Goal: Transaction & Acquisition: Purchase product/service

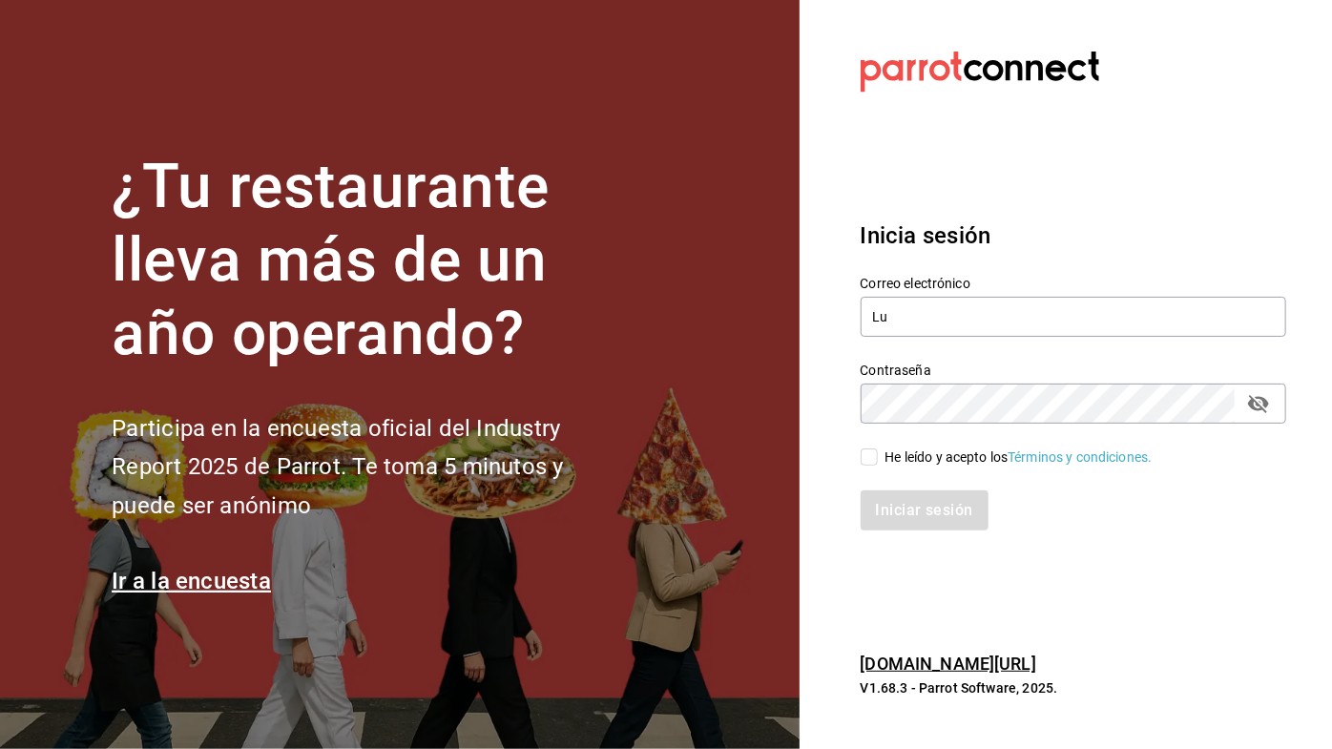
type input "[PERSON_NAME]"
type input "[EMAIL_ADDRESS][DOMAIN_NAME]"
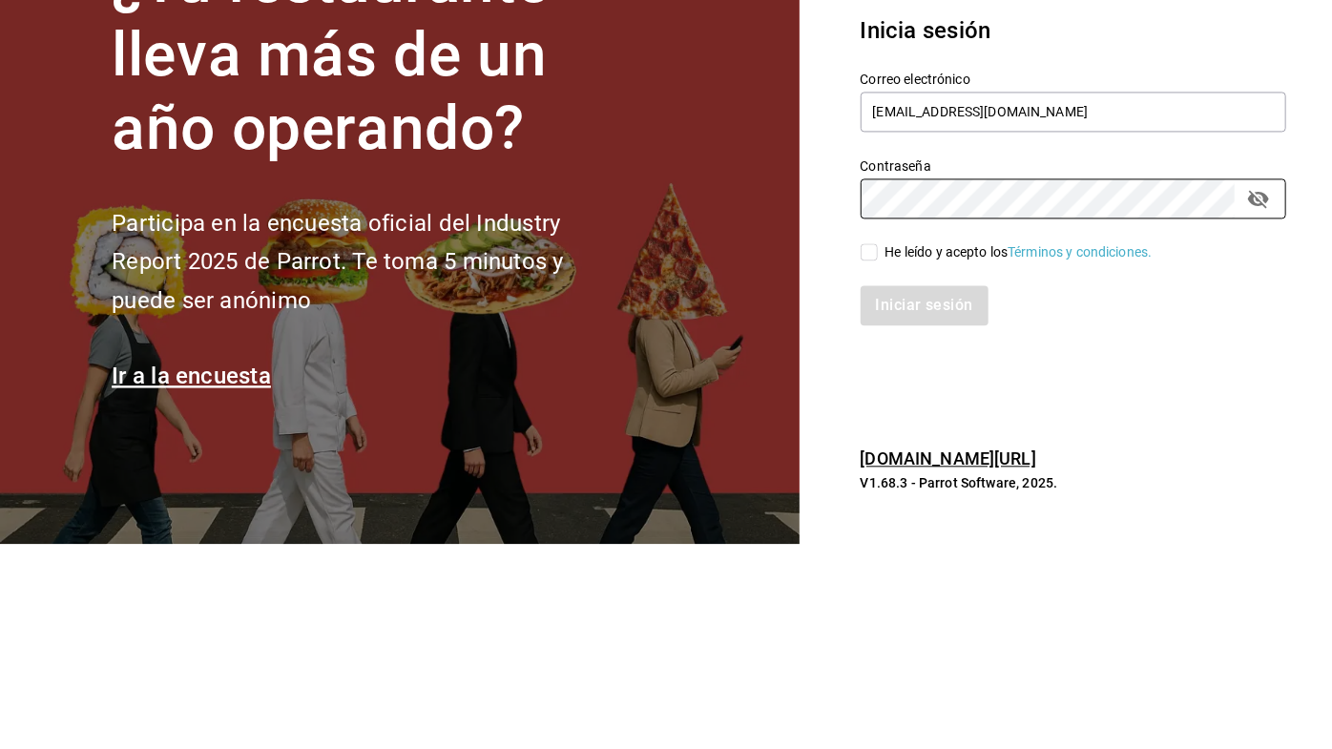
click at [677, 437] on section "¿Tu restaurante lleva más de un año operando? Participa en la encuesta oficial …" at bounding box center [400, 374] width 800 height 749
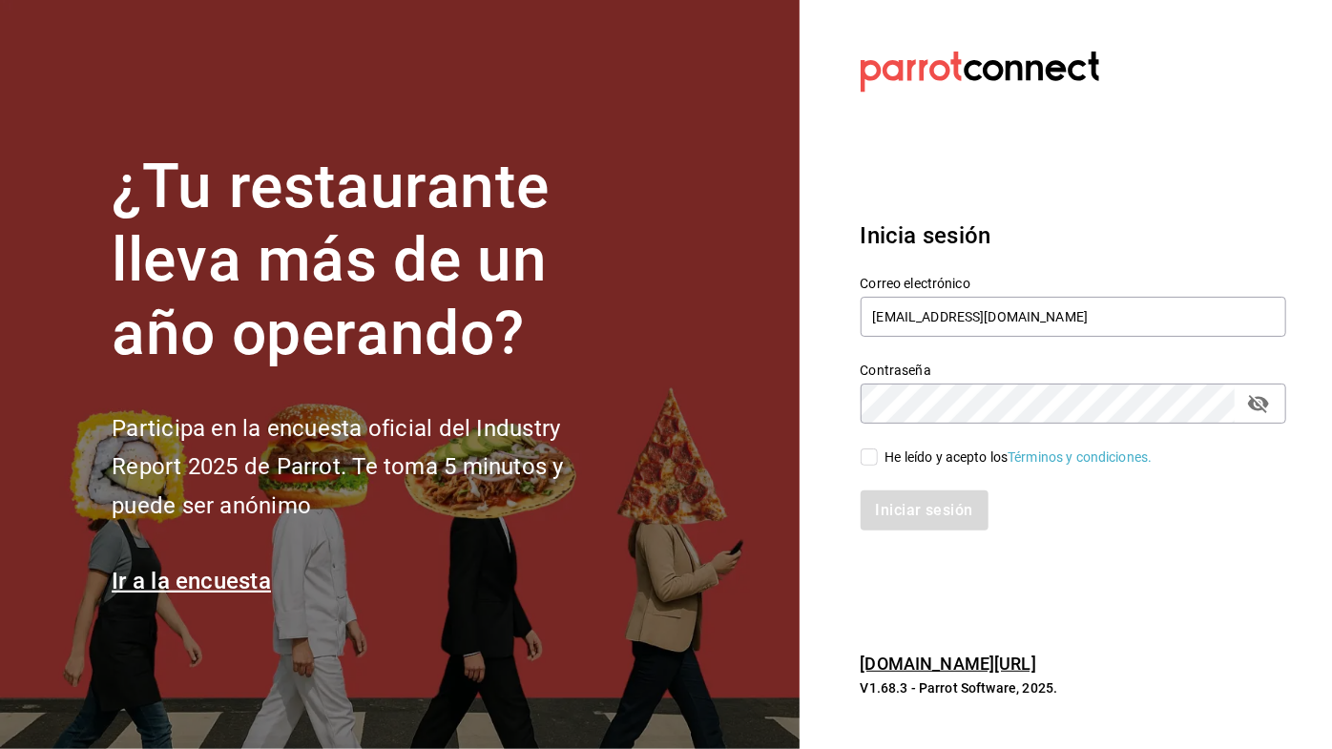
click at [868, 450] on input "He leído y acepto los Términos y condiciones." at bounding box center [869, 457] width 17 height 17
checkbox input "true"
click at [947, 493] on button "Iniciar sesión" at bounding box center [926, 511] width 130 height 40
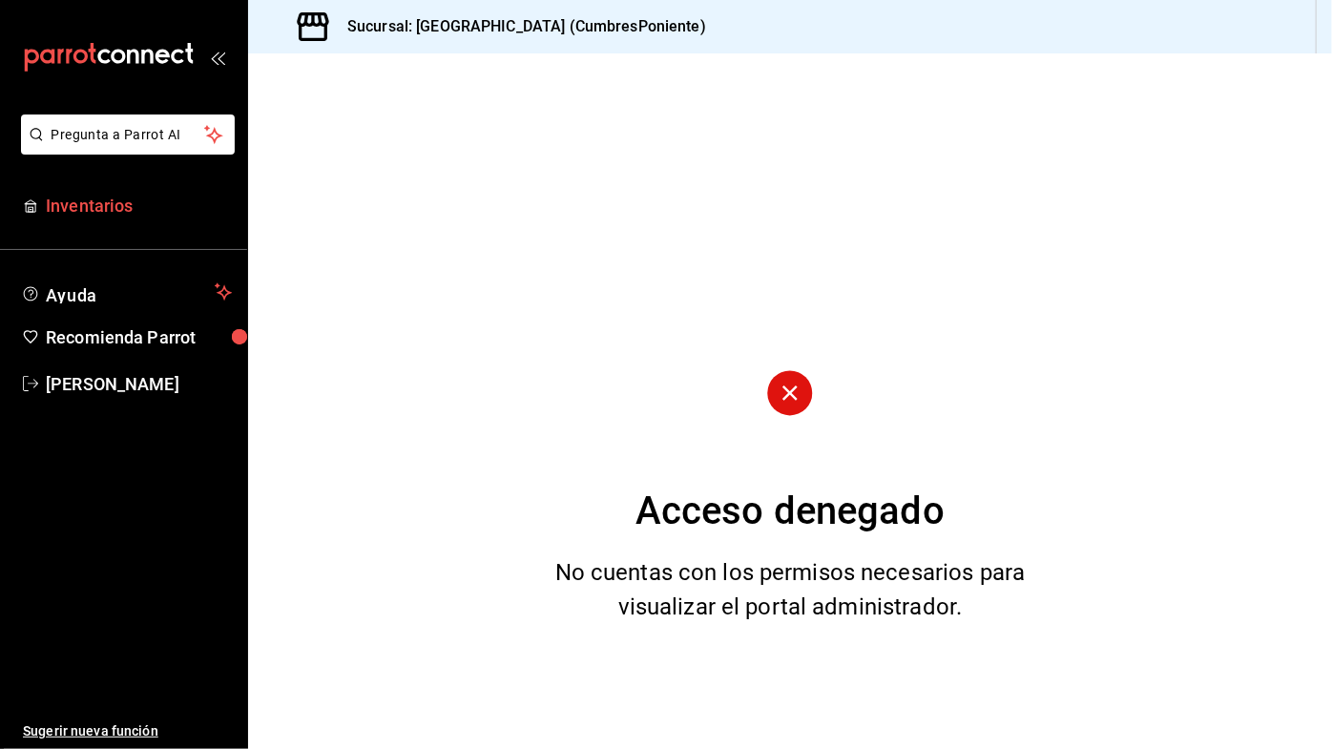
click at [144, 218] on span "Inventarios" at bounding box center [139, 206] width 186 height 26
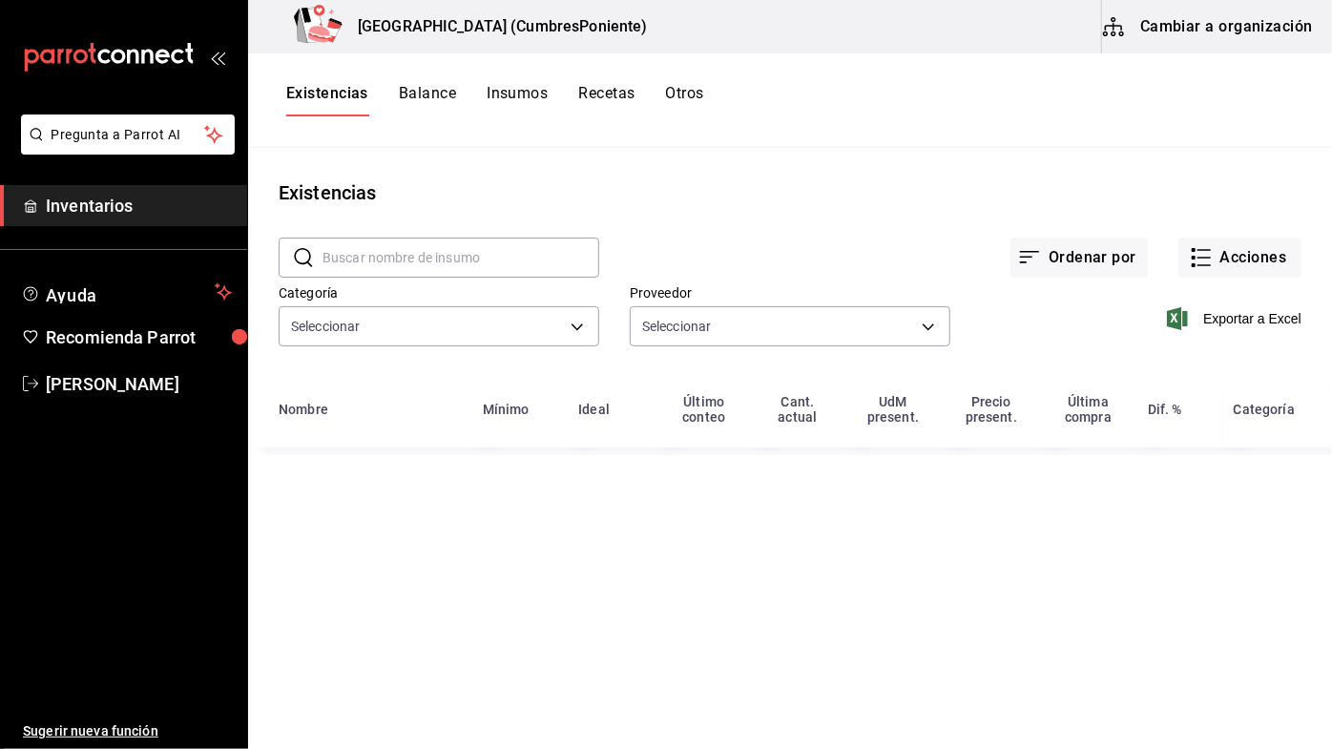
type input "0862b564-0f4e-4838-96f7-a0cfb550234f,9e74ae74-5793-4c6d-bb76-c101d78a7afa,b0e36…"
type input "20dab52d-5566-43c6-9ccf-f51c7596d89a,da2fa7ef-c352-4884-b156-86e4ee9c2e46,84324…"
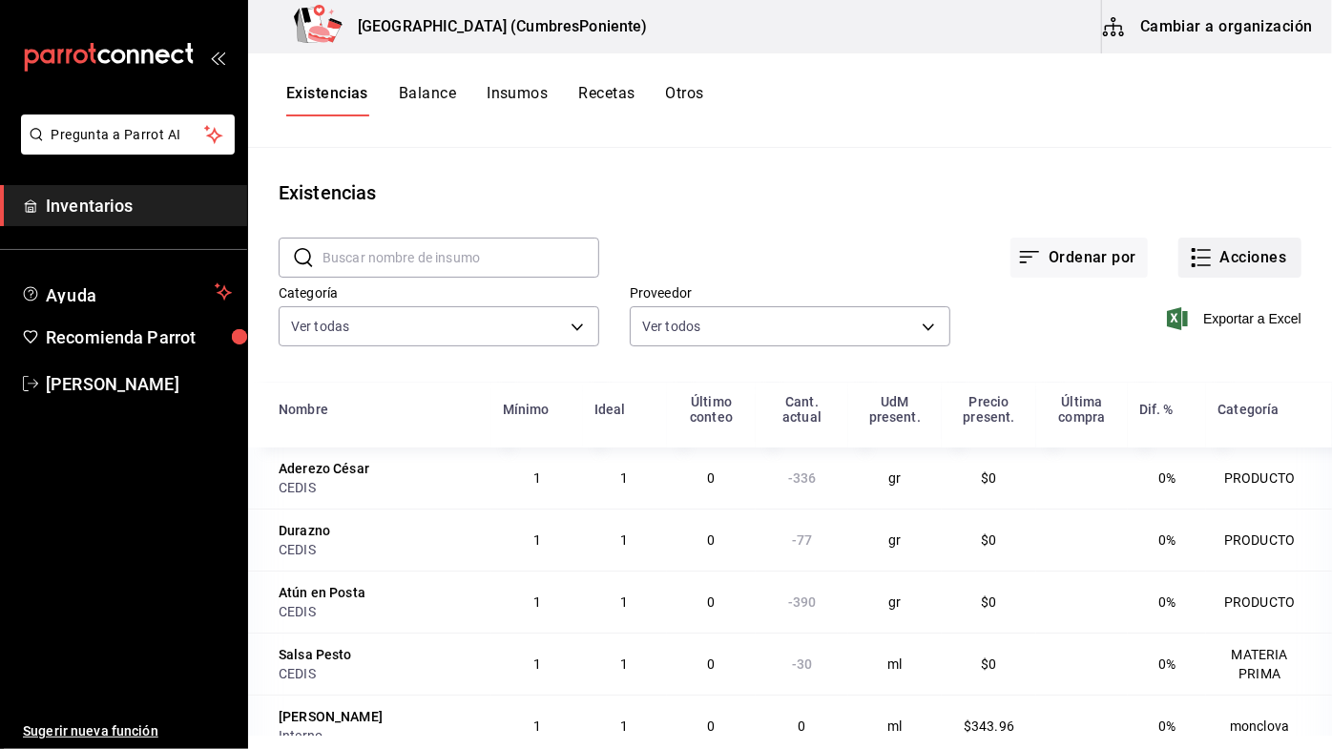
click at [1215, 254] on button "Acciones" at bounding box center [1240, 258] width 123 height 40
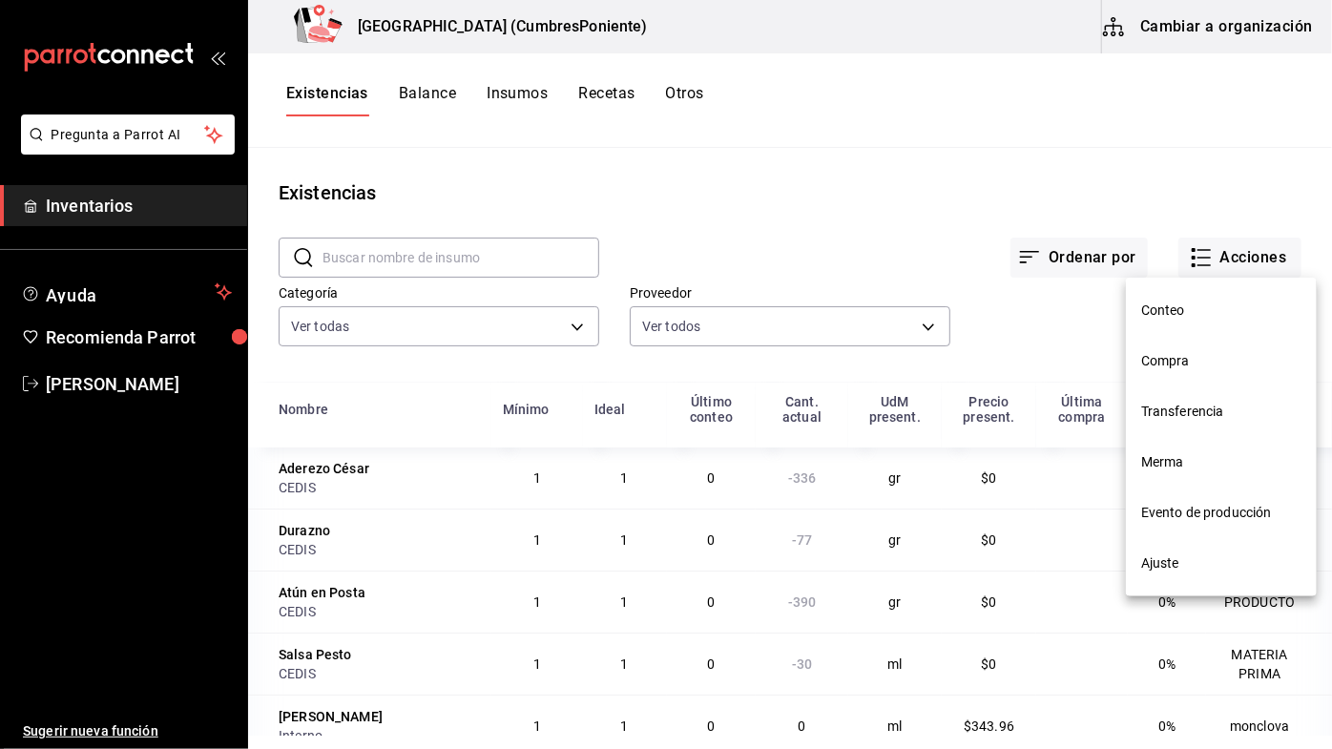
click at [1188, 371] on li "Compra" at bounding box center [1221, 361] width 191 height 51
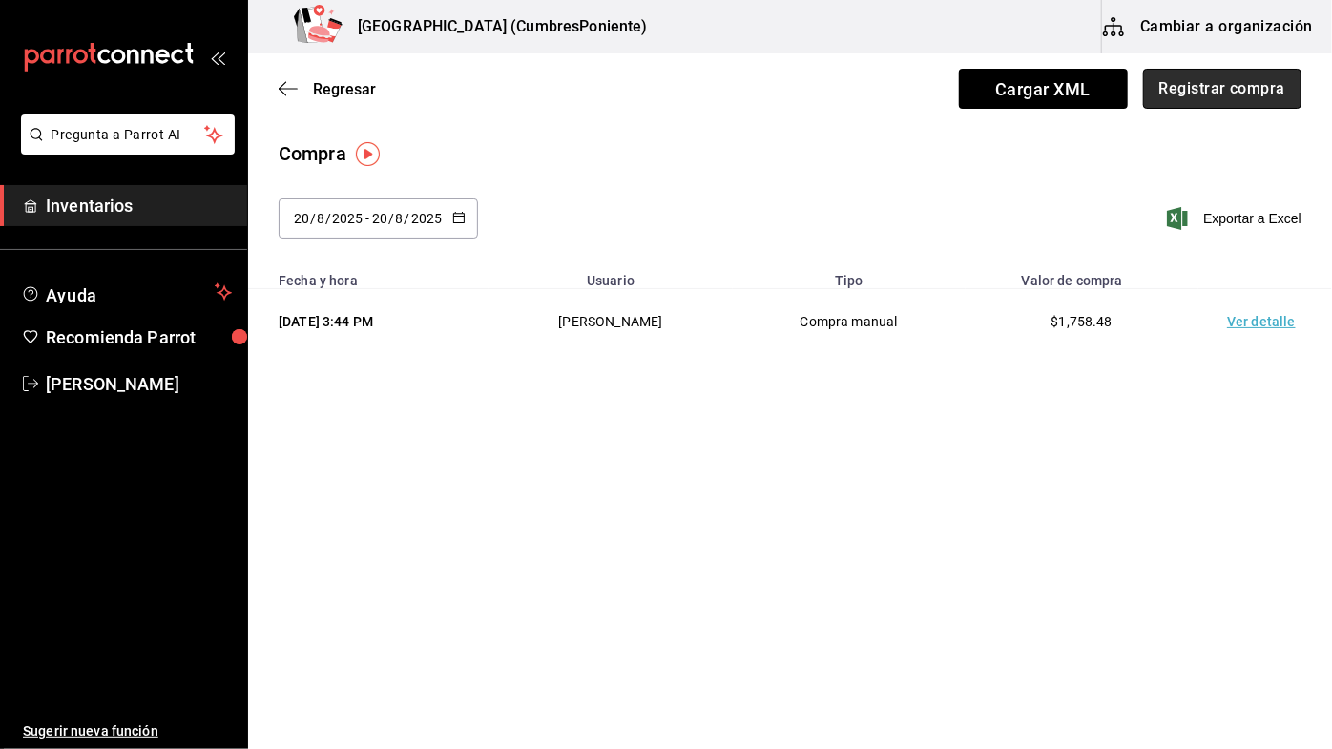
click at [1253, 74] on button "Registrar compra" at bounding box center [1222, 89] width 158 height 40
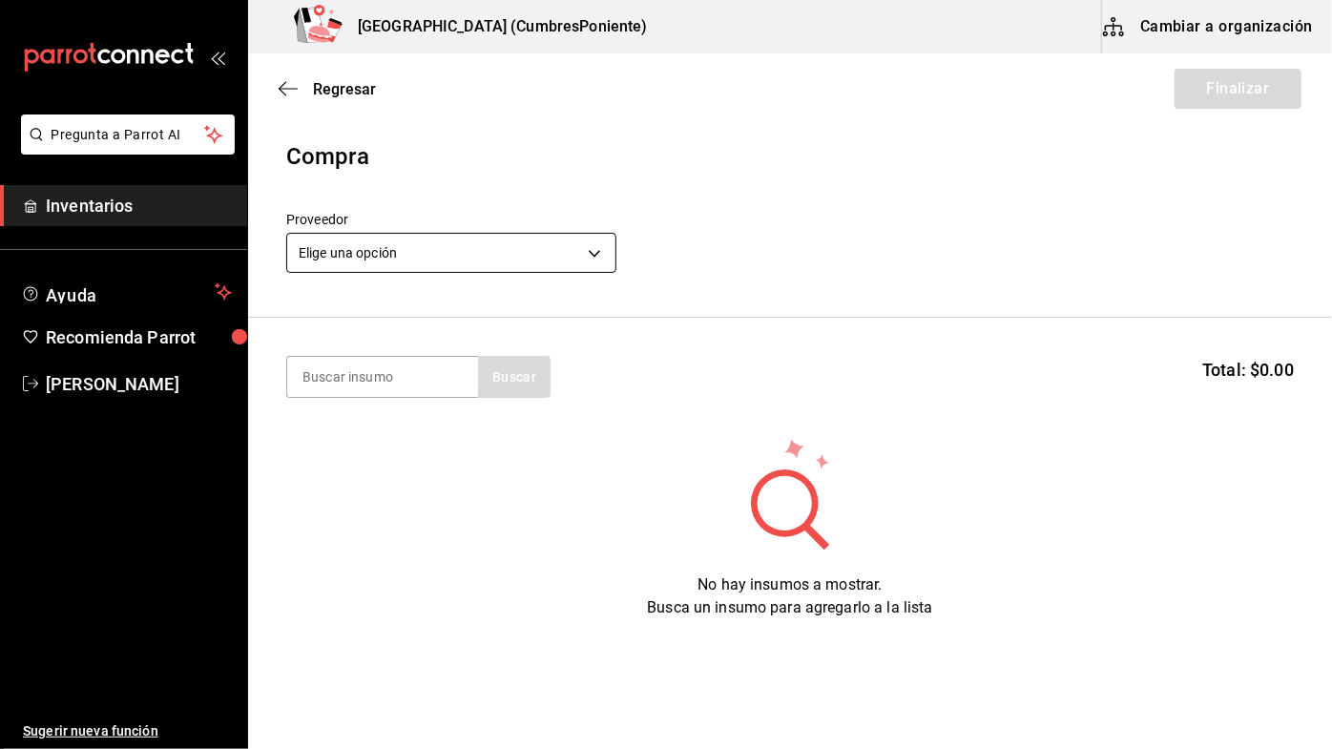
click at [595, 245] on body "Pregunta a Parrot AI Inventarios Ayuda Recomienda Parrot Lucy Rosales Sugerir n…" at bounding box center [666, 320] width 1332 height 641
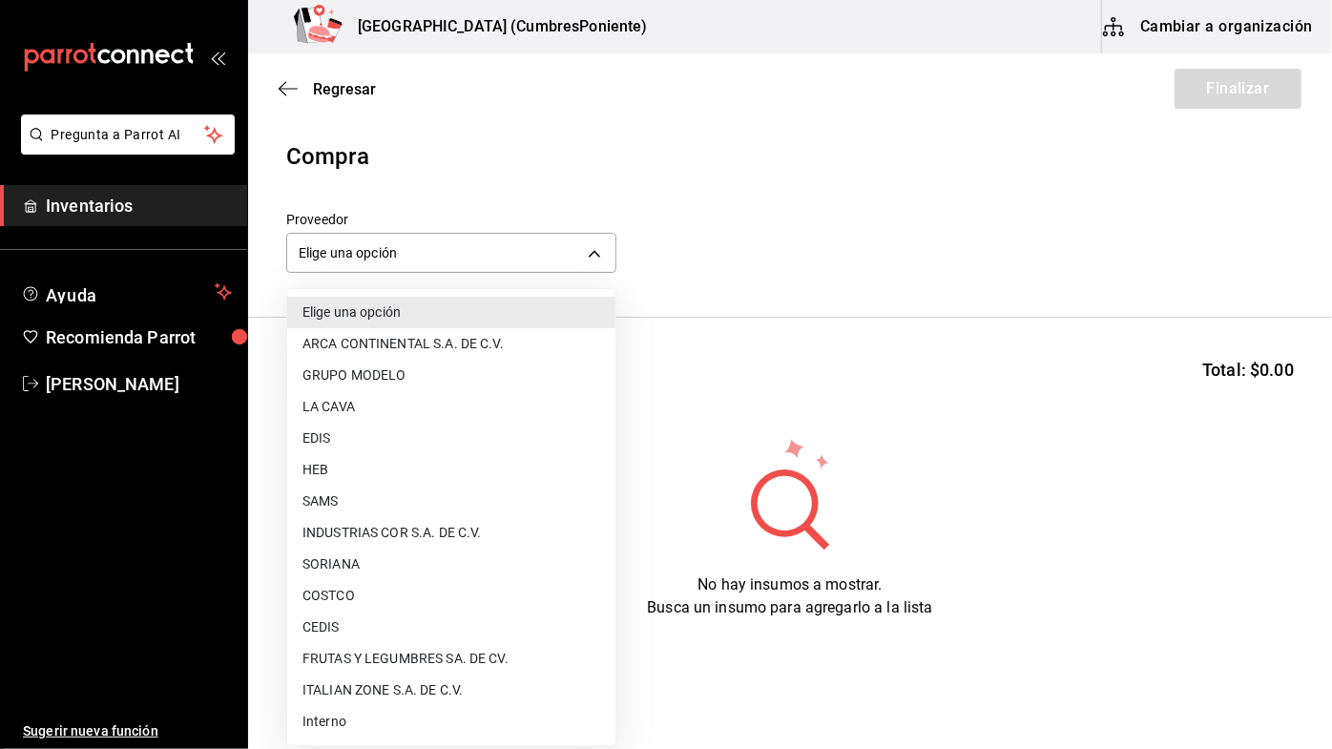
click at [338, 623] on li "CEDIS" at bounding box center [451, 627] width 328 height 31
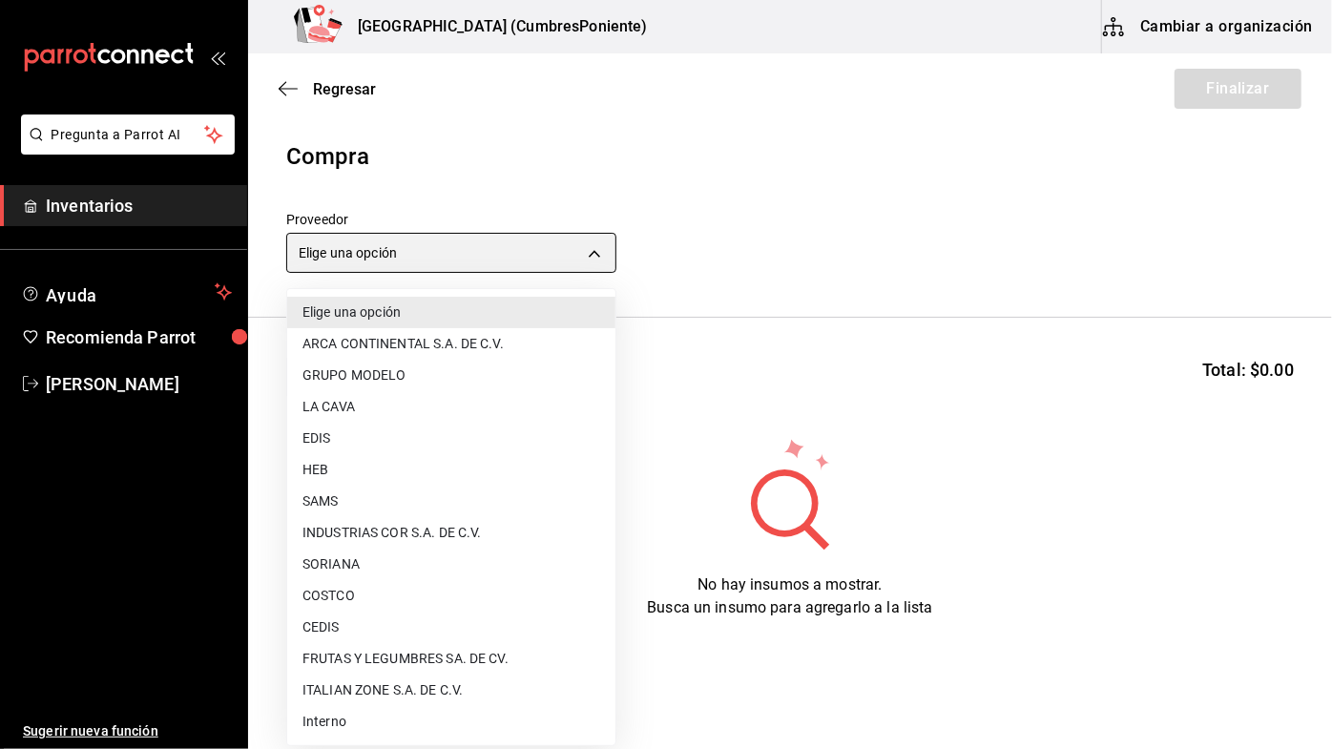
type input "8bbbf040-4be4-464d-a164-6baf154bd563"
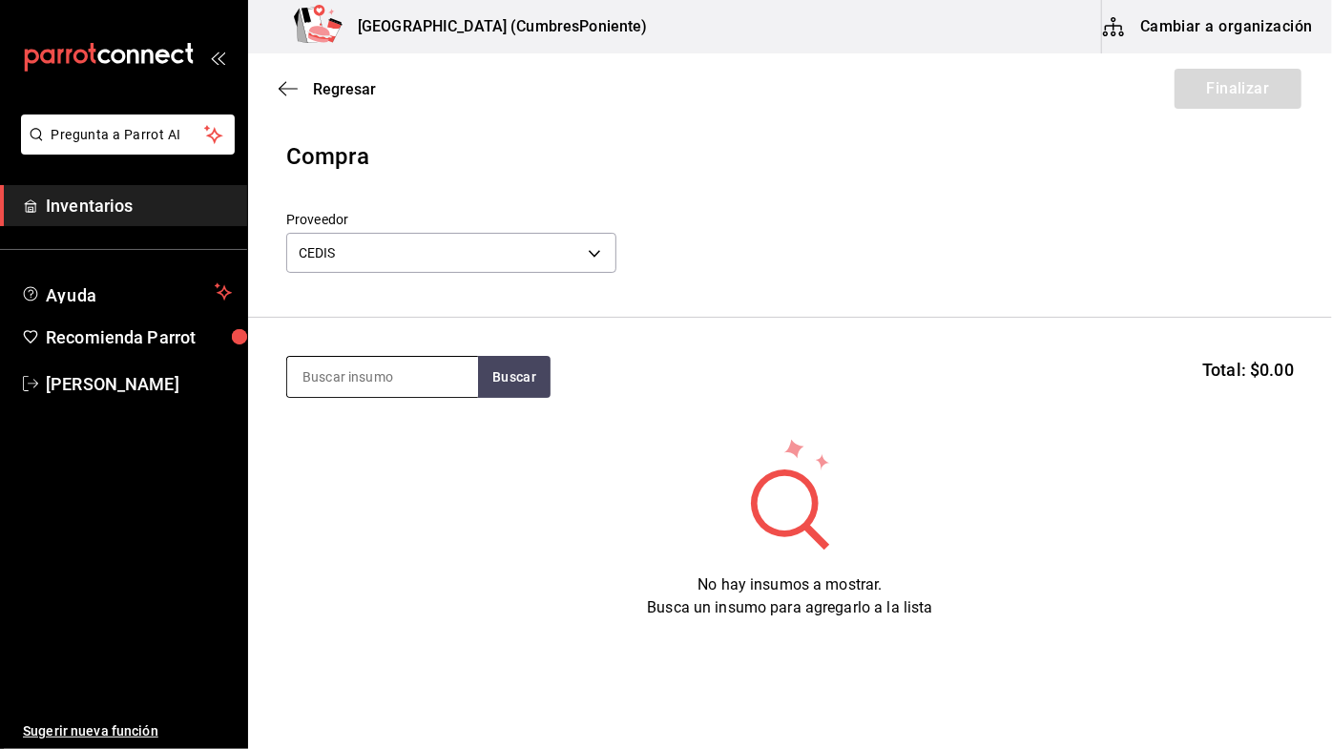
click at [437, 371] on input at bounding box center [382, 377] width 191 height 40
click at [516, 389] on button "Buscar" at bounding box center [514, 377] width 73 height 42
click at [522, 376] on button "Buscar" at bounding box center [514, 377] width 73 height 42
click at [513, 370] on button "Buscar" at bounding box center [514, 377] width 73 height 42
click at [514, 382] on button "Buscar" at bounding box center [514, 377] width 73 height 42
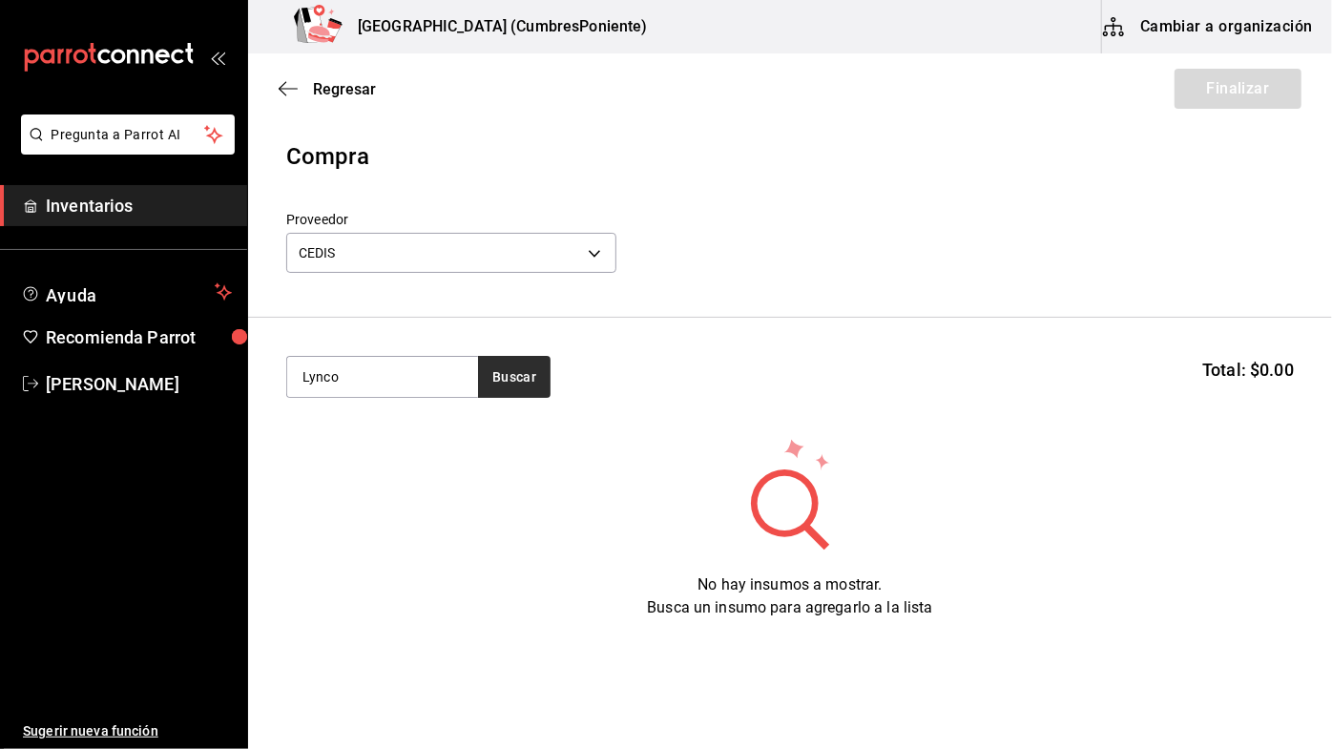
type input "Lynco"
click at [517, 385] on button "Buscar" at bounding box center [514, 377] width 73 height 42
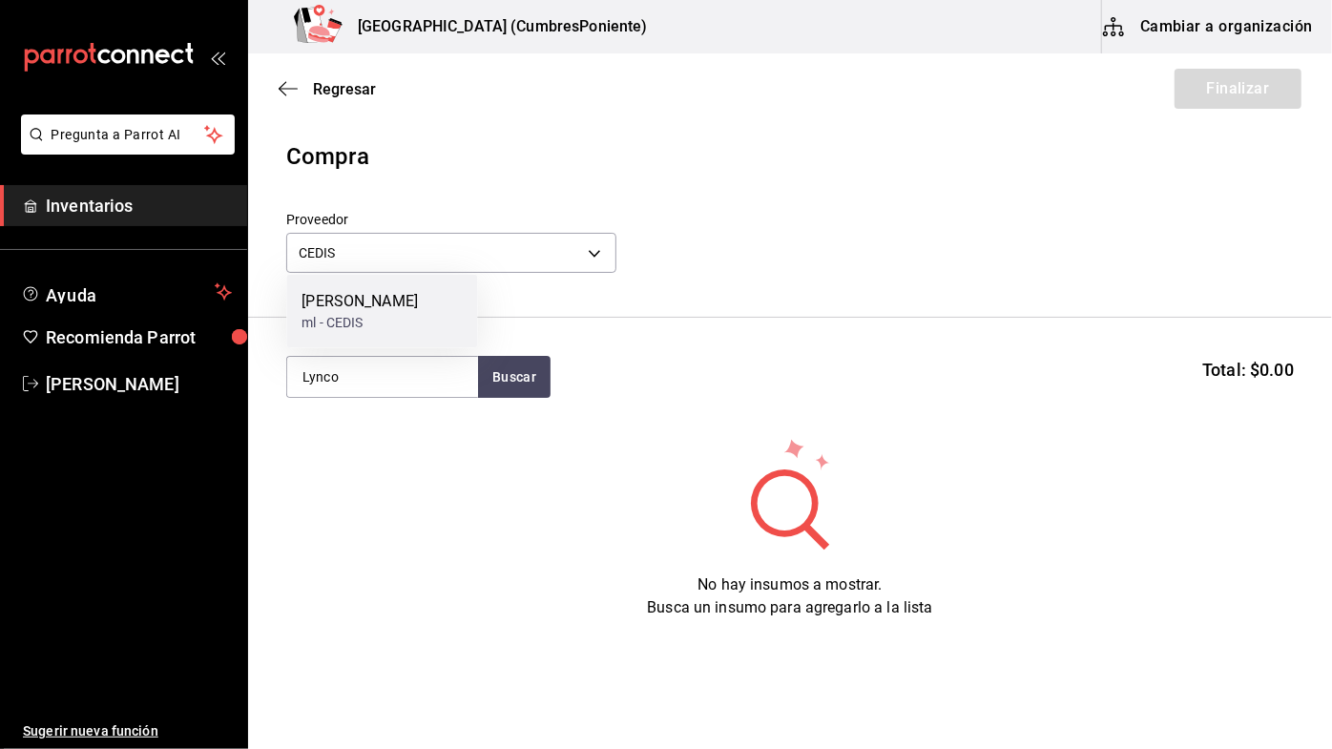
click at [407, 318] on div "Crema Lyncott ml - CEDIS" at bounding box center [381, 311] width 191 height 73
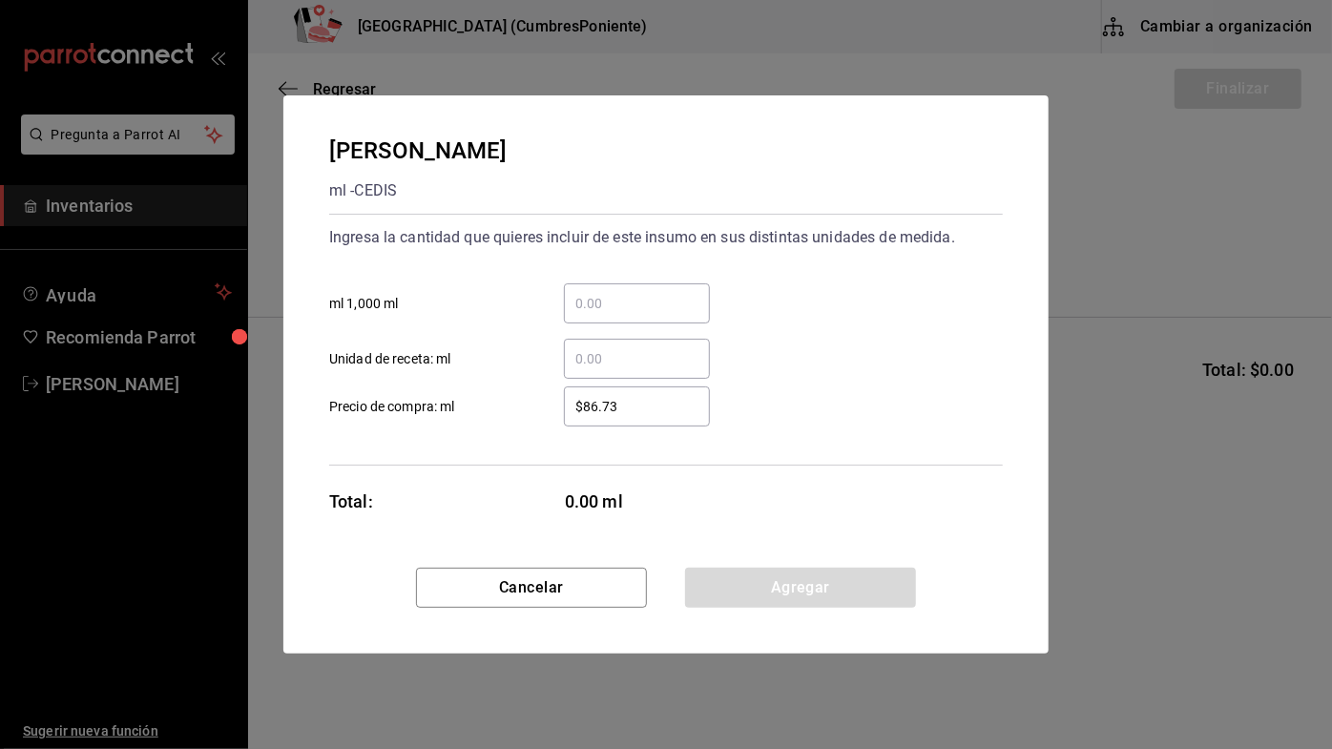
click at [620, 296] on input "​ ml 1,000 ml" at bounding box center [637, 303] width 146 height 23
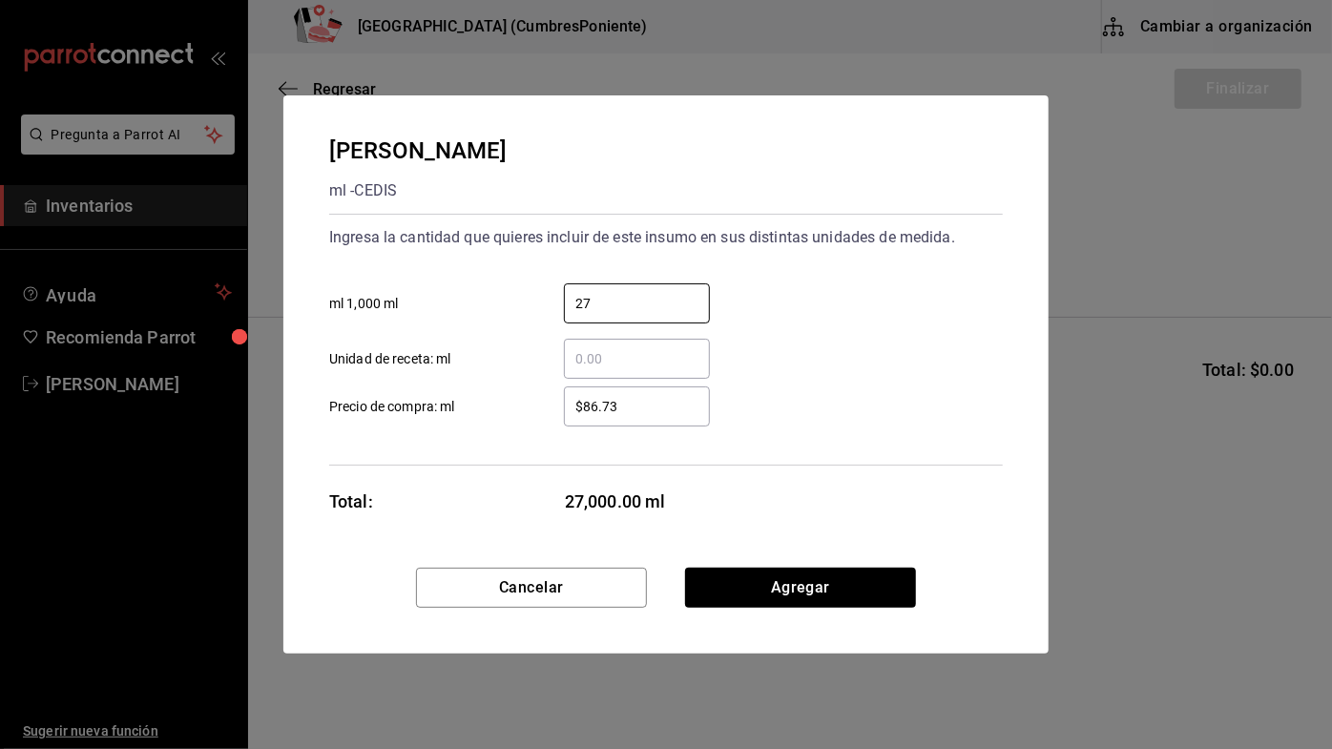
type input "27"
click at [819, 313] on div "27 ​ ml 1,000 ml" at bounding box center [658, 295] width 689 height 55
click at [854, 588] on button "Agregar" at bounding box center [800, 588] width 231 height 40
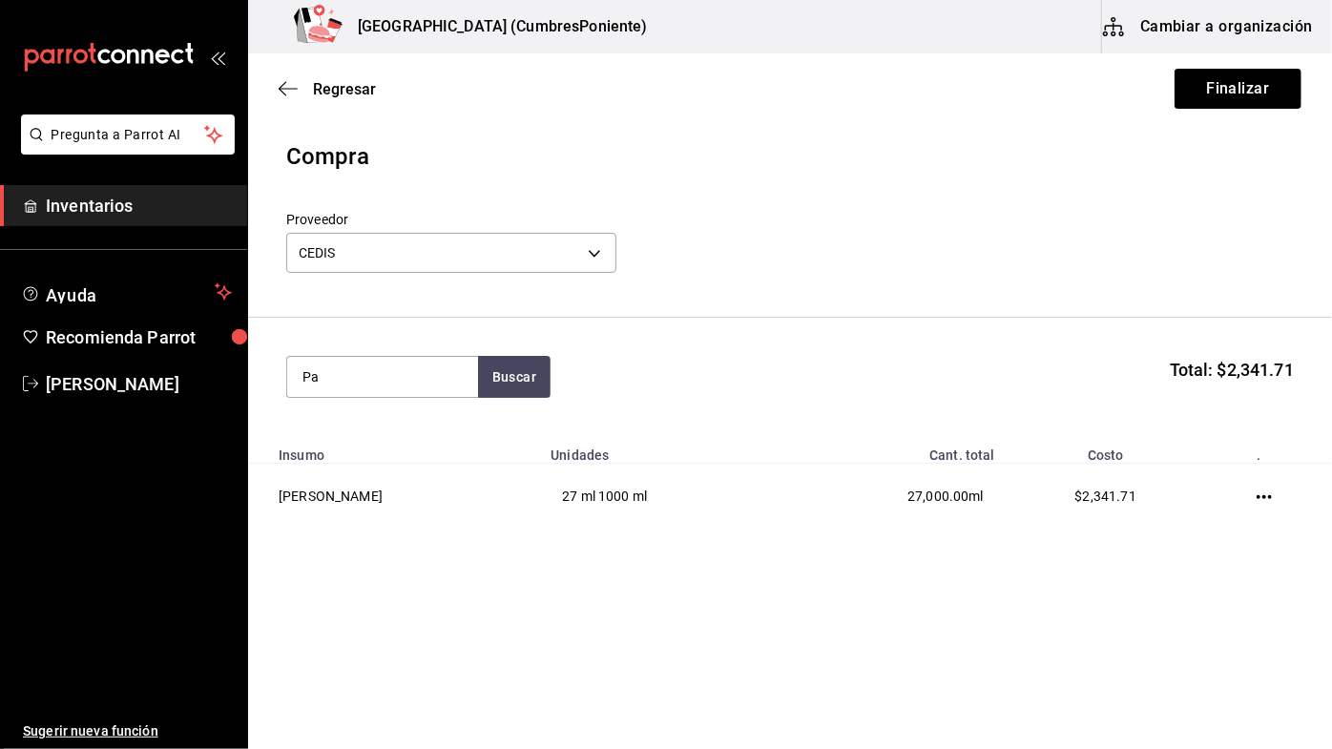
type input "P"
click at [512, 387] on button "Buscar" at bounding box center [514, 377] width 73 height 42
click at [513, 371] on button "Buscar" at bounding box center [514, 377] width 73 height 42
click at [514, 394] on button "Buscar" at bounding box center [514, 377] width 73 height 42
click at [516, 374] on button "Buscar" at bounding box center [514, 377] width 73 height 42
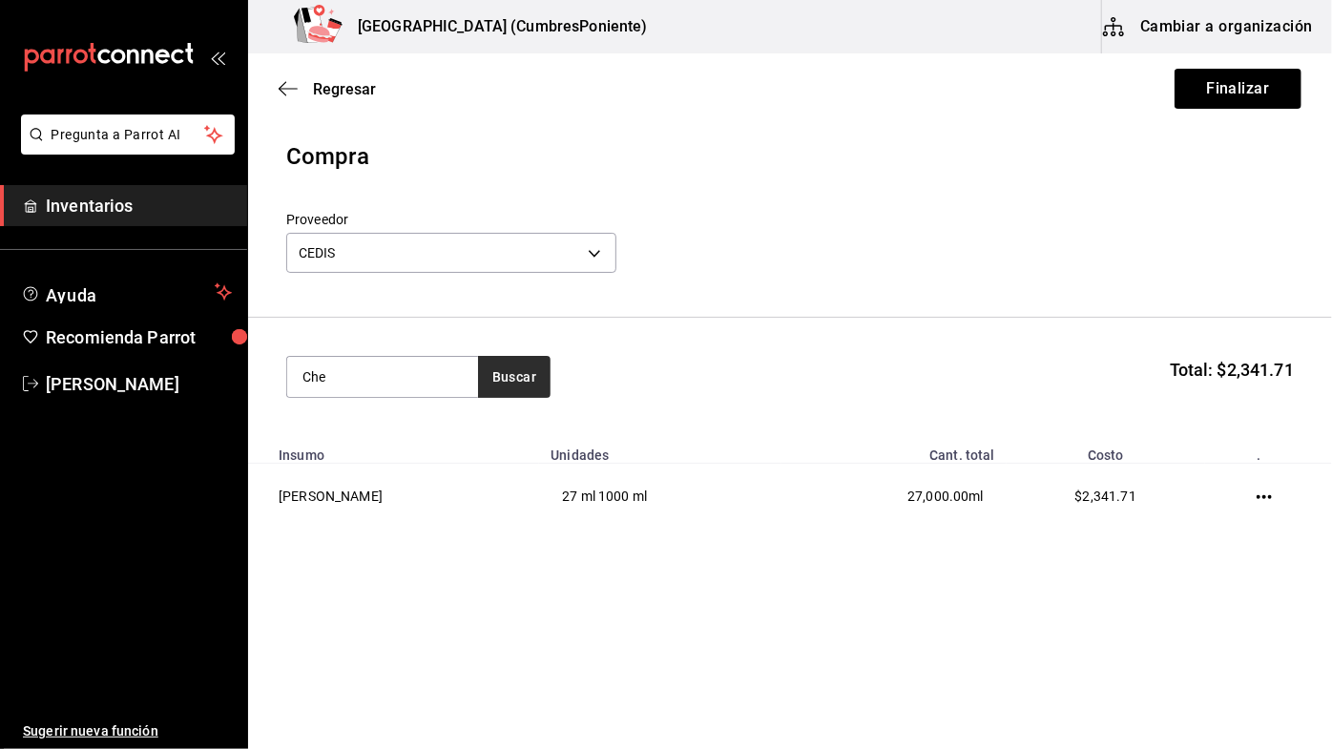
type input "Che"
click at [513, 376] on button "Buscar" at bounding box center [514, 377] width 73 height 42
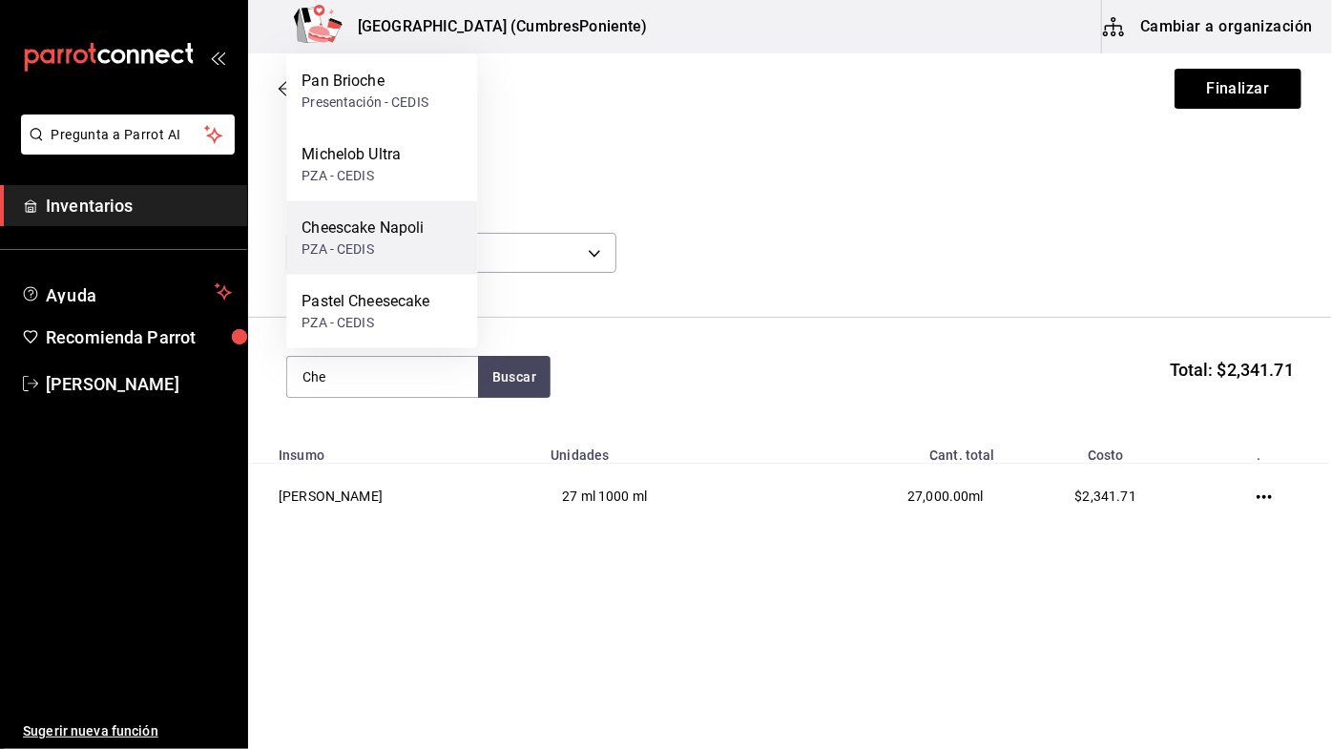
click at [409, 246] on div "PZA - CEDIS" at bounding box center [363, 250] width 122 height 20
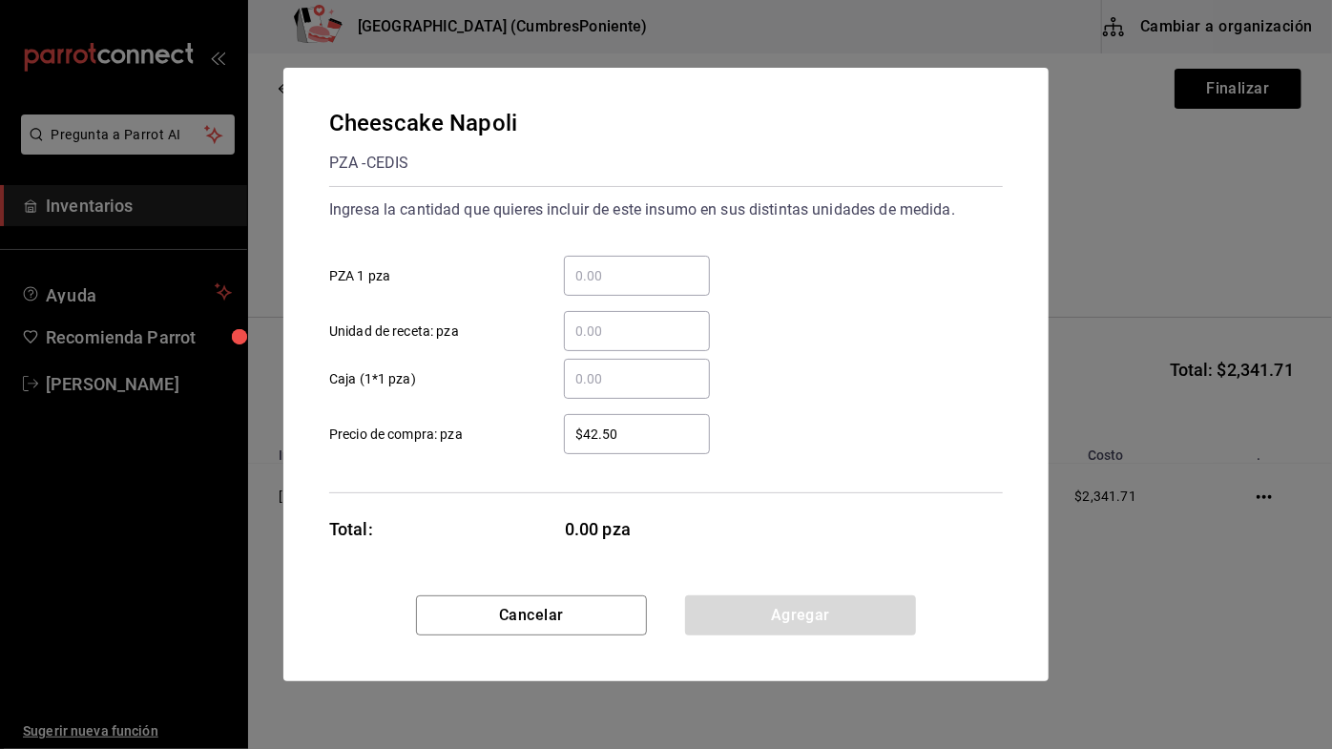
click at [646, 275] on input "​ PZA 1 pza" at bounding box center [637, 275] width 146 height 23
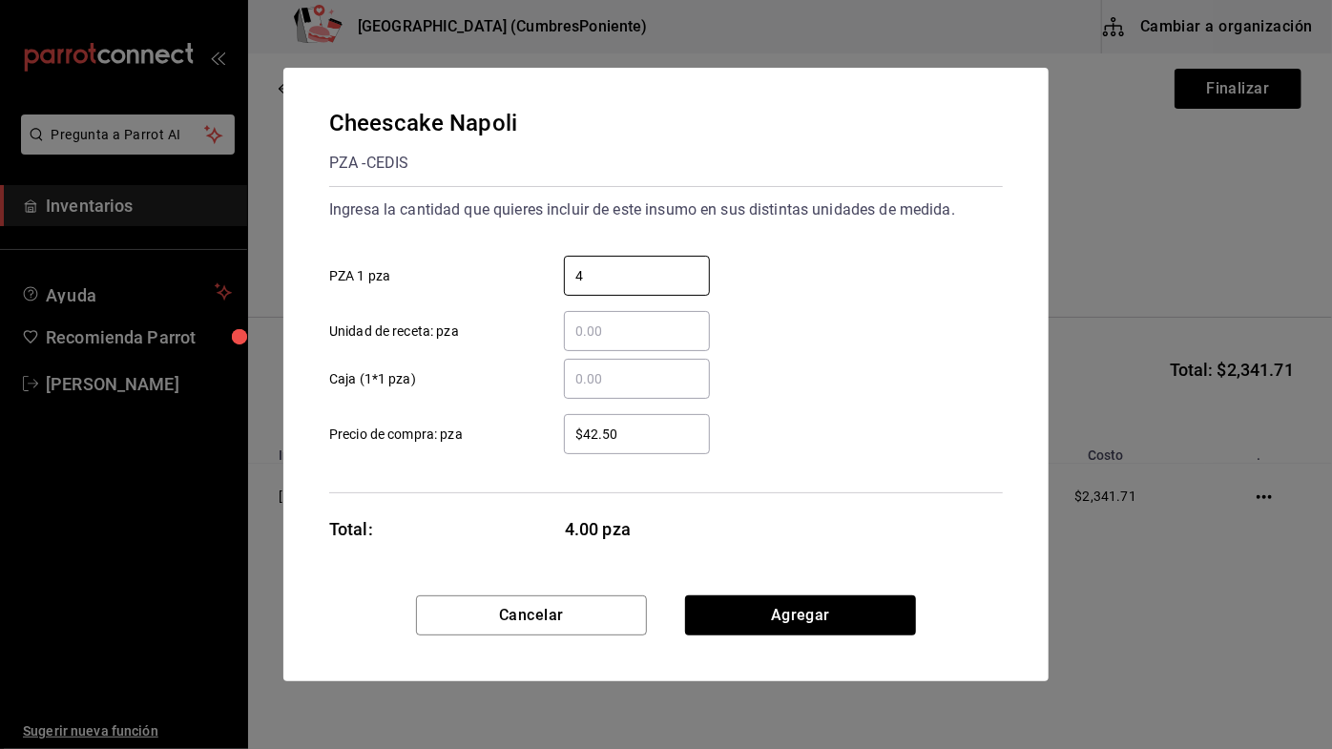
type input "4"
click at [849, 303] on div "​ Unidad de receta: pza" at bounding box center [658, 323] width 689 height 55
click at [832, 604] on button "Agregar" at bounding box center [800, 616] width 231 height 40
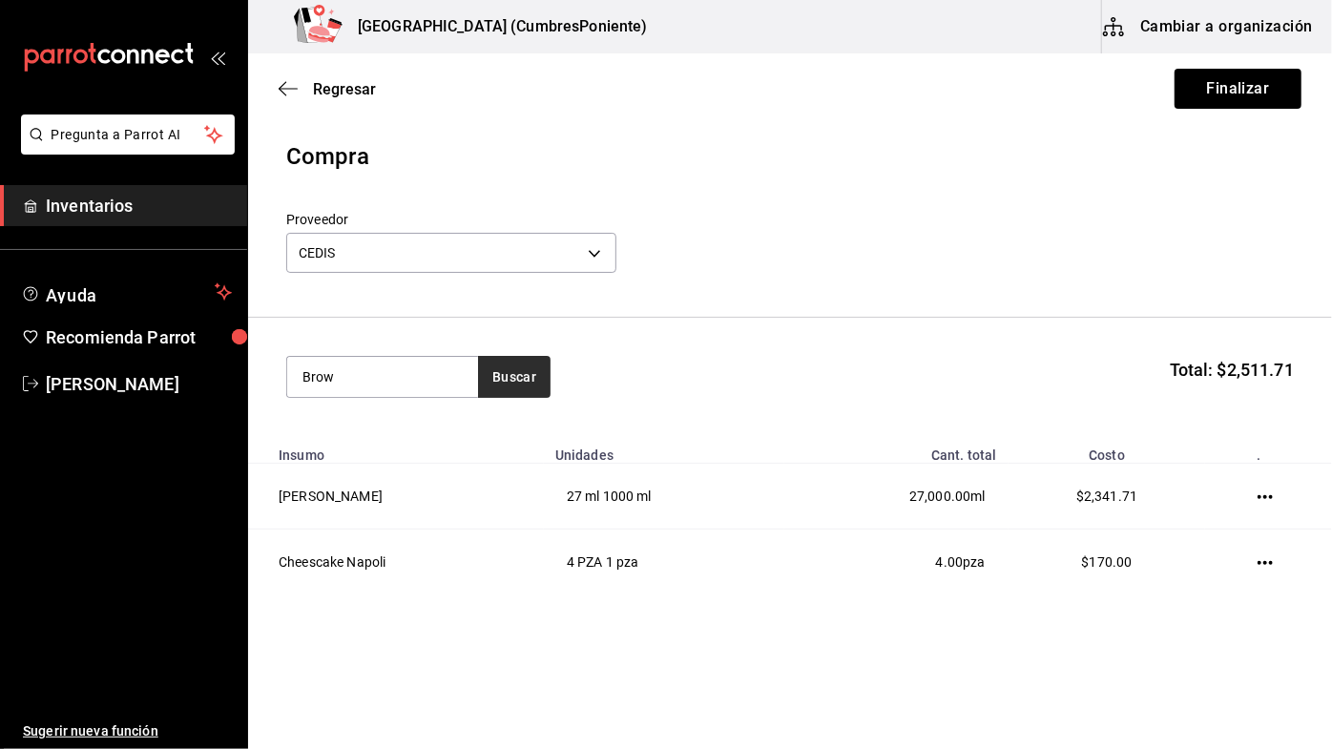
type input "Brow"
click at [515, 377] on button "Buscar" at bounding box center [514, 377] width 73 height 42
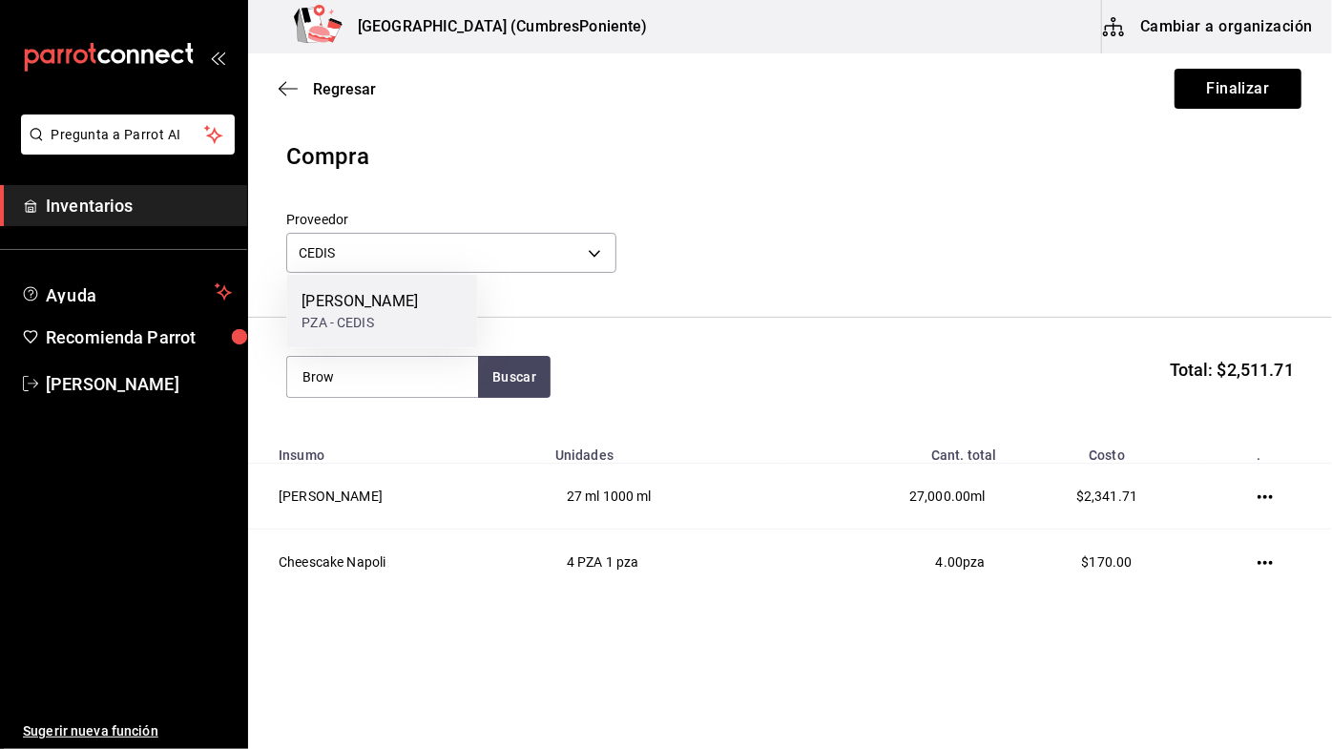
click at [394, 307] on div "Brownie Napoli" at bounding box center [360, 301] width 116 height 23
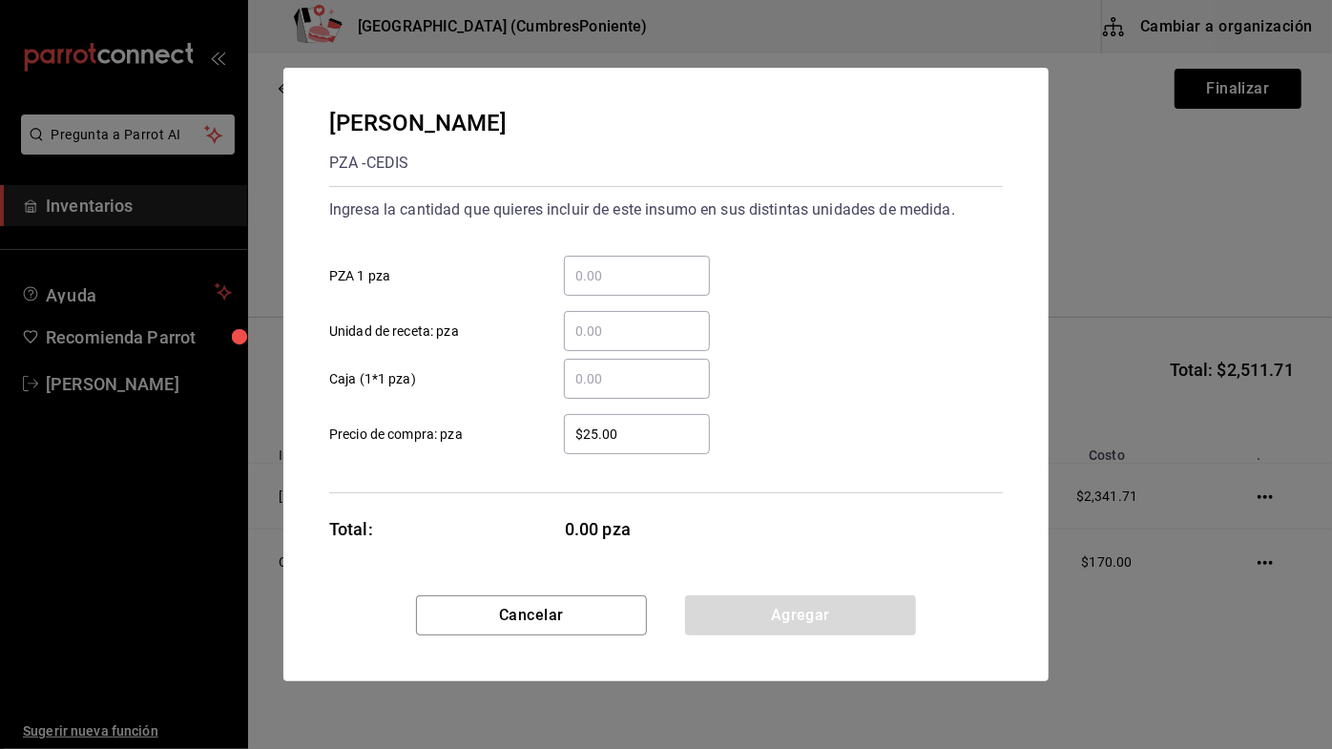
click at [628, 273] on input "​ PZA 1 pza" at bounding box center [637, 275] width 146 height 23
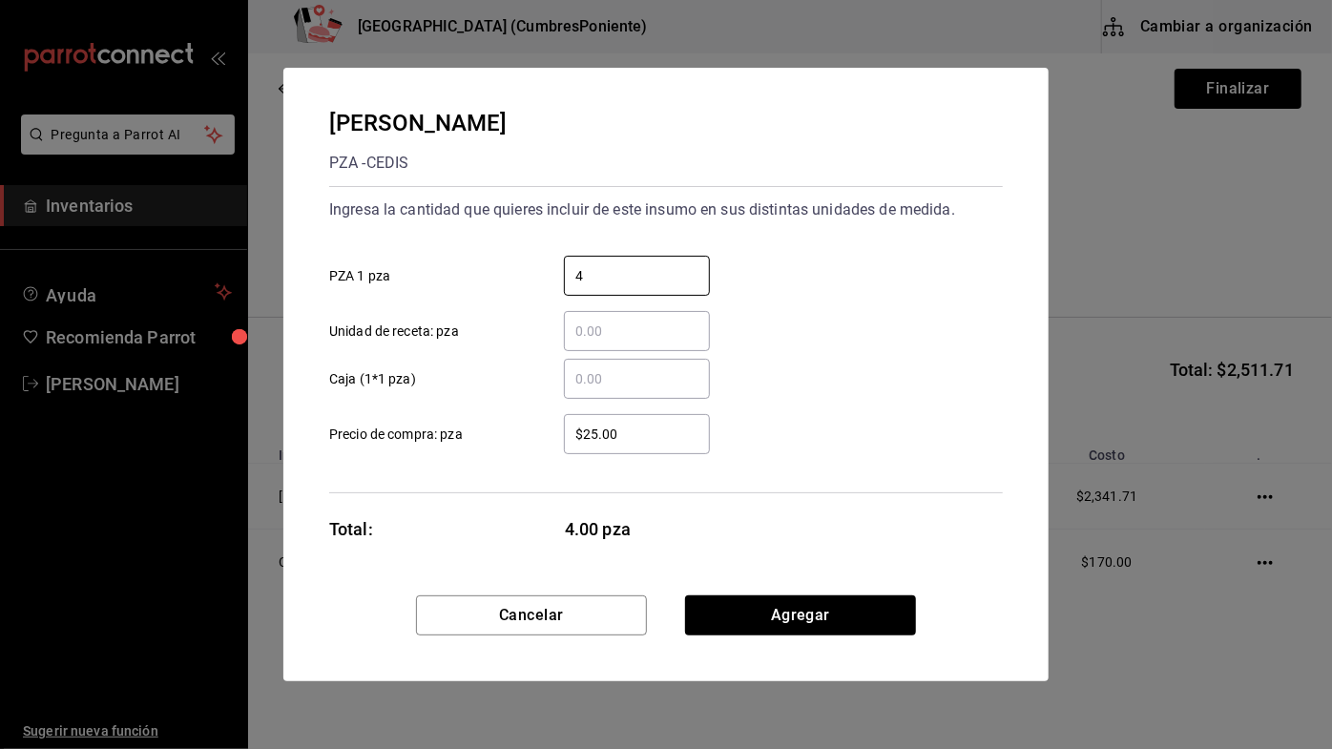
type input "4"
click at [850, 315] on div "​ Unidad de receta: pza" at bounding box center [658, 323] width 689 height 55
click at [822, 617] on button "Agregar" at bounding box center [800, 616] width 231 height 40
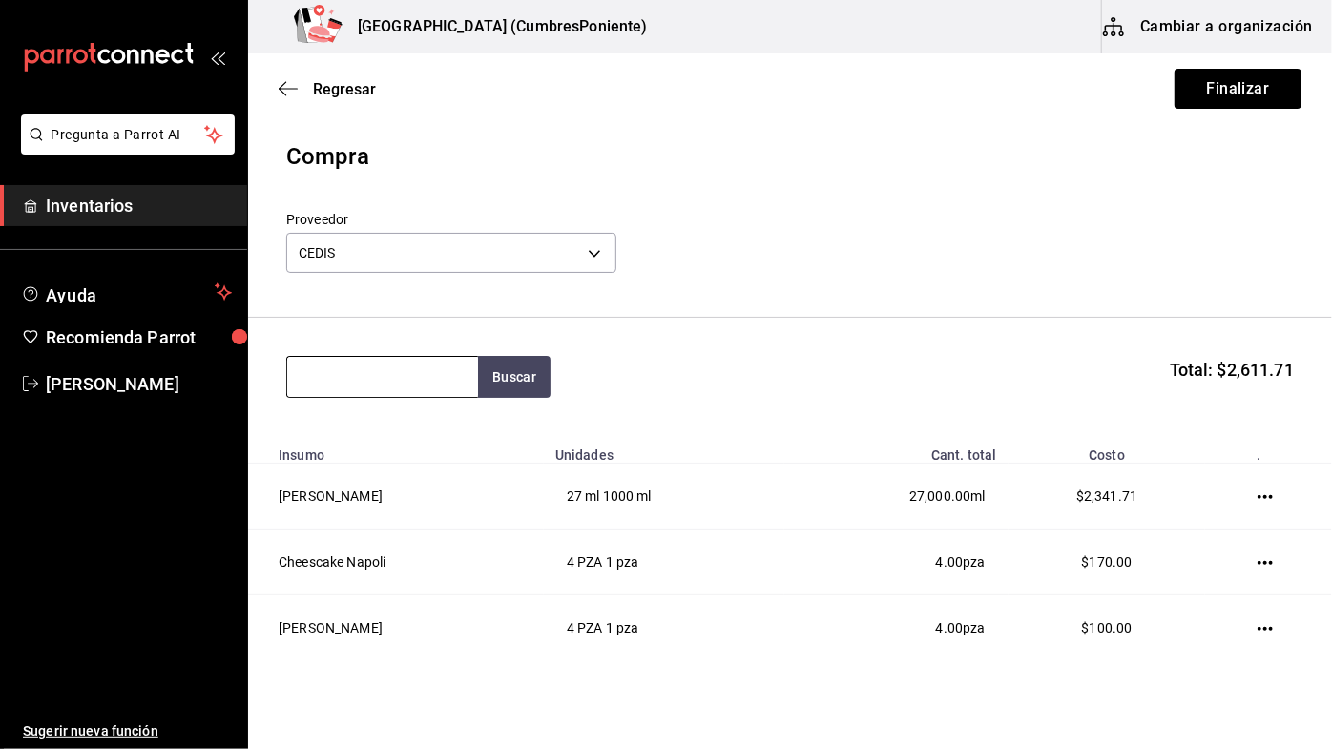
click at [387, 384] on input at bounding box center [382, 377] width 191 height 40
click at [413, 374] on input at bounding box center [382, 377] width 191 height 40
click at [520, 374] on button "Buscar" at bounding box center [514, 377] width 73 height 42
click at [514, 368] on button "Buscar" at bounding box center [514, 377] width 73 height 42
click at [511, 381] on button "Buscar" at bounding box center [514, 377] width 73 height 42
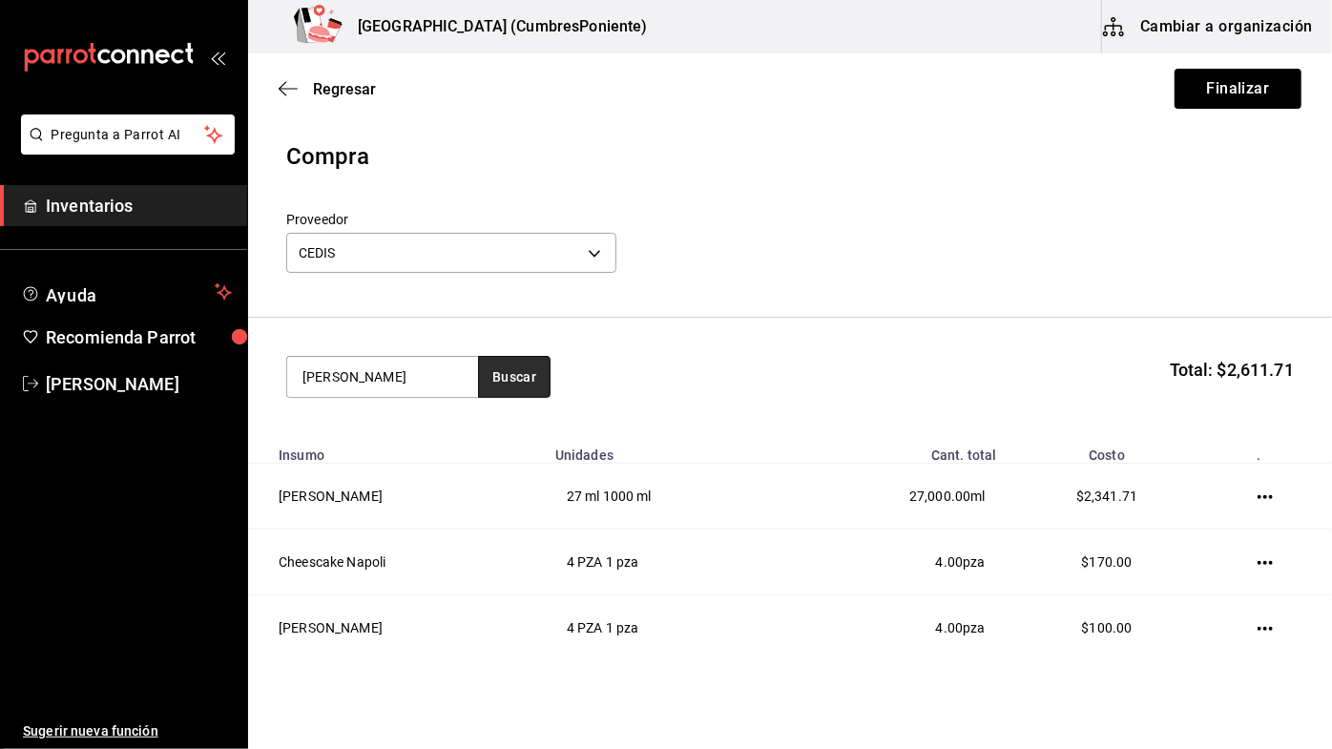
click at [509, 383] on button "Buscar" at bounding box center [514, 377] width 73 height 42
click at [516, 378] on button "Buscar" at bounding box center [514, 377] width 73 height 42
click at [490, 367] on button "Buscar" at bounding box center [514, 377] width 73 height 42
click at [518, 373] on button "Buscar" at bounding box center [514, 377] width 73 height 42
type input "P"
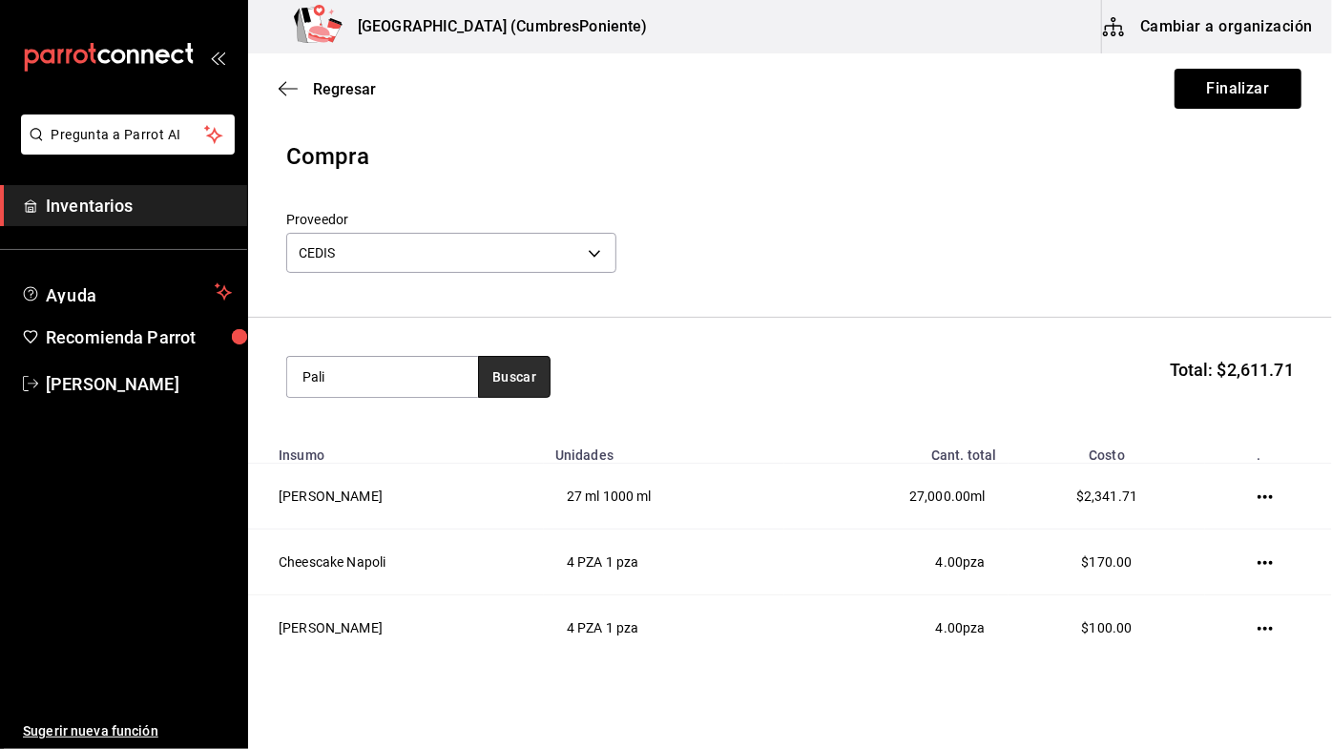
click at [514, 376] on button "Buscar" at bounding box center [514, 377] width 73 height 42
click at [521, 380] on button "Buscar" at bounding box center [514, 377] width 73 height 42
click at [540, 397] on button "Buscar" at bounding box center [514, 377] width 73 height 42
click at [515, 372] on button "Buscar" at bounding box center [514, 377] width 73 height 42
click at [513, 386] on button "Buscar" at bounding box center [514, 377] width 73 height 42
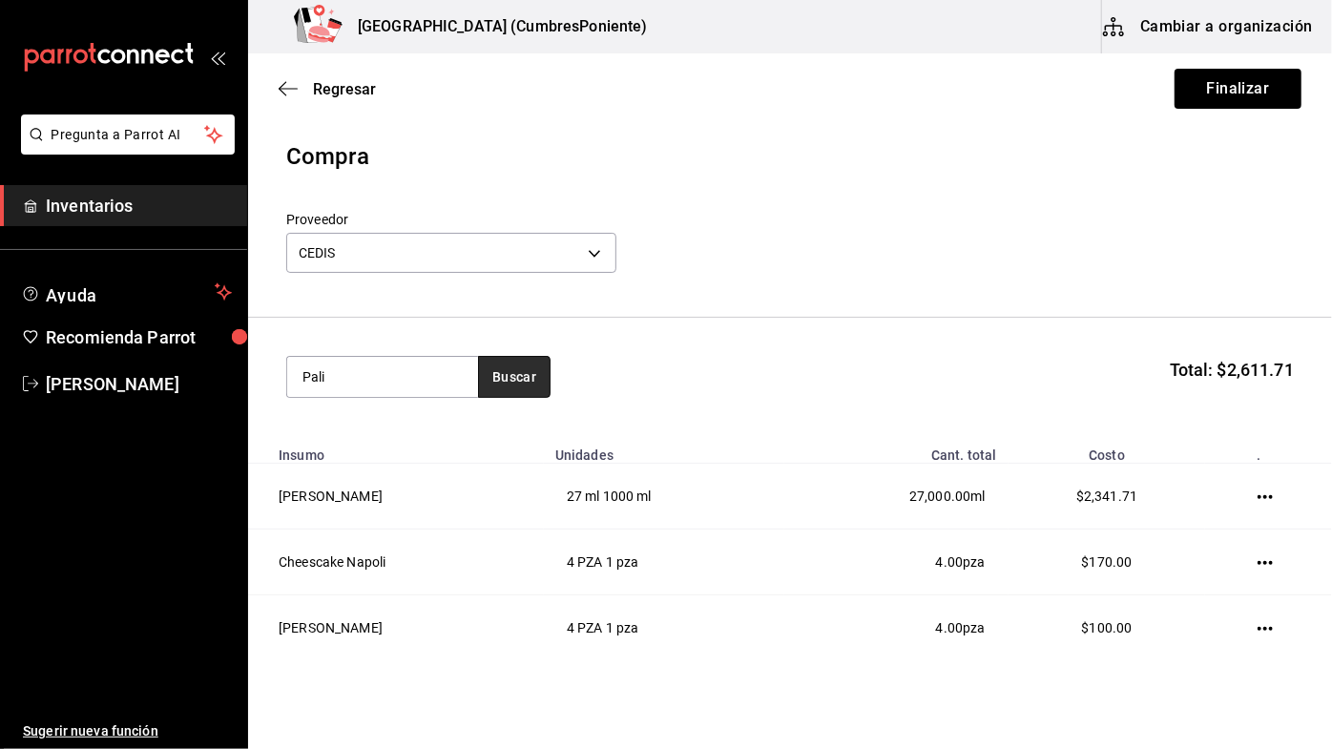
click at [509, 377] on button "Buscar" at bounding box center [514, 377] width 73 height 42
click at [515, 387] on button "Buscar" at bounding box center [514, 377] width 73 height 42
type input "P"
type input "Past"
click at [513, 366] on button "Buscar" at bounding box center [514, 377] width 73 height 42
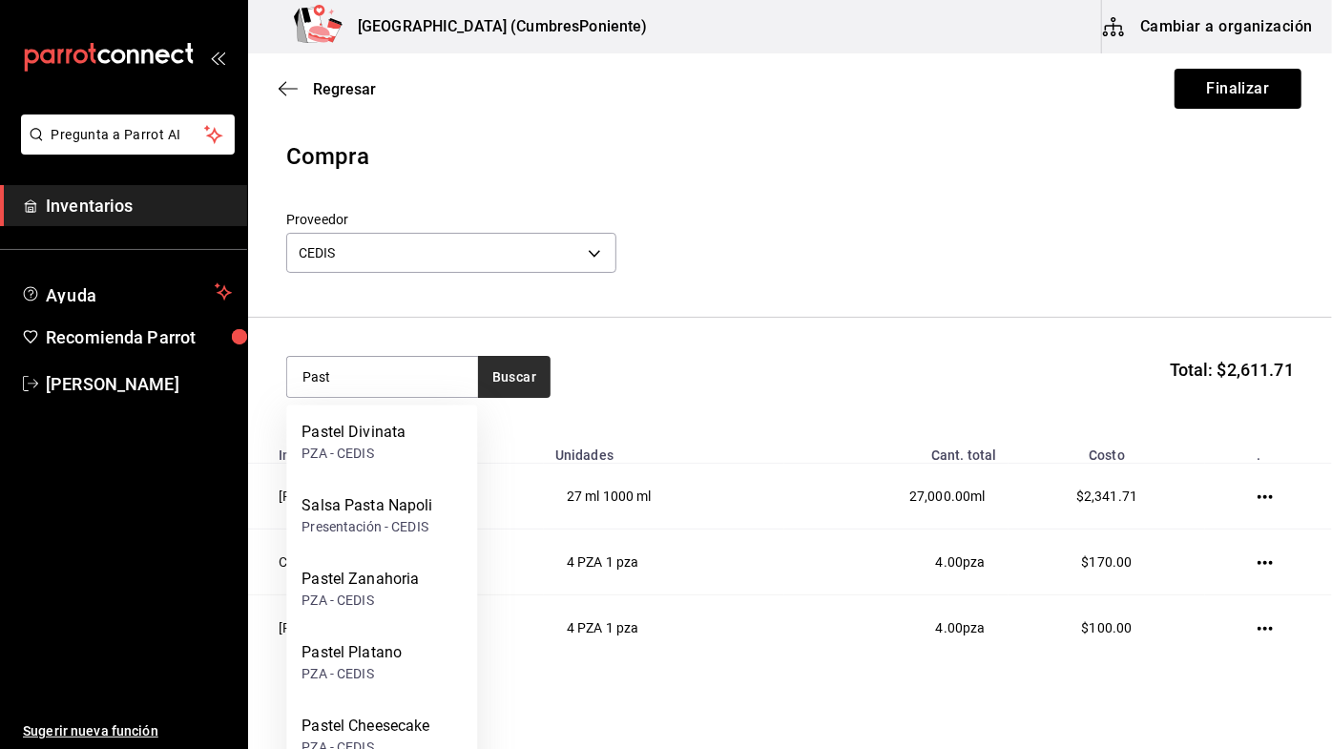
scroll to position [78, 0]
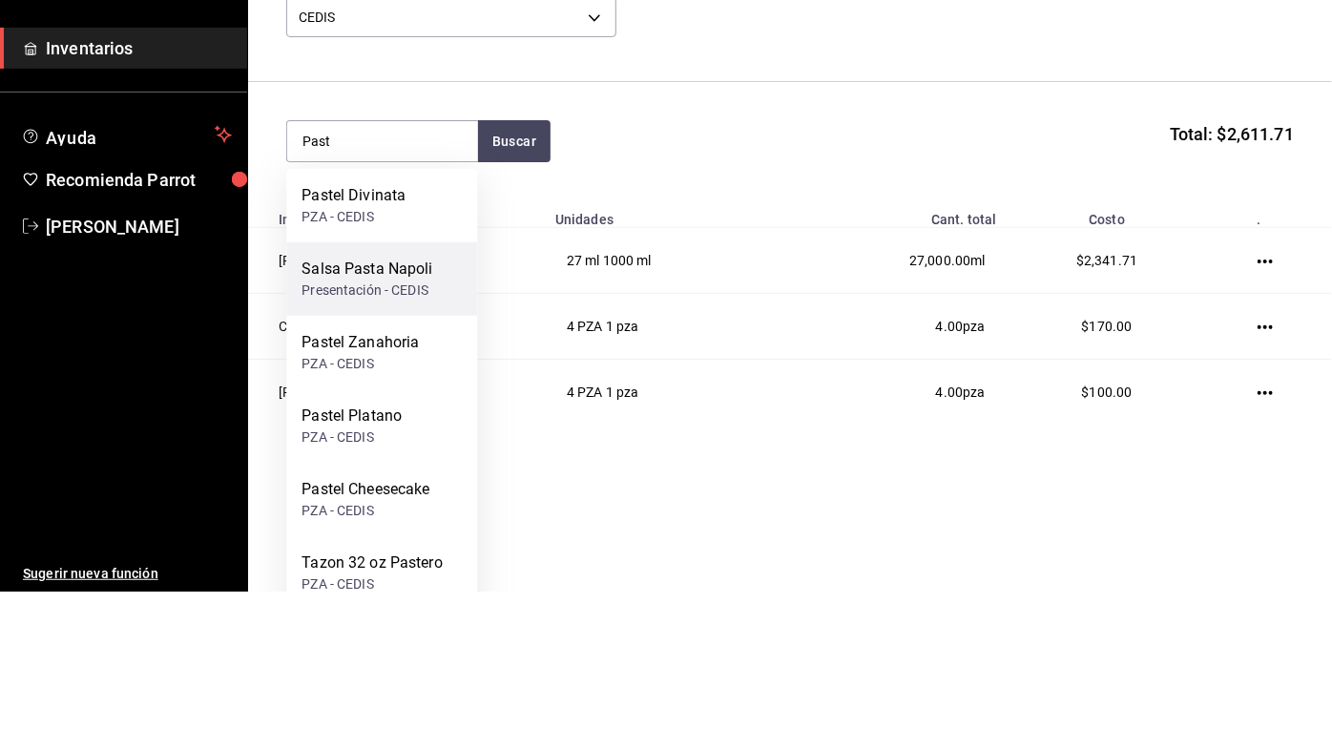
click at [389, 434] on div "Salsa Pasta Napoli" at bounding box center [367, 426] width 131 height 23
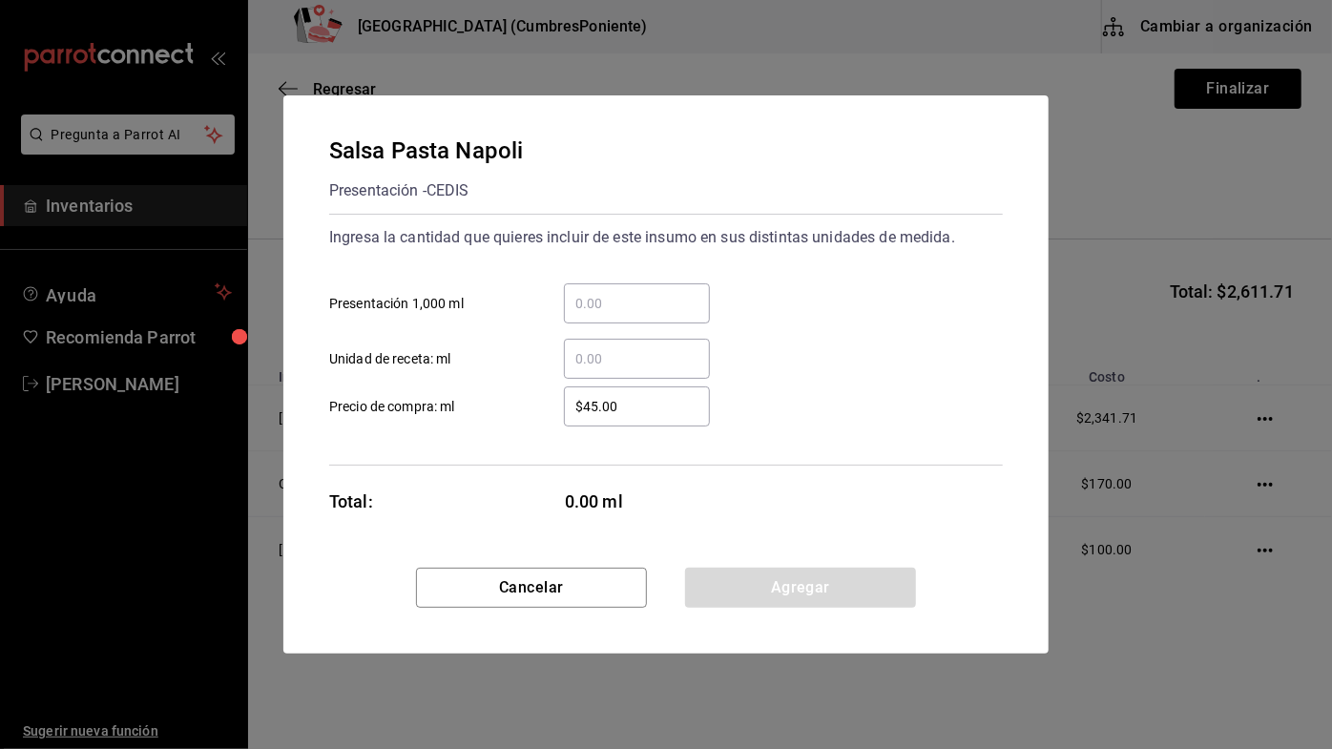
click at [628, 144] on div "Salsa Pasta Napoli Presentación - CEDIS" at bounding box center [666, 170] width 674 height 73
click at [639, 307] on input "​ Presentación 1,000 ml" at bounding box center [637, 303] width 146 height 23
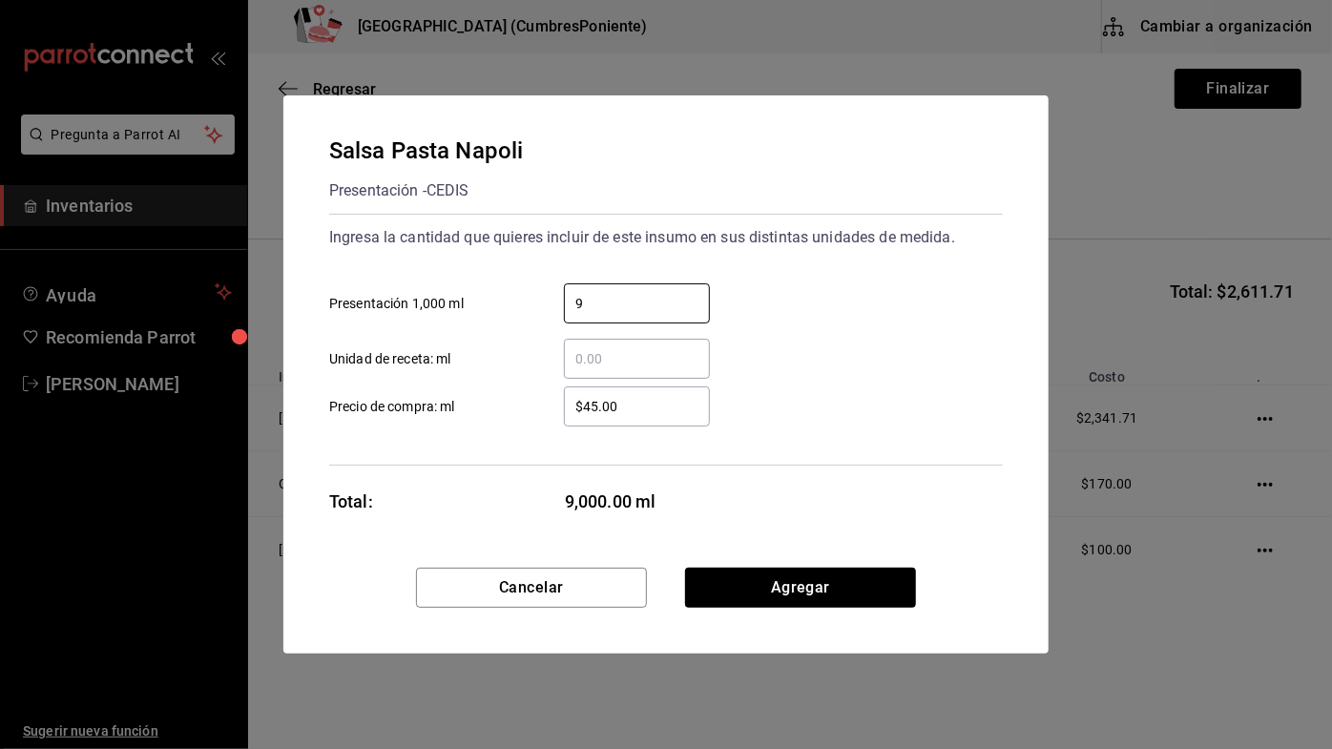
type input "9"
click at [818, 310] on div "9 ​ Presentación 1,000 ml" at bounding box center [658, 295] width 689 height 55
click at [837, 593] on button "Agregar" at bounding box center [800, 588] width 231 height 40
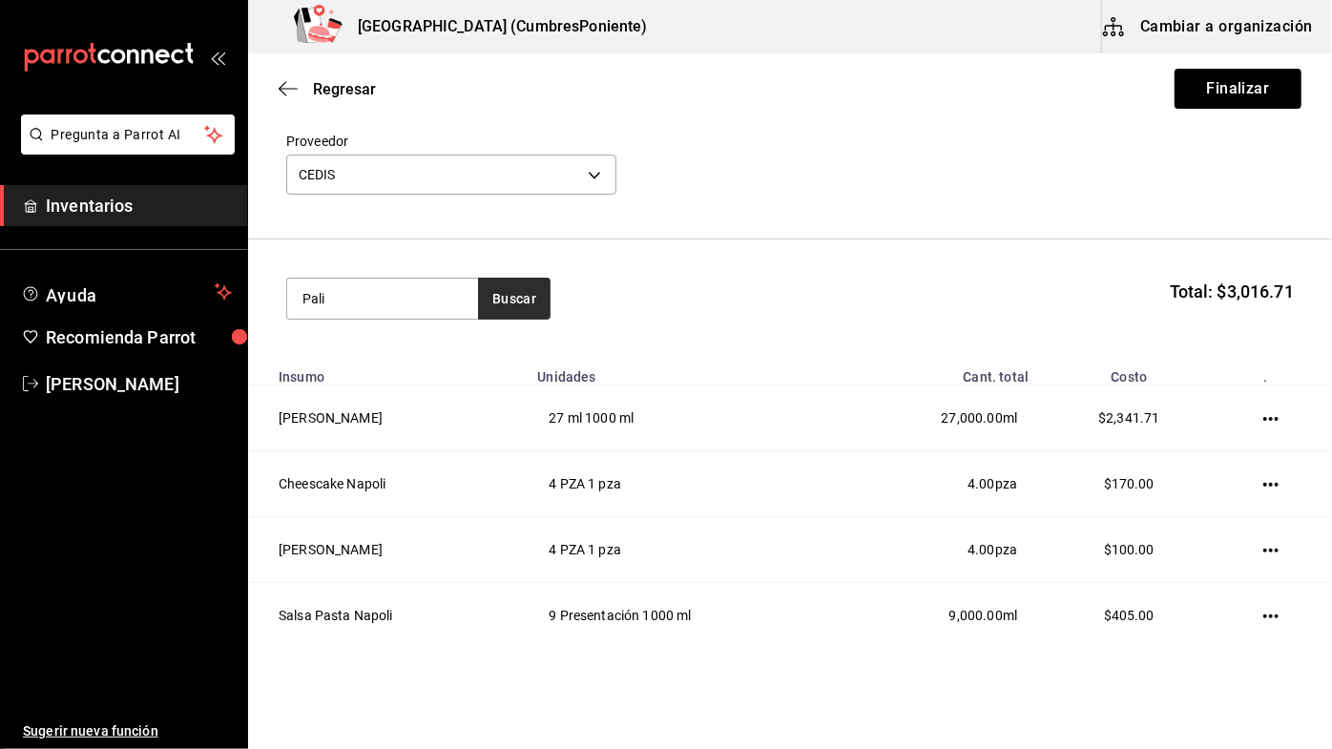
type input "Pali"
click at [521, 290] on button "Buscar" at bounding box center [514, 299] width 73 height 42
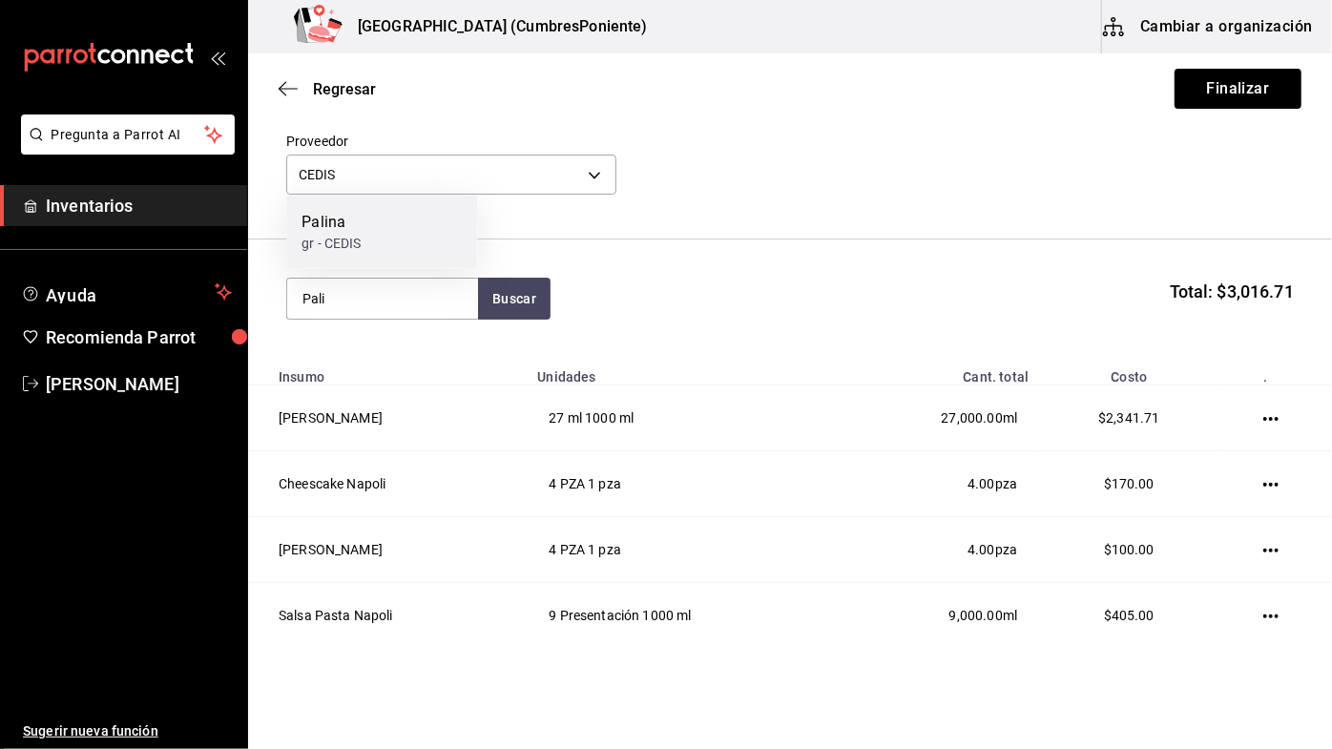
click at [408, 234] on div "Palina gr - CEDIS" at bounding box center [381, 232] width 191 height 73
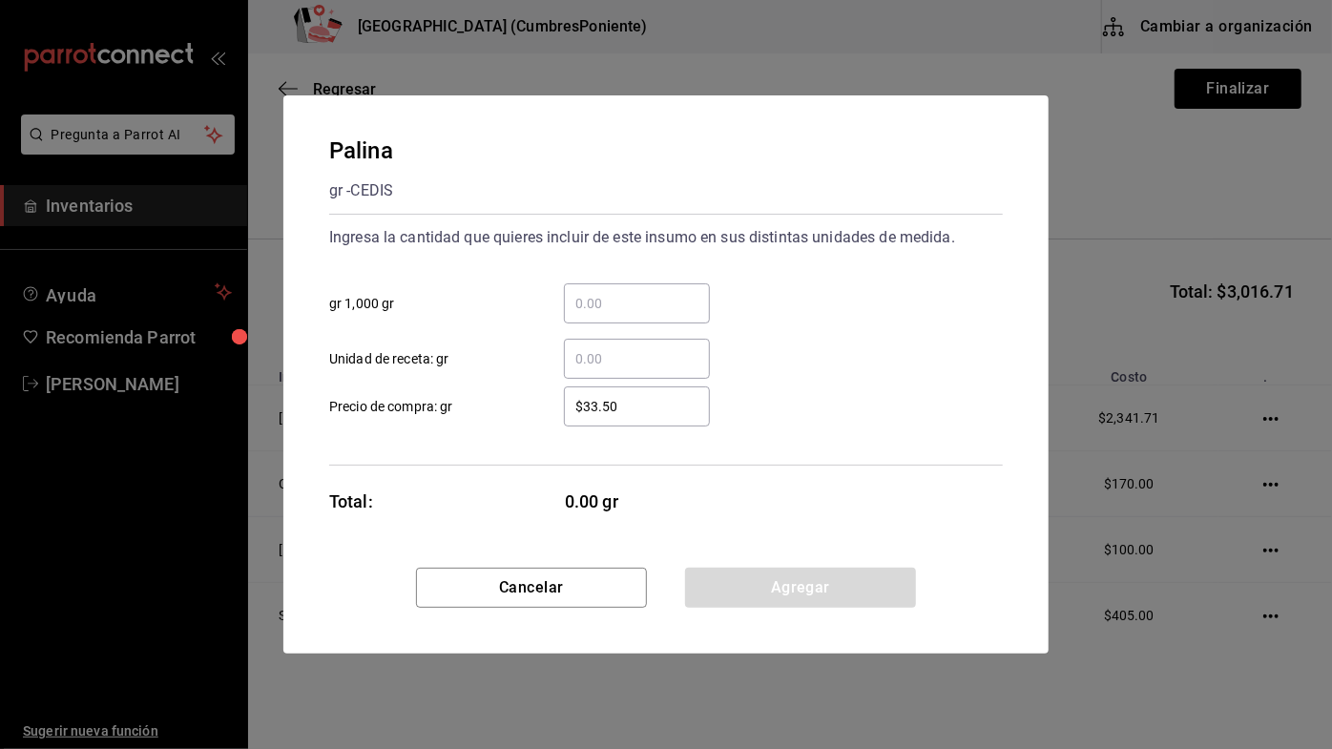
click at [625, 304] on input "​ gr 1,000 gr" at bounding box center [637, 303] width 146 height 23
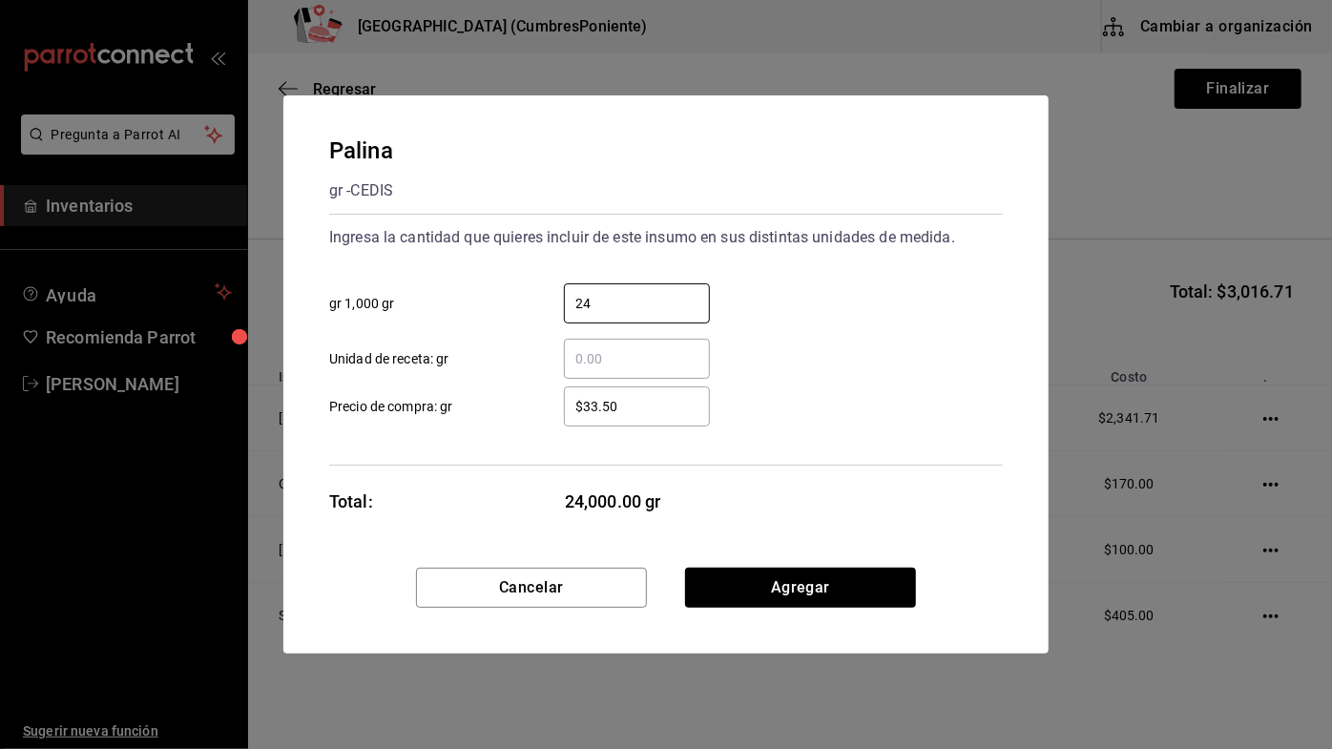
type input "24"
click at [817, 307] on div "24 ​ gr 1,000 gr" at bounding box center [658, 295] width 689 height 55
click at [806, 575] on button "Agregar" at bounding box center [800, 588] width 231 height 40
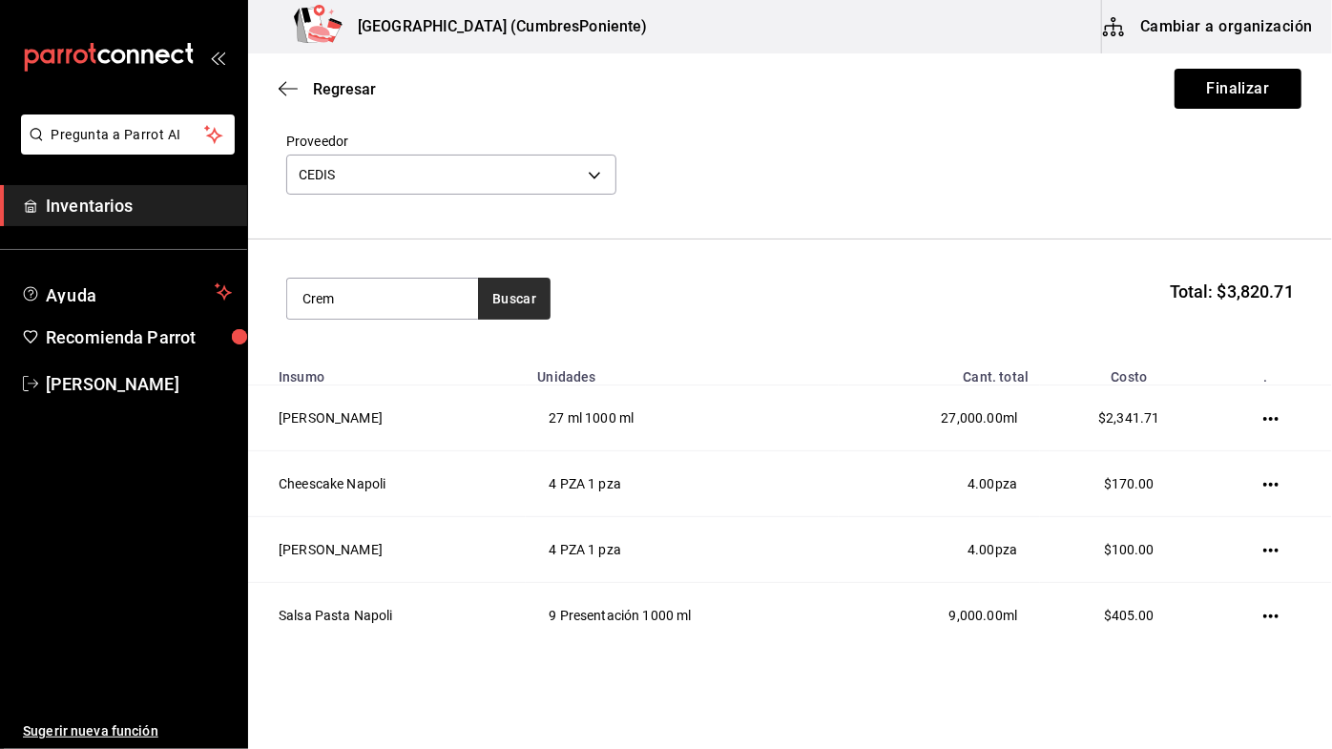
type input "Crem"
click at [514, 304] on button "Buscar" at bounding box center [514, 299] width 73 height 42
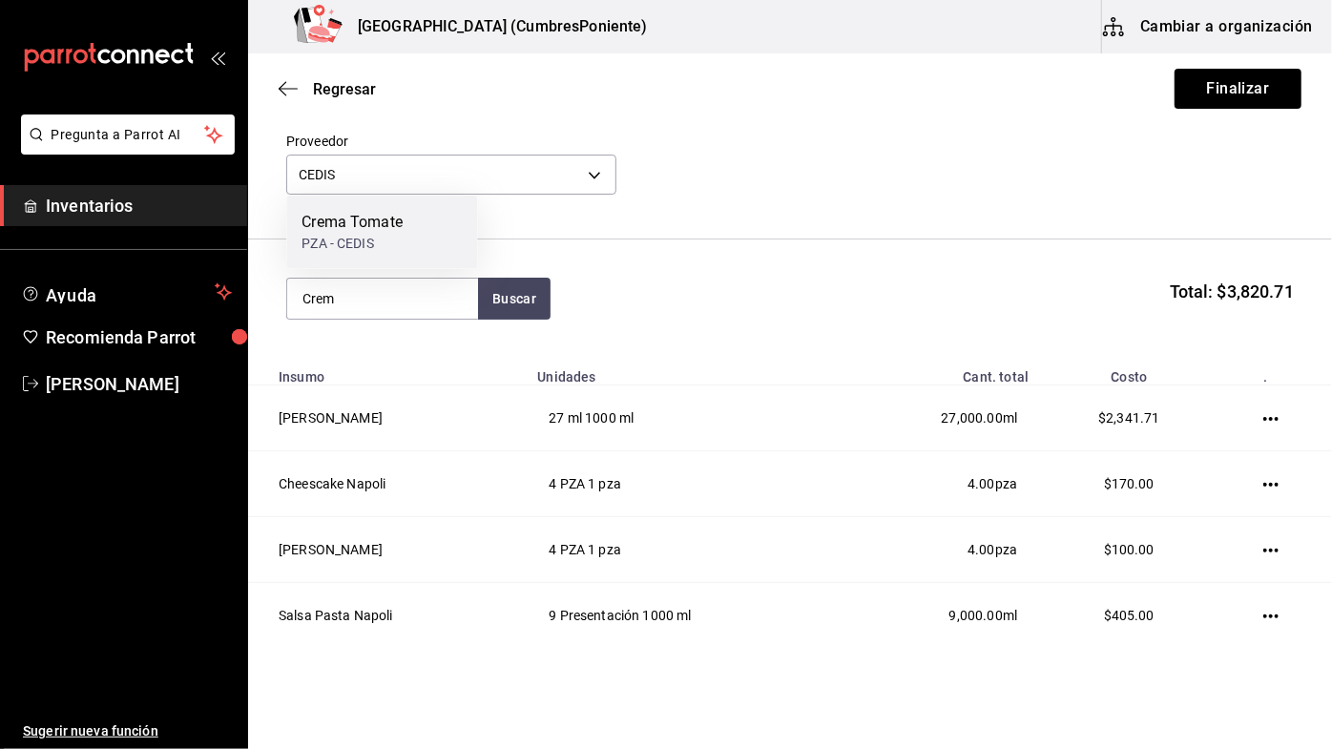
click at [394, 249] on div "PZA - CEDIS" at bounding box center [352, 244] width 101 height 20
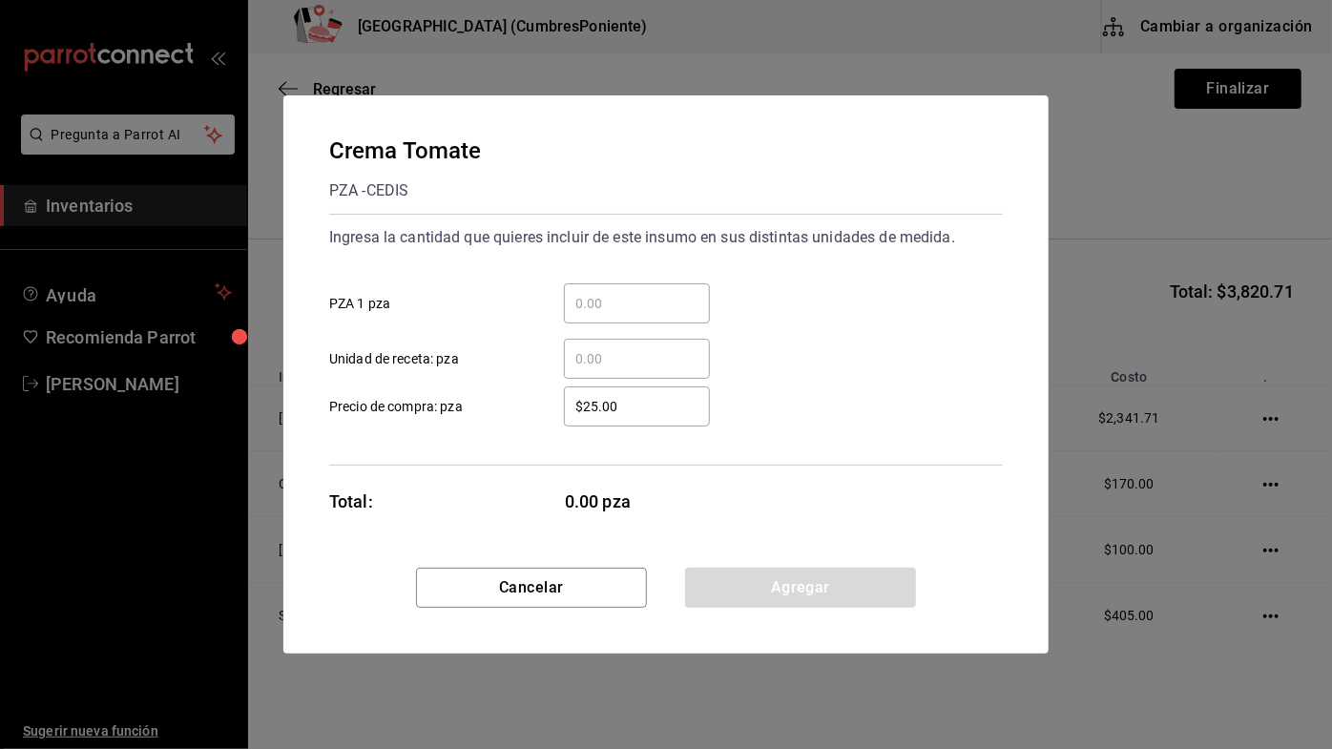
click at [636, 298] on input "​ PZA 1 pza" at bounding box center [637, 303] width 146 height 23
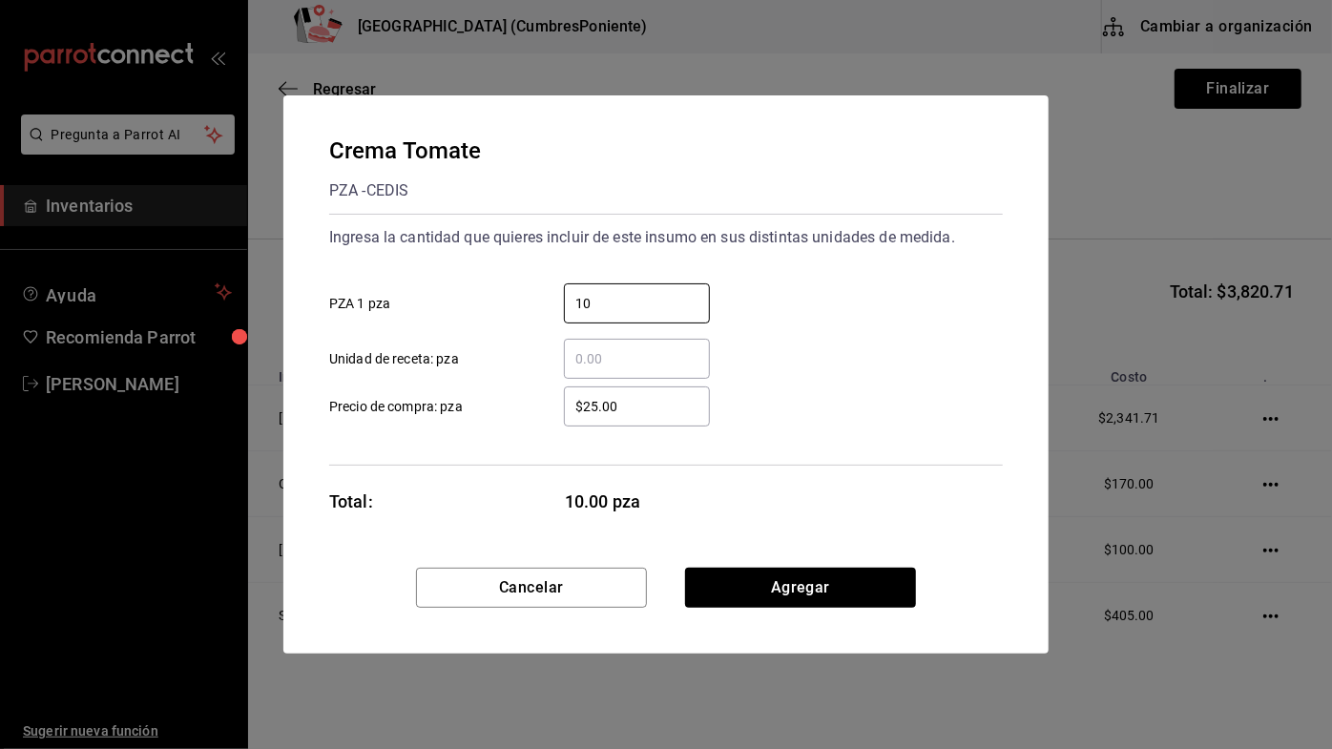
type input "10"
click at [828, 300] on div "10 ​ PZA 1 pza" at bounding box center [658, 295] width 689 height 55
click at [850, 596] on button "Agregar" at bounding box center [800, 588] width 231 height 40
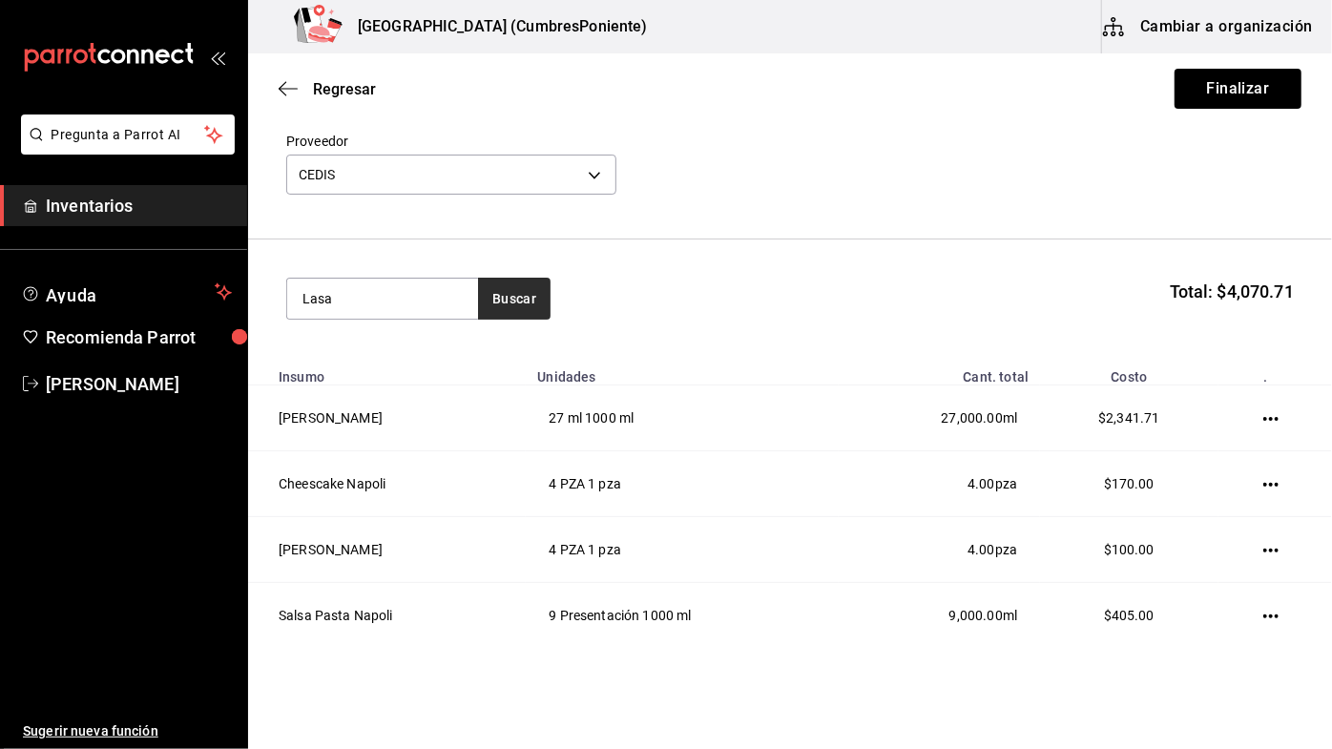
type input "Lasa"
click at [516, 295] on button "Buscar" at bounding box center [514, 299] width 73 height 42
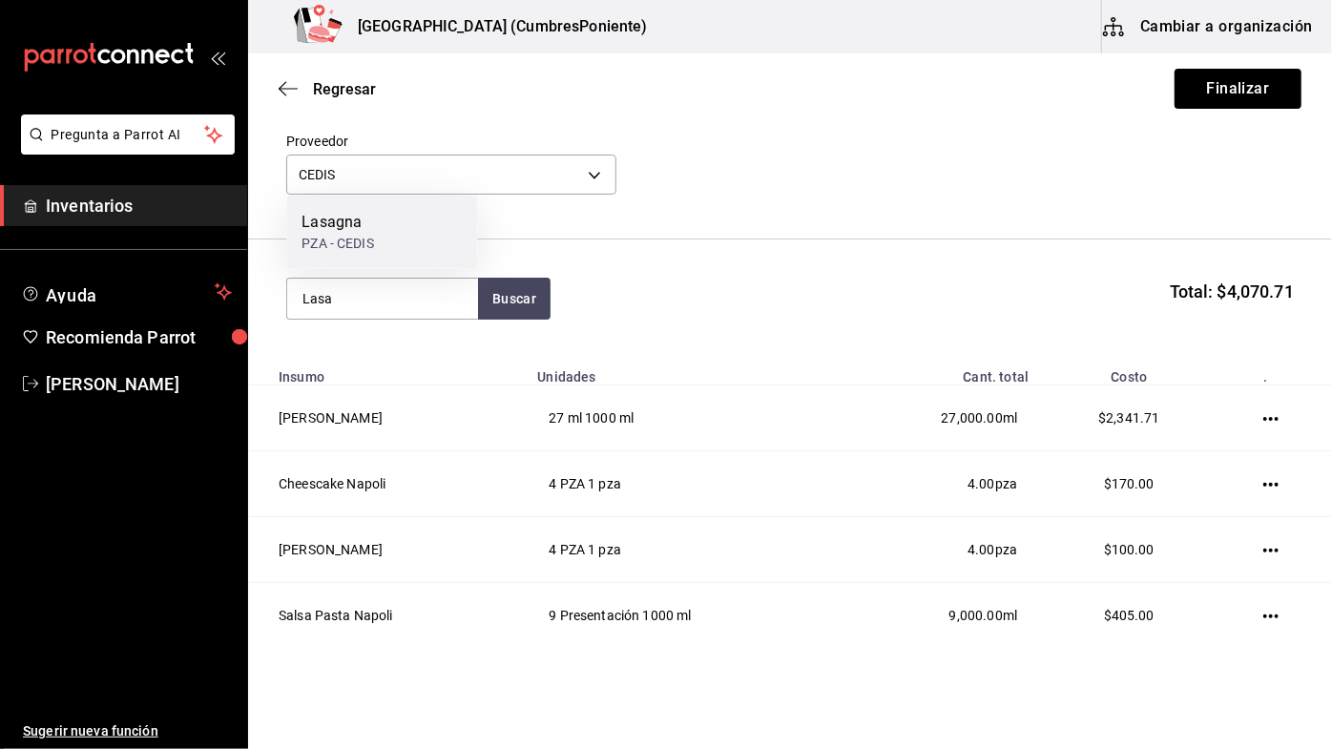
click at [381, 220] on div "Lasagna PZA - CEDIS" at bounding box center [381, 232] width 191 height 73
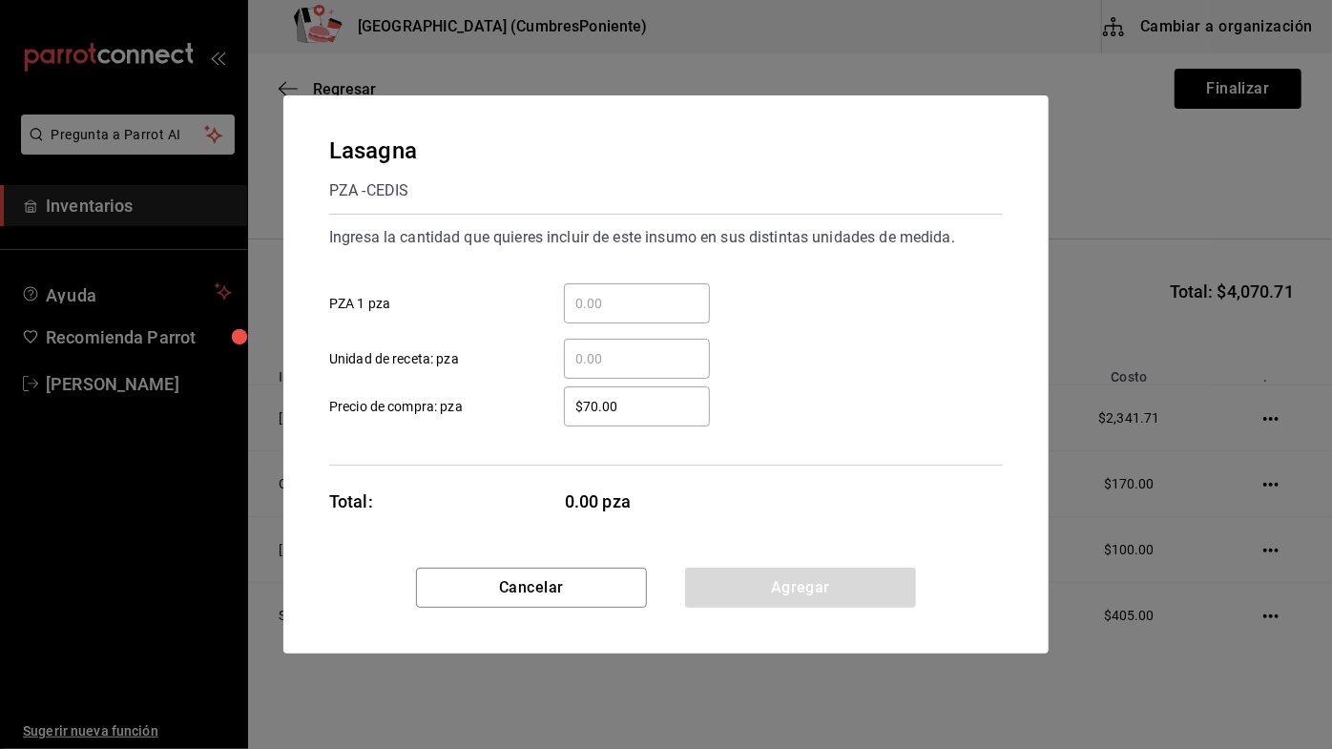
click at [648, 300] on input "​ PZA 1 pza" at bounding box center [637, 303] width 146 height 23
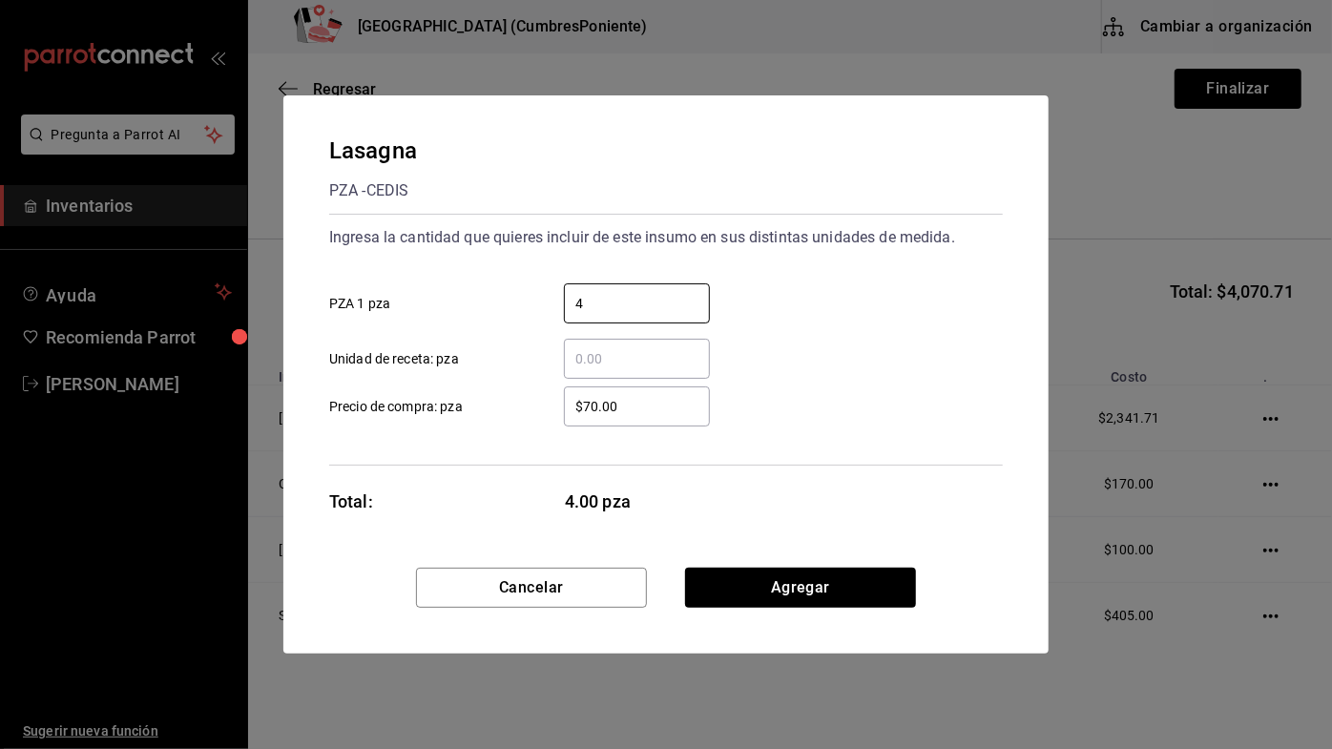
type input "4"
click at [870, 320] on div "4 ​ PZA 1 pza" at bounding box center [658, 295] width 689 height 55
click at [868, 596] on button "Agregar" at bounding box center [800, 588] width 231 height 40
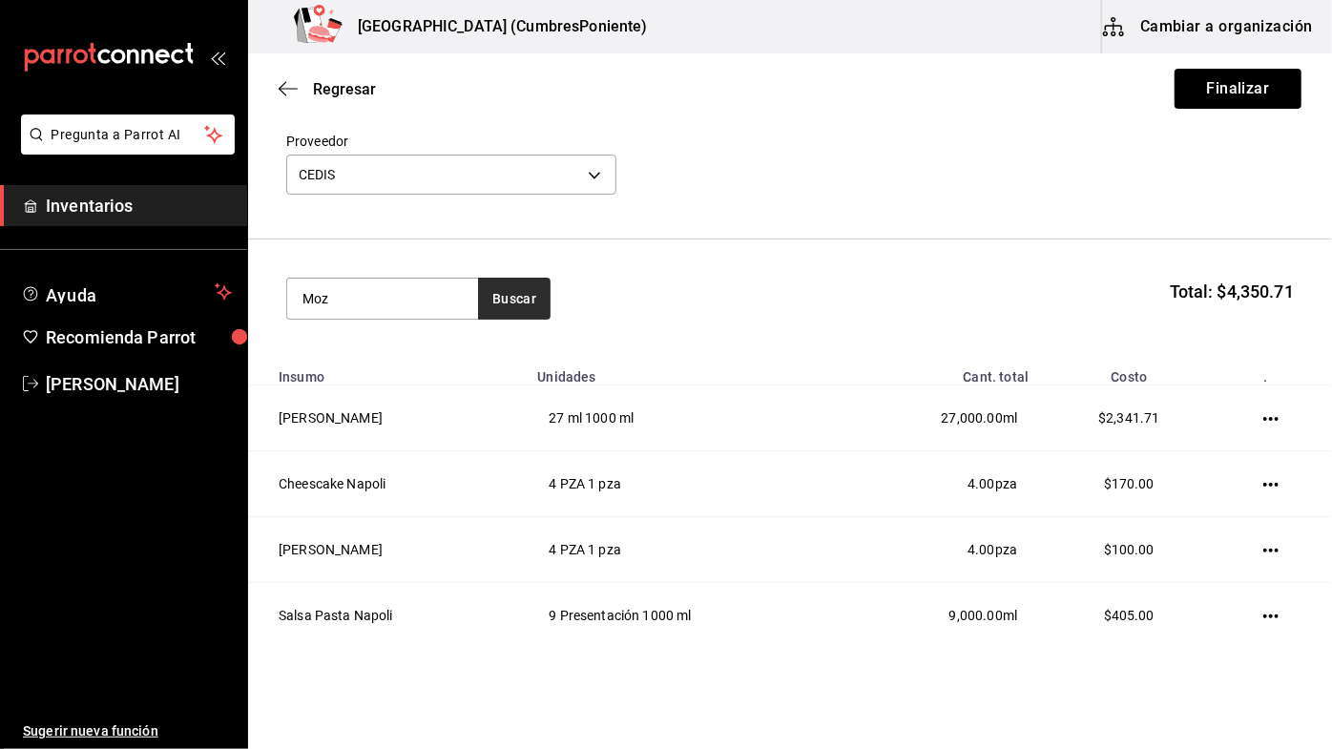
type input "Moz"
click at [524, 296] on button "Buscar" at bounding box center [514, 299] width 73 height 42
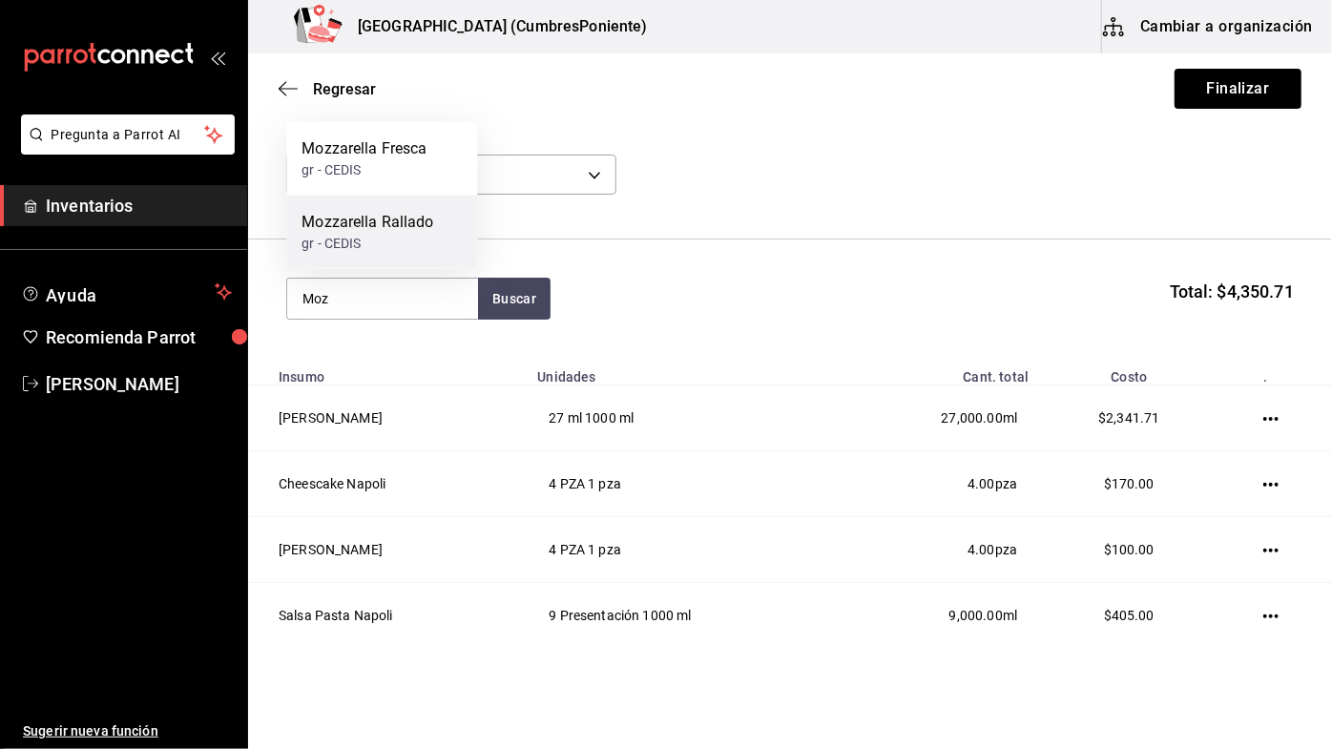
click at [391, 232] on div "Mozzarella Rallado" at bounding box center [368, 222] width 132 height 23
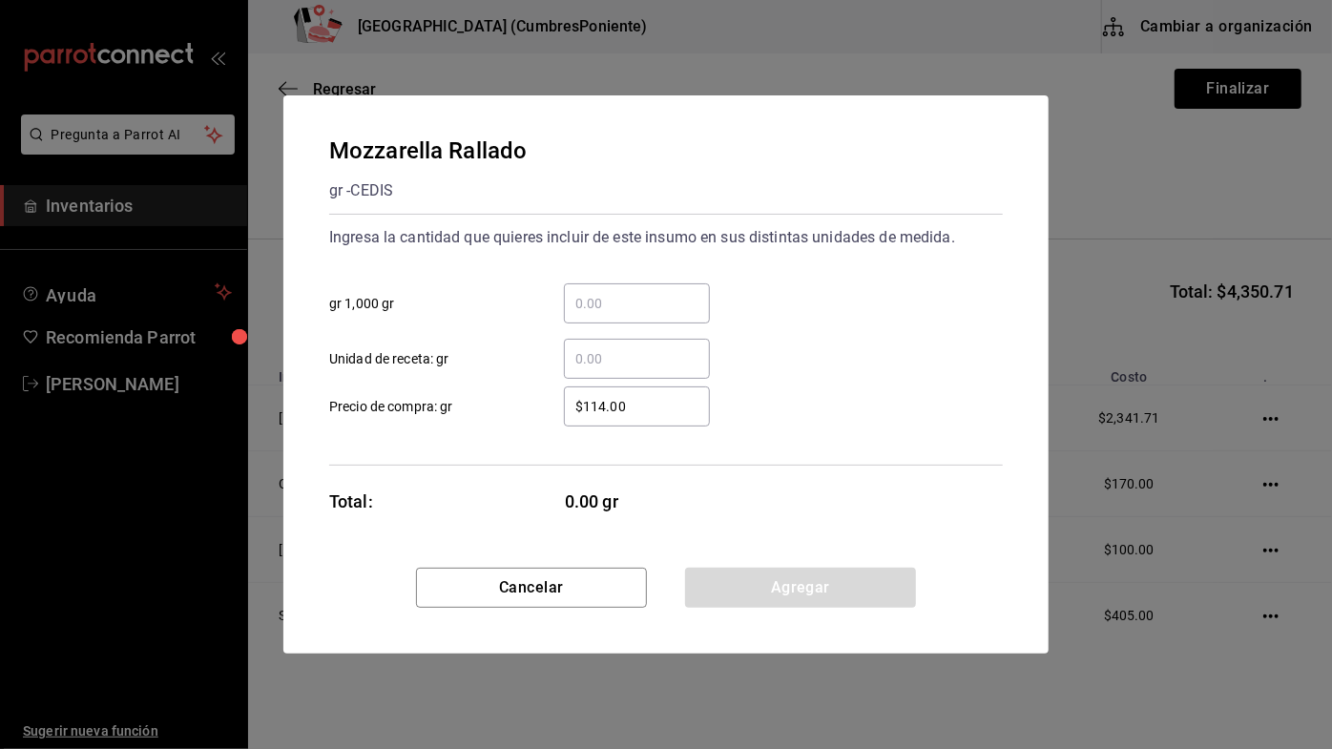
click at [647, 296] on input "​ gr 1,000 gr" at bounding box center [637, 303] width 146 height 23
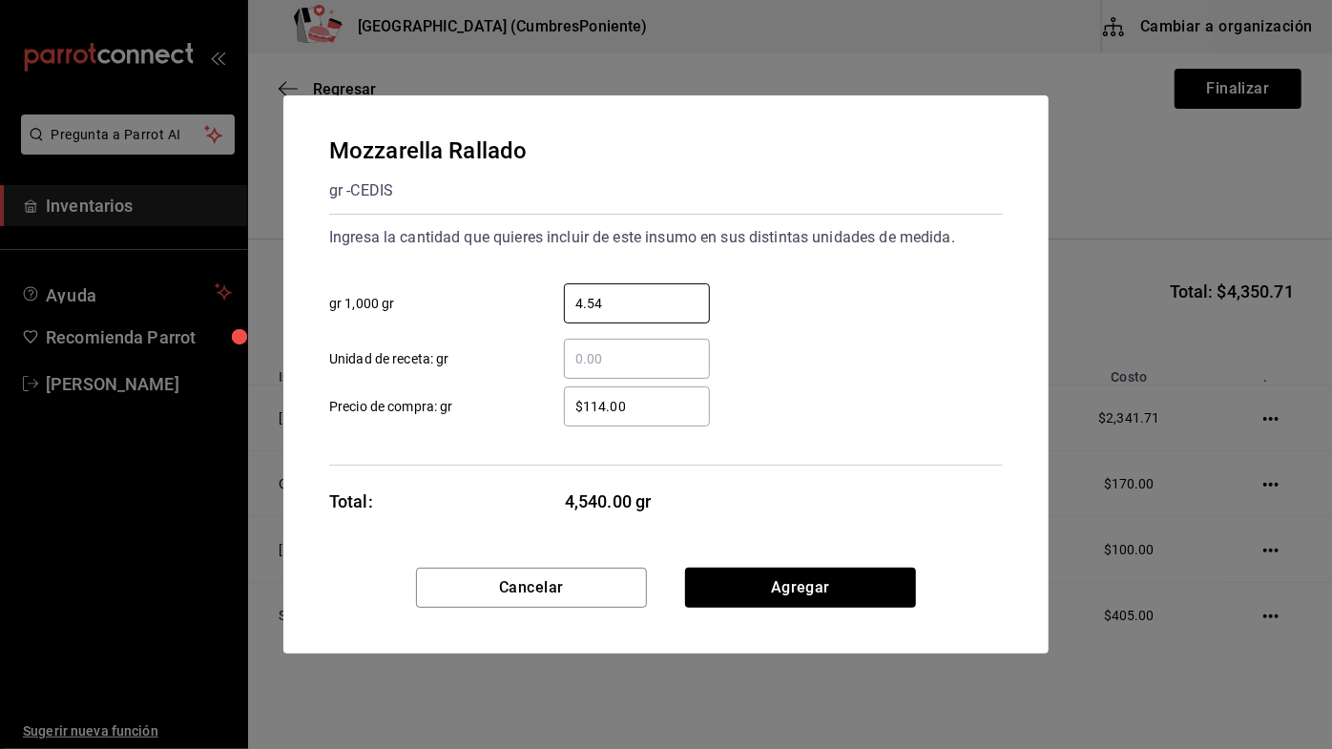
type input "4.54"
click at [845, 305] on div "4.54 ​ gr 1,000 gr" at bounding box center [658, 295] width 689 height 55
click at [854, 579] on button "Agregar" at bounding box center [800, 588] width 231 height 40
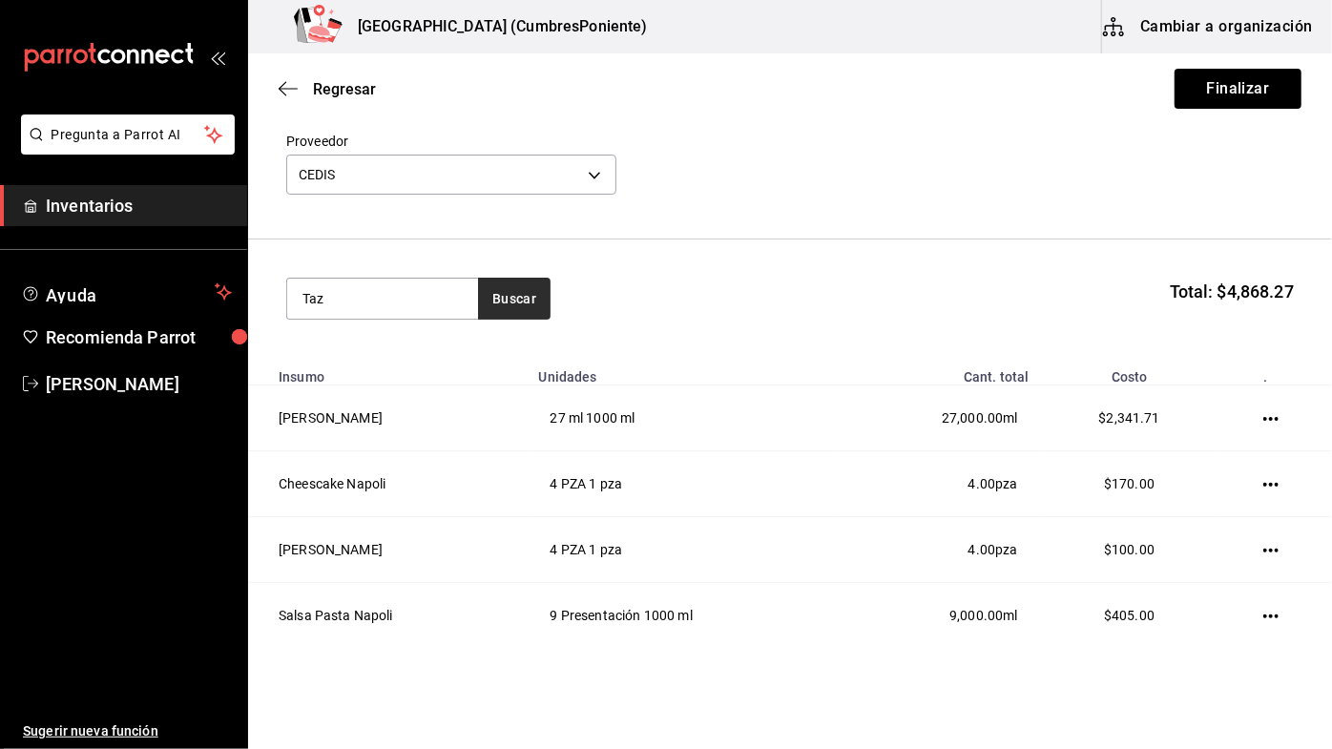
type input "Taz"
click at [536, 292] on button "Buscar" at bounding box center [514, 299] width 73 height 42
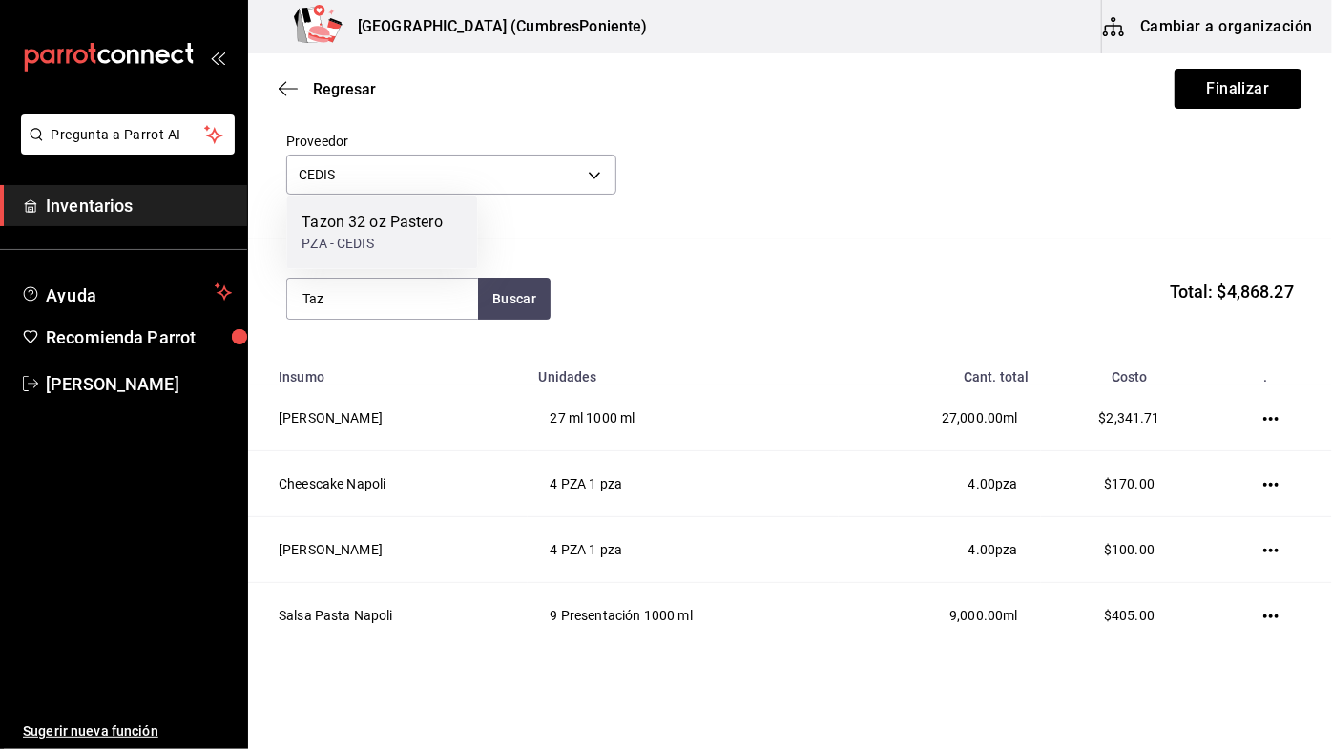
click at [408, 238] on div "PZA - CEDIS" at bounding box center [372, 244] width 141 height 20
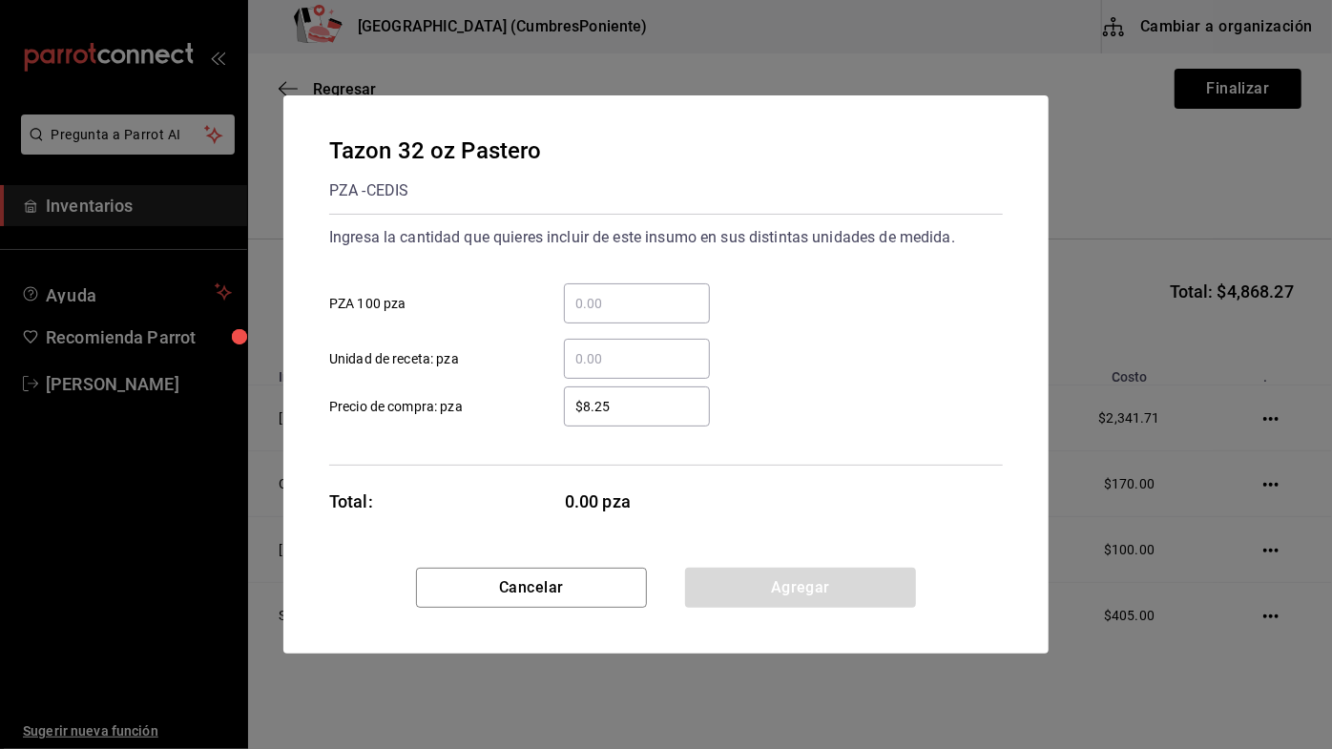
click at [646, 308] on input "​ PZA 100 pza" at bounding box center [637, 303] width 146 height 23
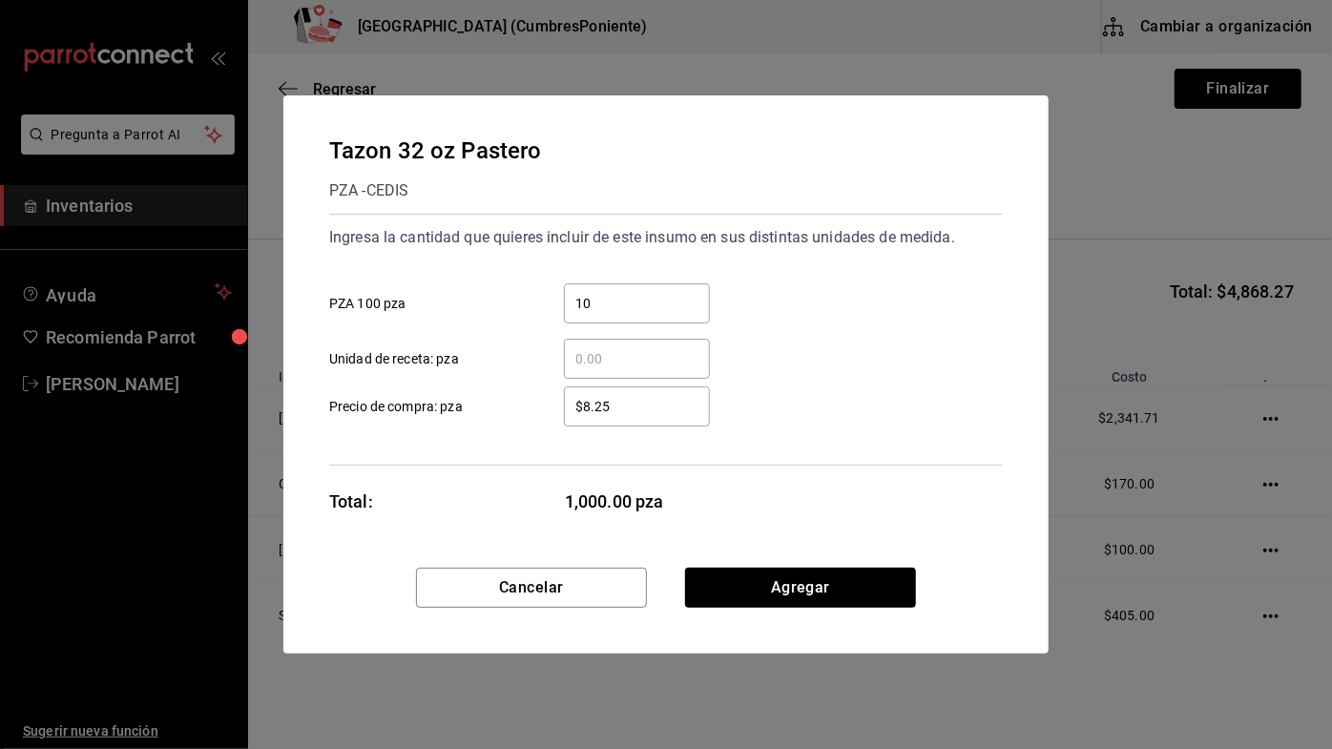
type input "1"
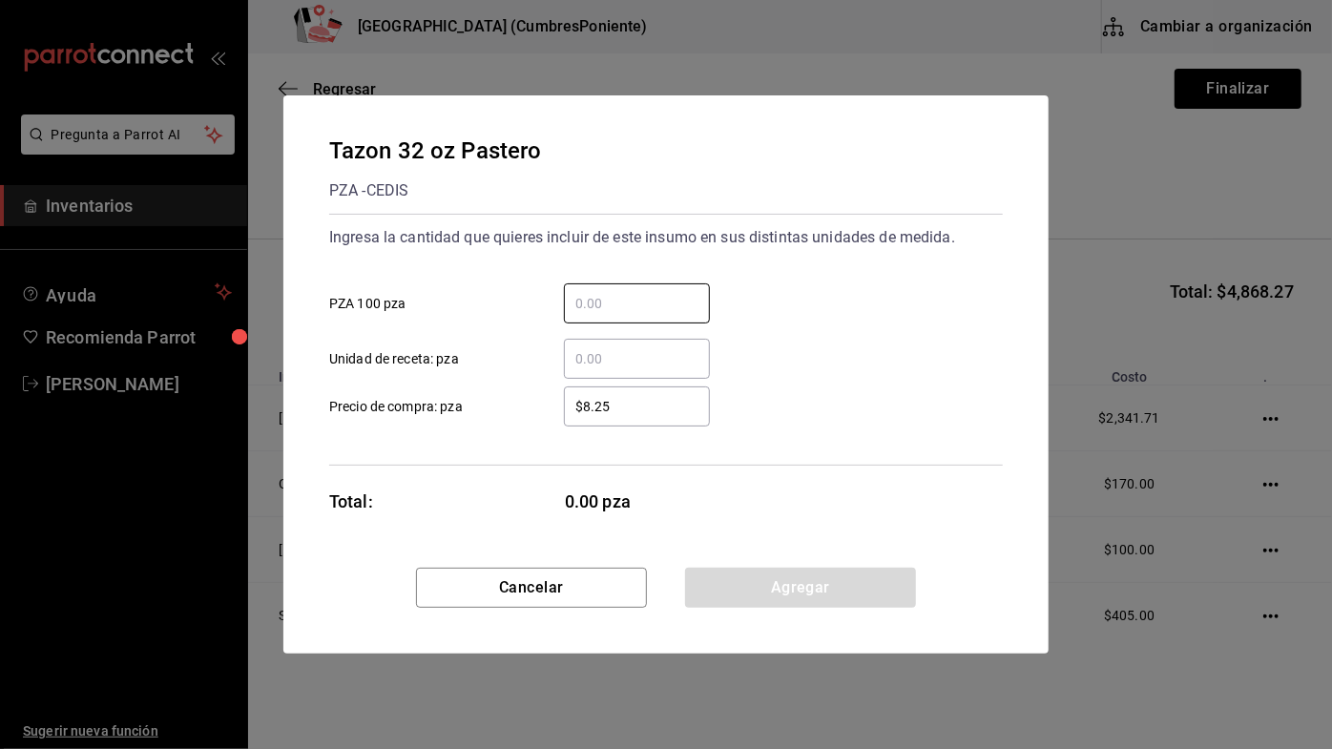
click at [642, 366] on input "​ Unidad de receta: pza" at bounding box center [637, 358] width 146 height 23
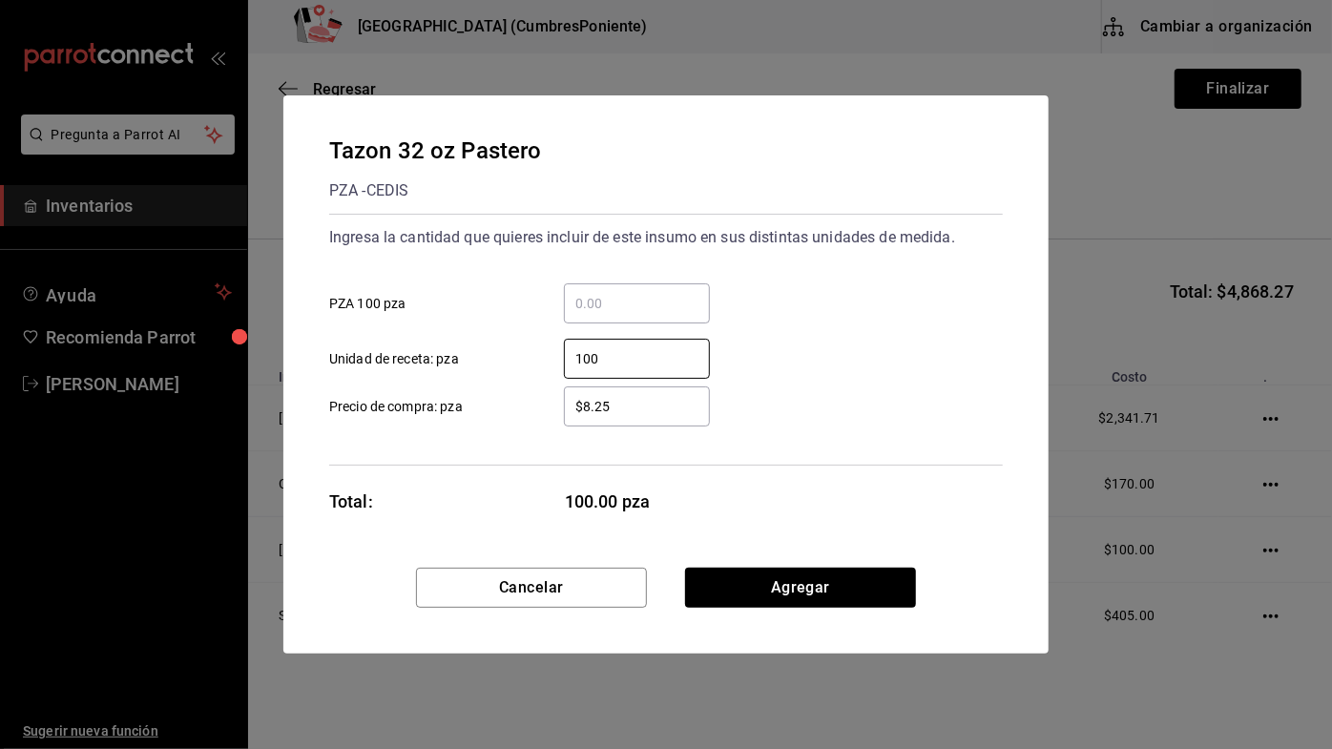
type input "100"
click at [849, 336] on div "100 ​ Unidad de receta: pza" at bounding box center [658, 351] width 689 height 55
click at [855, 582] on button "Agregar" at bounding box center [800, 588] width 231 height 40
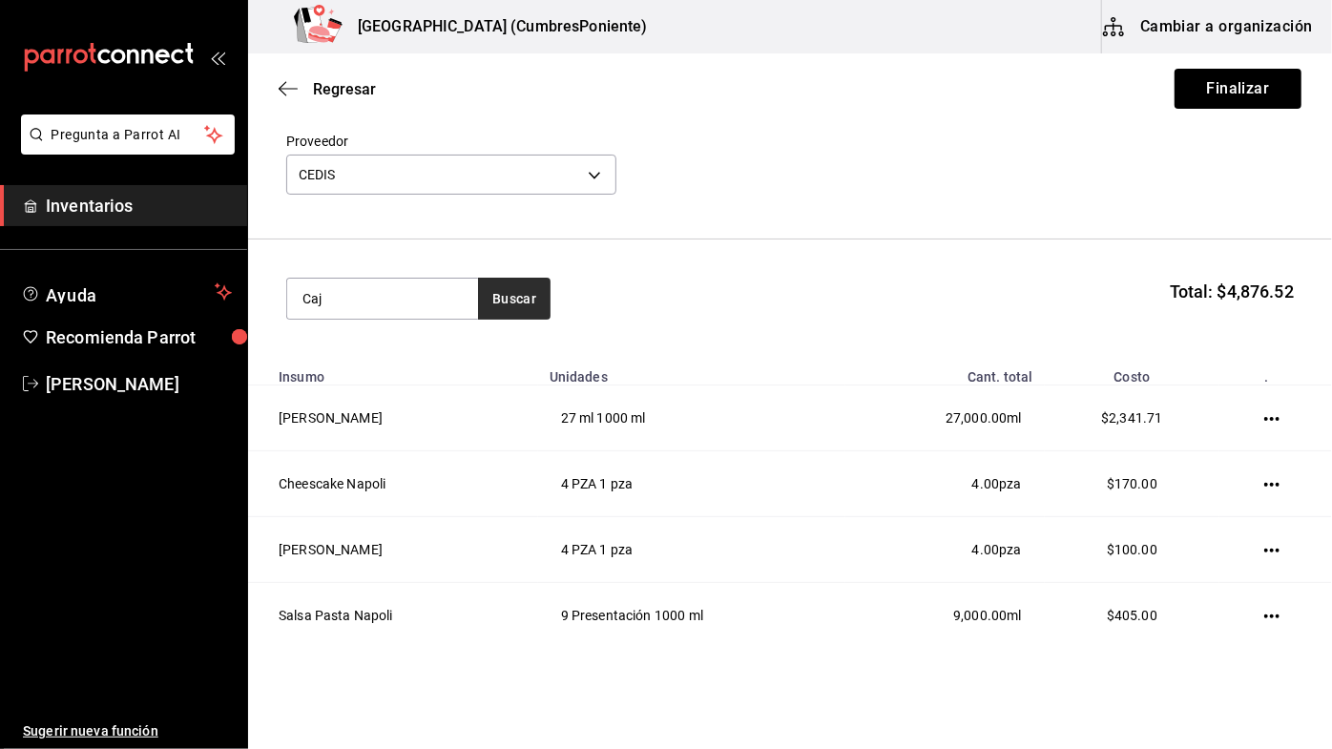
type input "Caj"
click at [527, 303] on button "Buscar" at bounding box center [514, 299] width 73 height 42
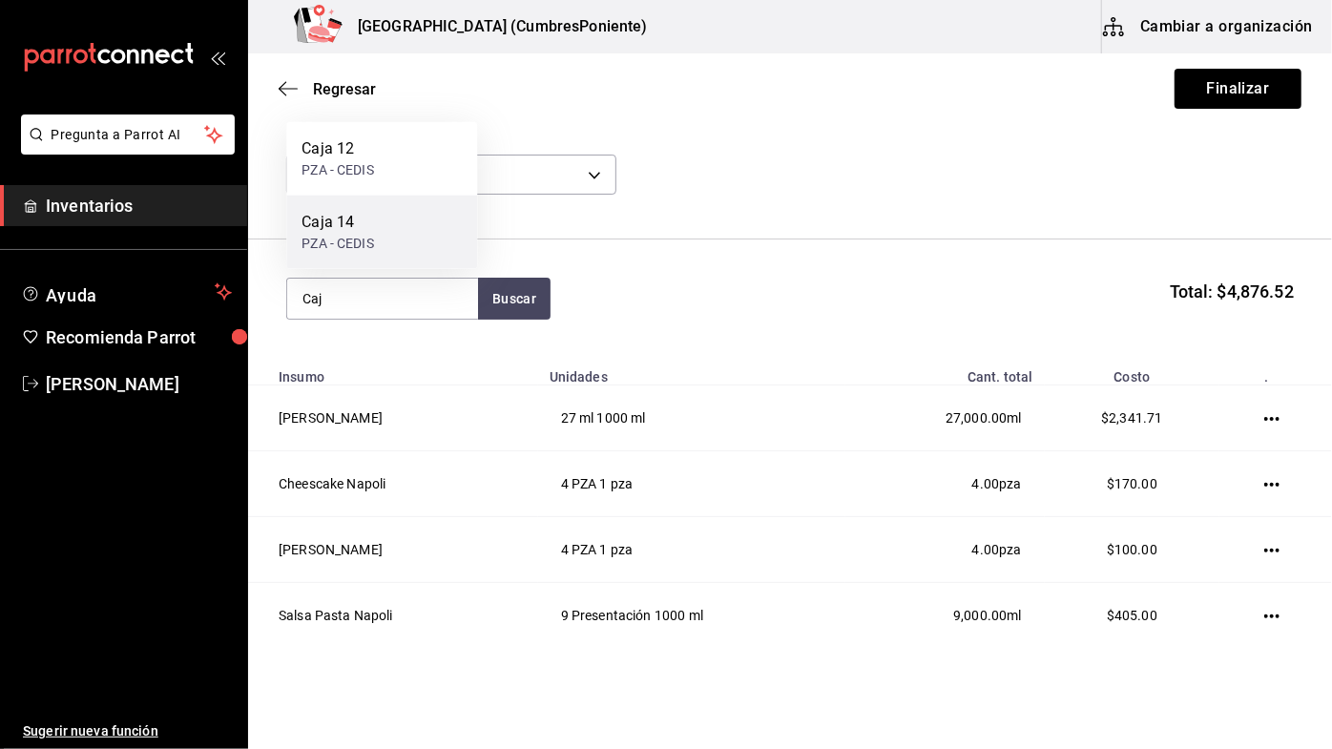
click at [353, 223] on div "Caja 14" at bounding box center [338, 222] width 72 height 23
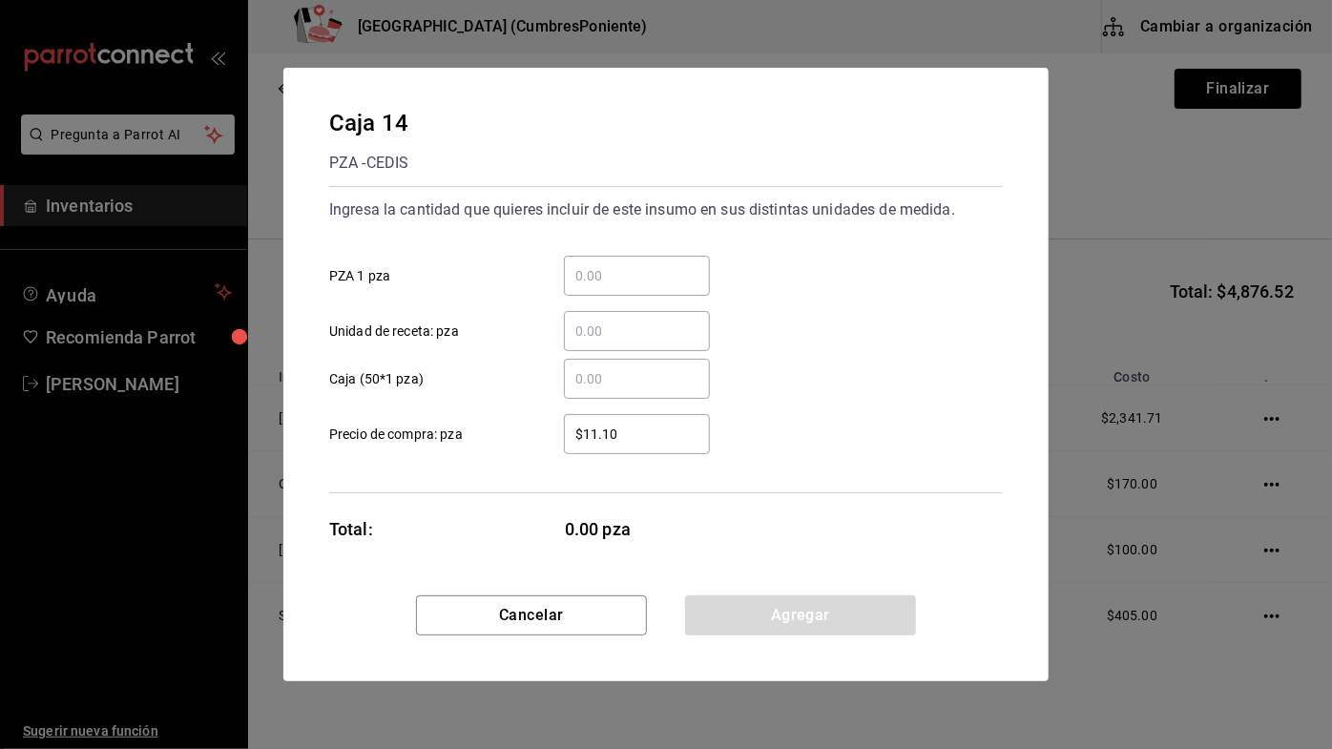
click at [637, 274] on input "​ PZA 1 pza" at bounding box center [637, 275] width 146 height 23
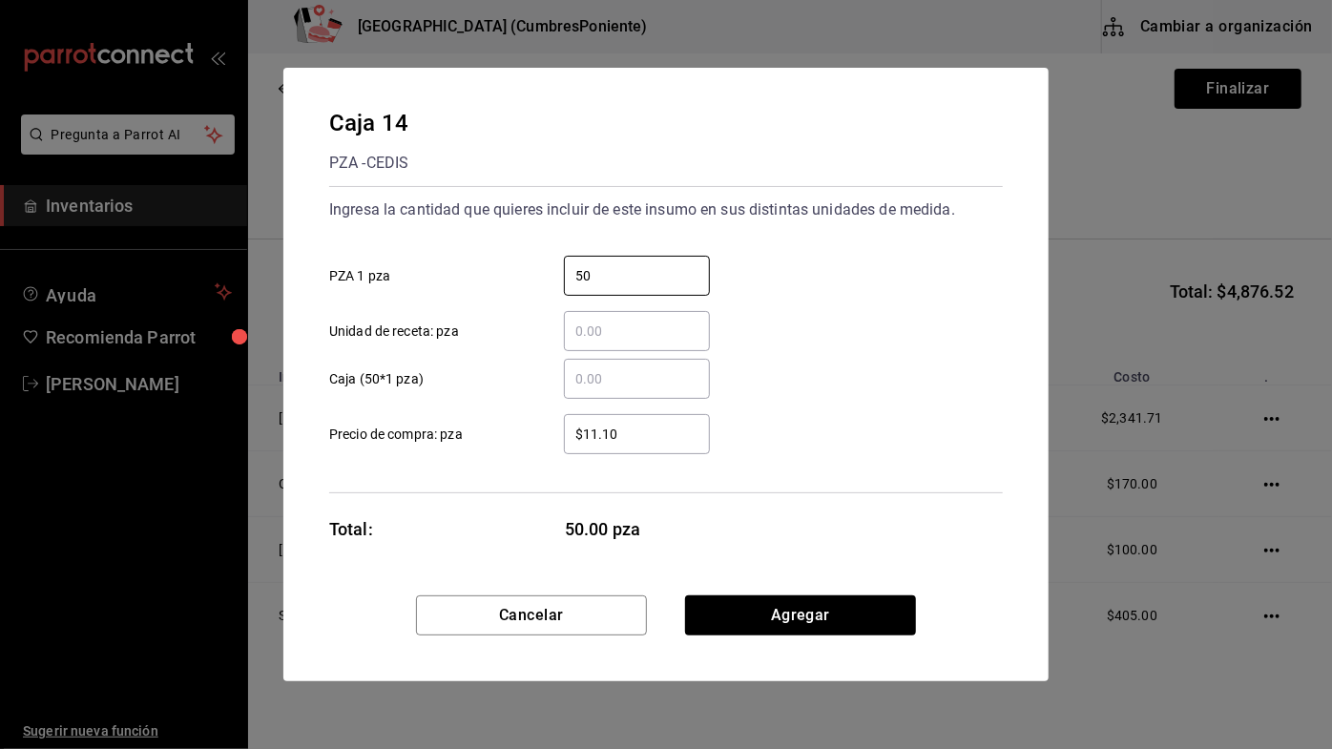
type input "50"
click at [828, 365] on div "​ Caja (50*1 pza)" at bounding box center [658, 371] width 689 height 55
click at [794, 611] on button "Agregar" at bounding box center [800, 616] width 231 height 40
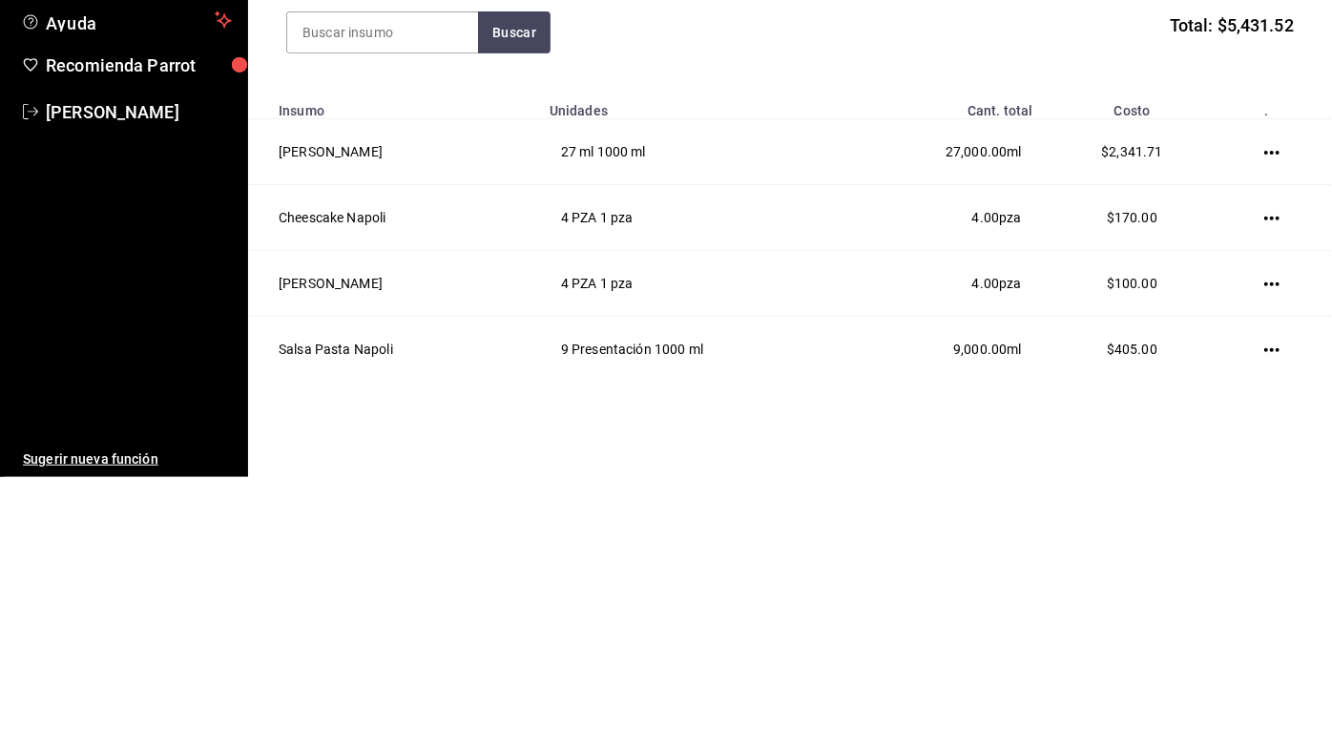
scroll to position [0, 0]
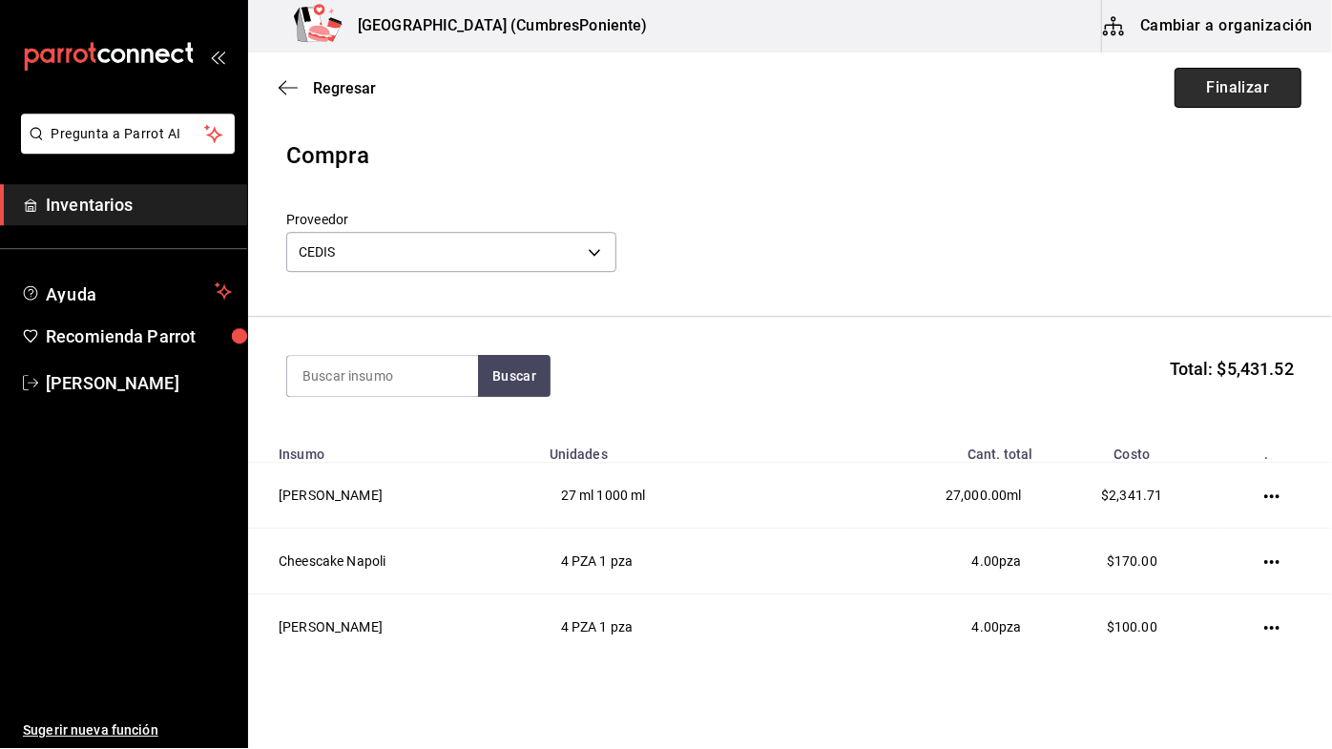
click at [1252, 87] on button "Finalizar" at bounding box center [1238, 89] width 127 height 40
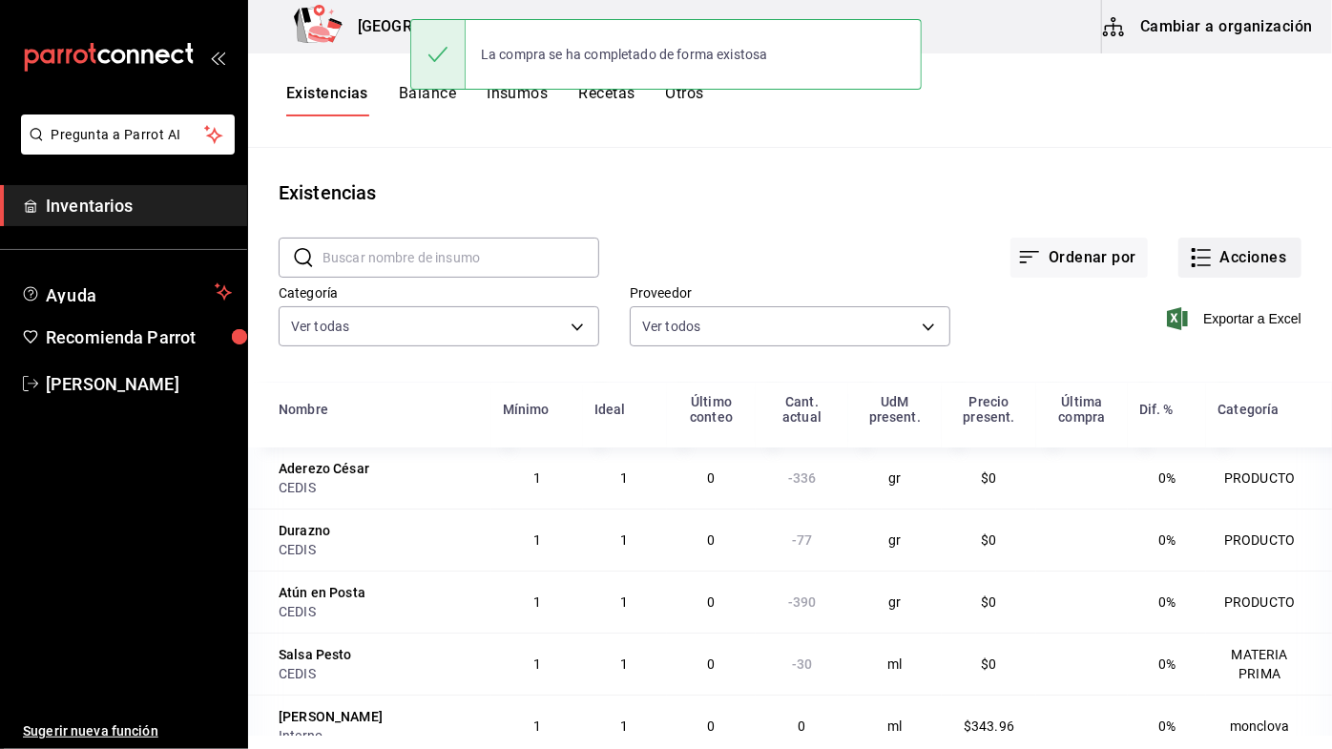
click at [1203, 250] on icon "button" at bounding box center [1204, 250] width 13 height 0
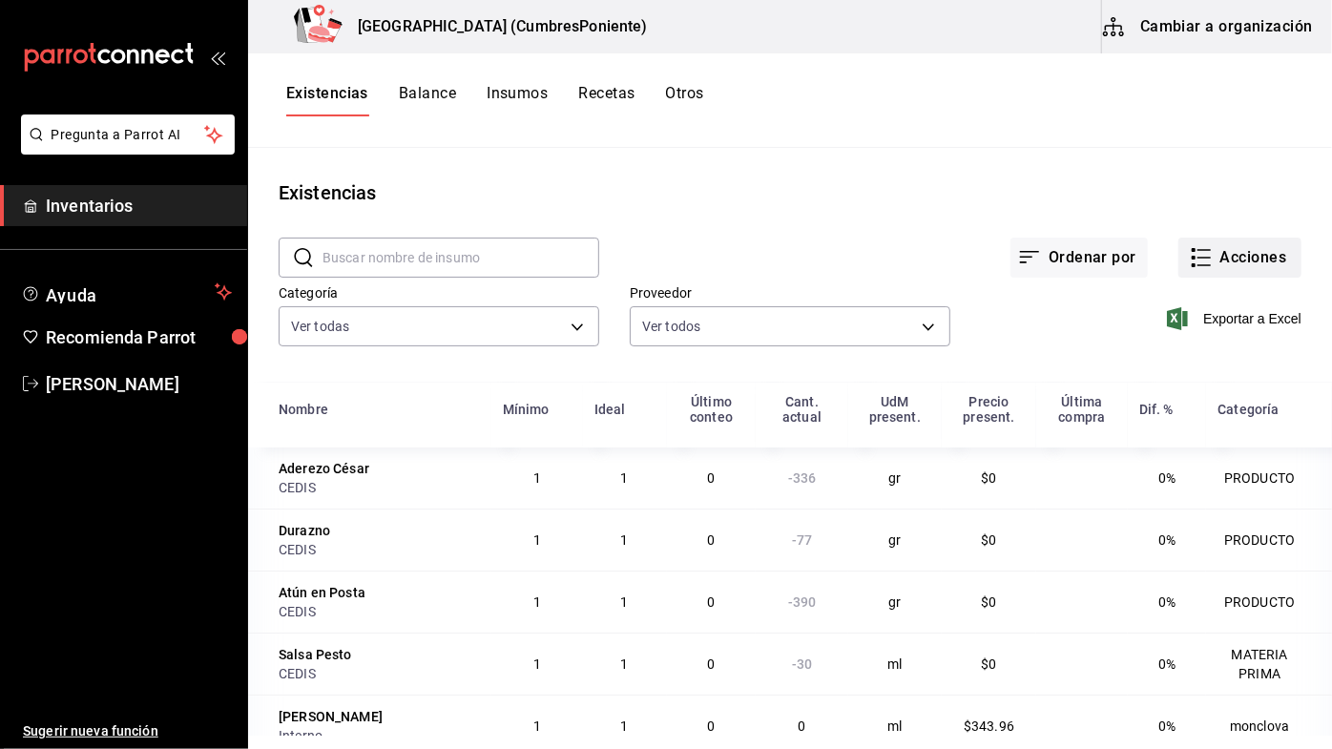
click at [1191, 267] on icon "button" at bounding box center [1201, 257] width 23 height 23
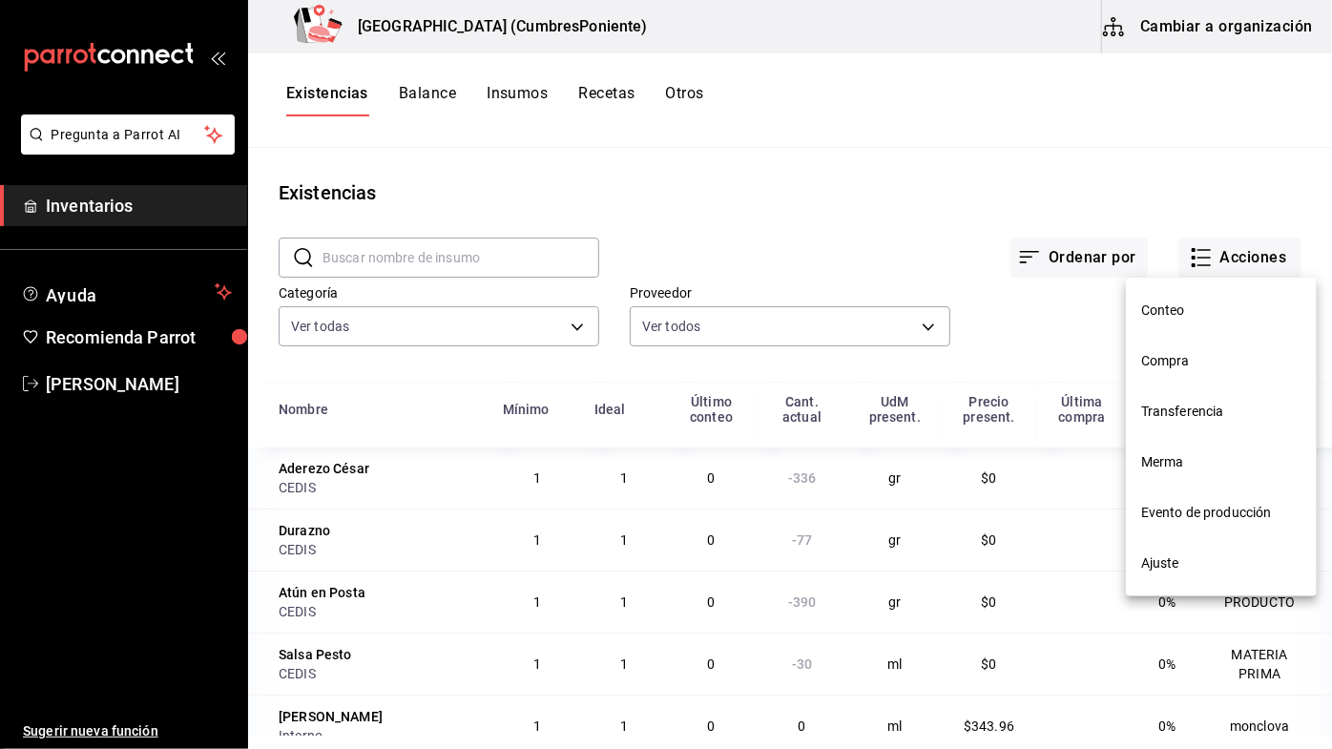
click at [1212, 255] on div at bounding box center [666, 374] width 1332 height 749
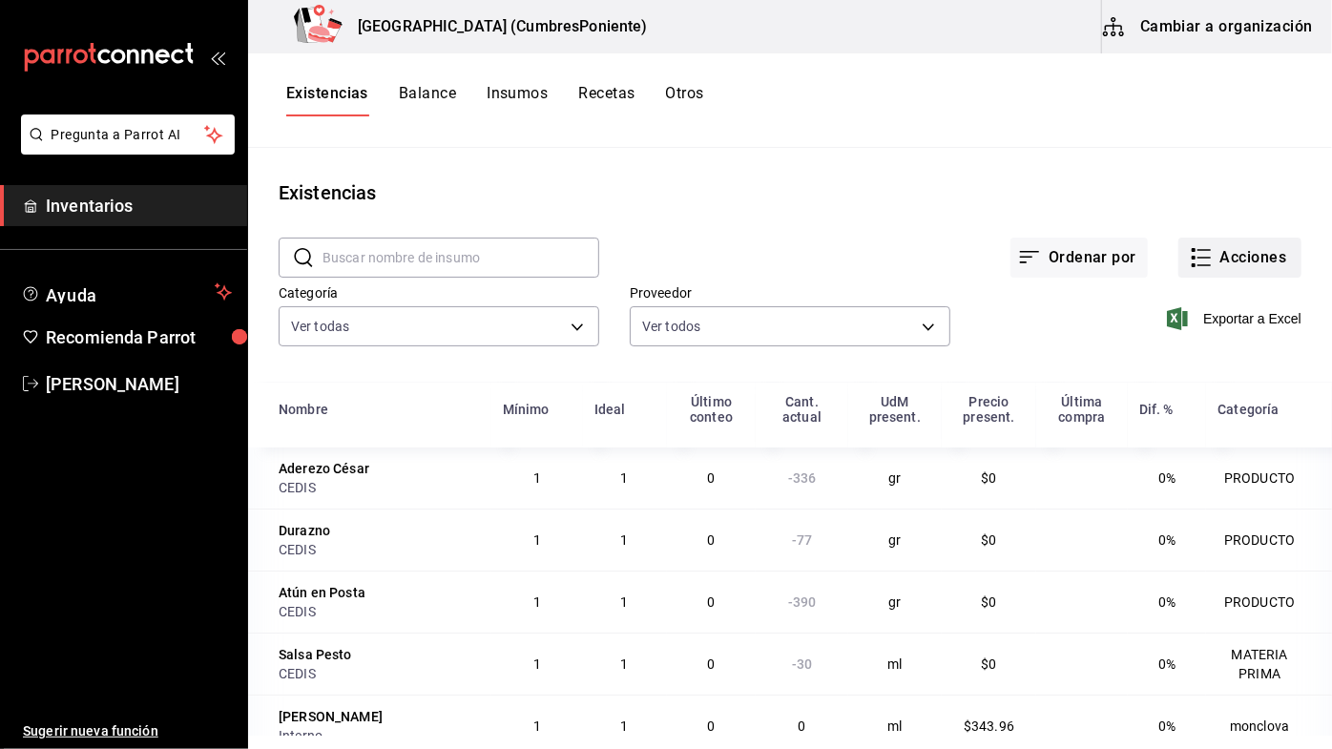
click at [1203, 248] on icon "button" at bounding box center [1201, 257] width 23 height 23
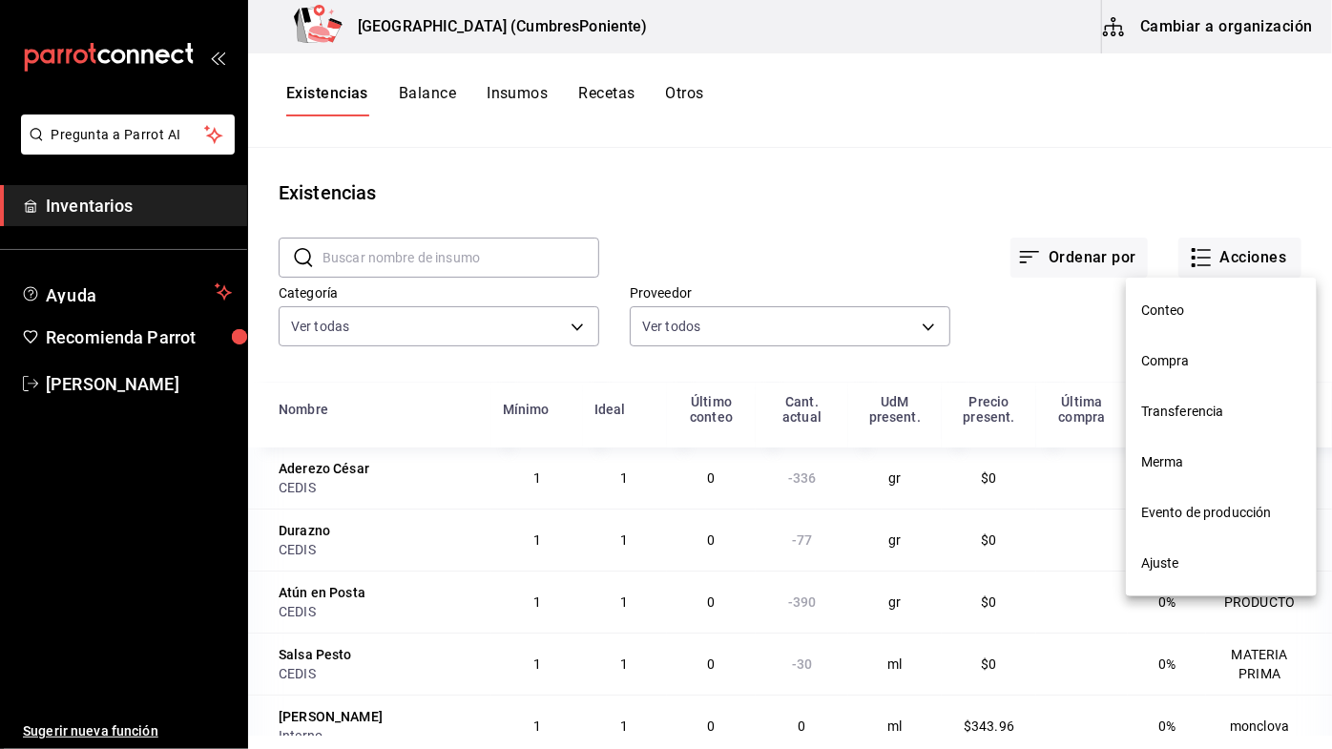
click at [1221, 262] on div at bounding box center [666, 374] width 1332 height 749
click at [1158, 359] on span "Compra" at bounding box center [1221, 361] width 160 height 20
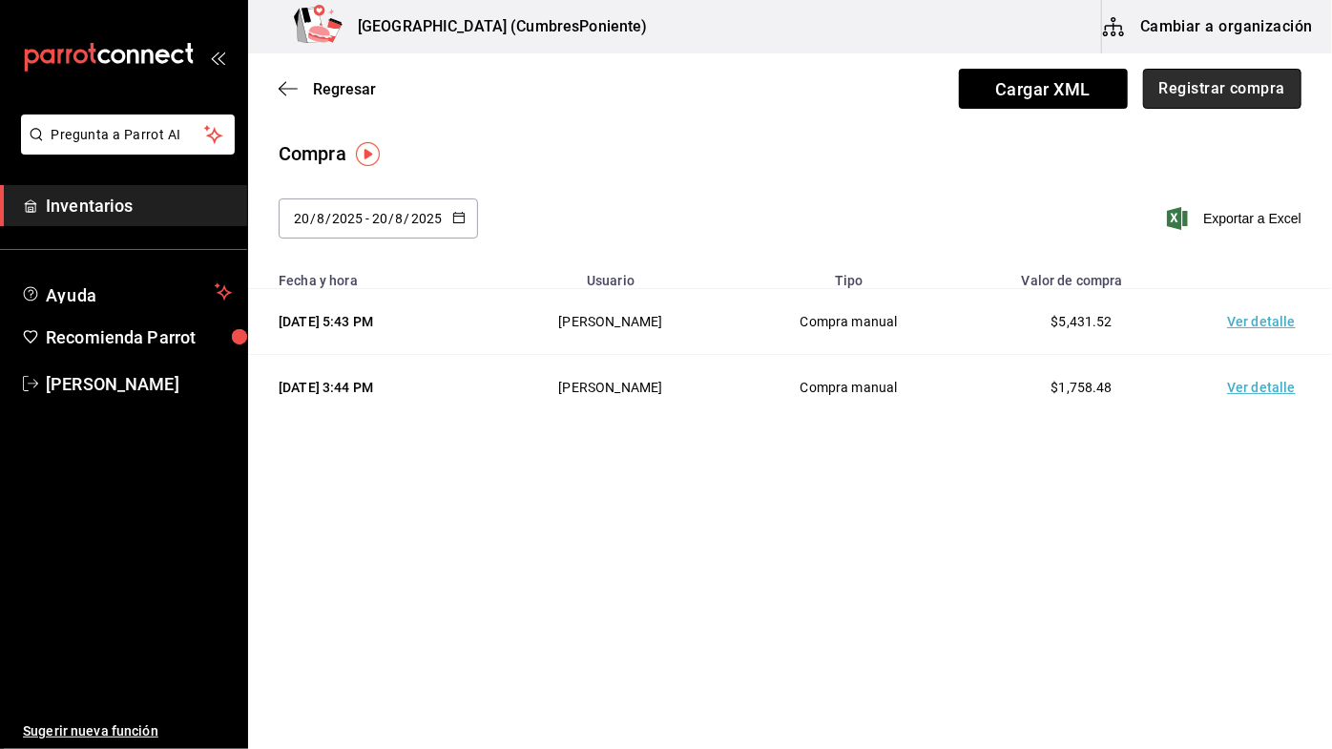
click at [1230, 82] on button "Registrar compra" at bounding box center [1222, 89] width 158 height 40
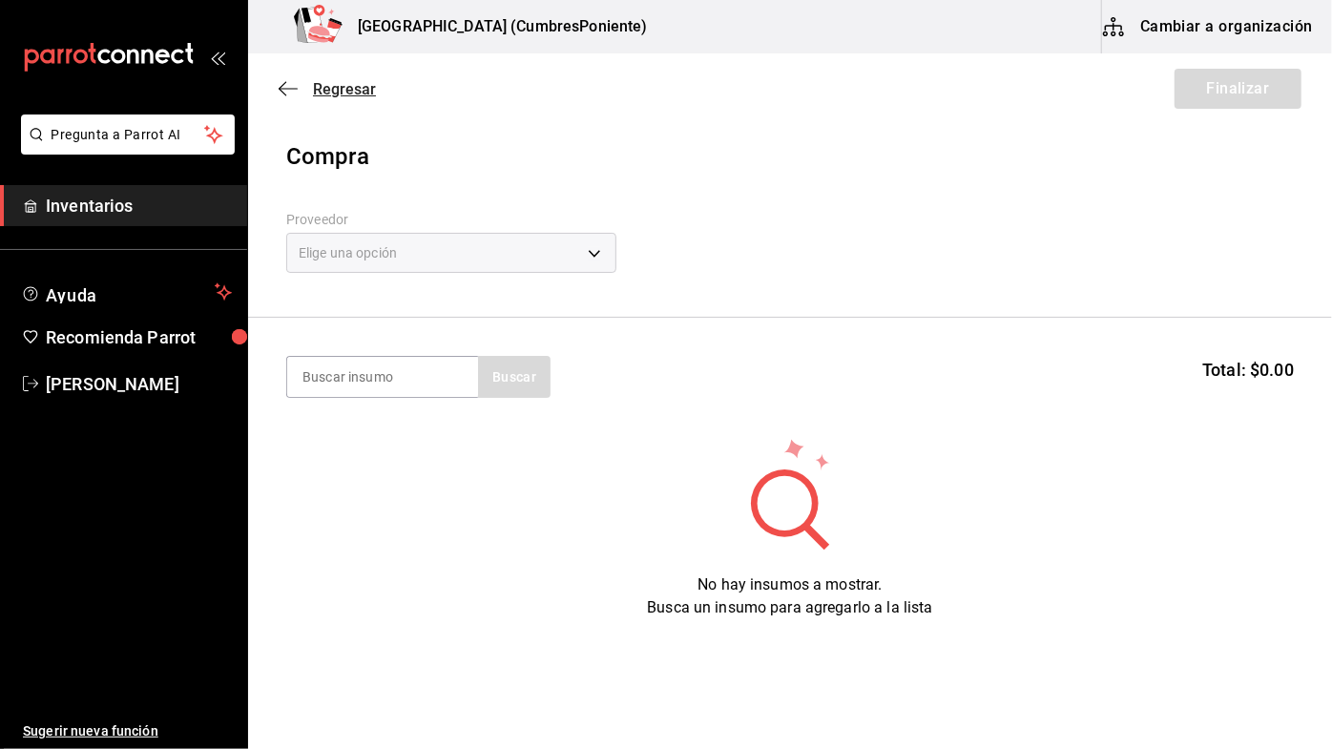
click at [283, 89] on icon "button" at bounding box center [288, 88] width 19 height 1
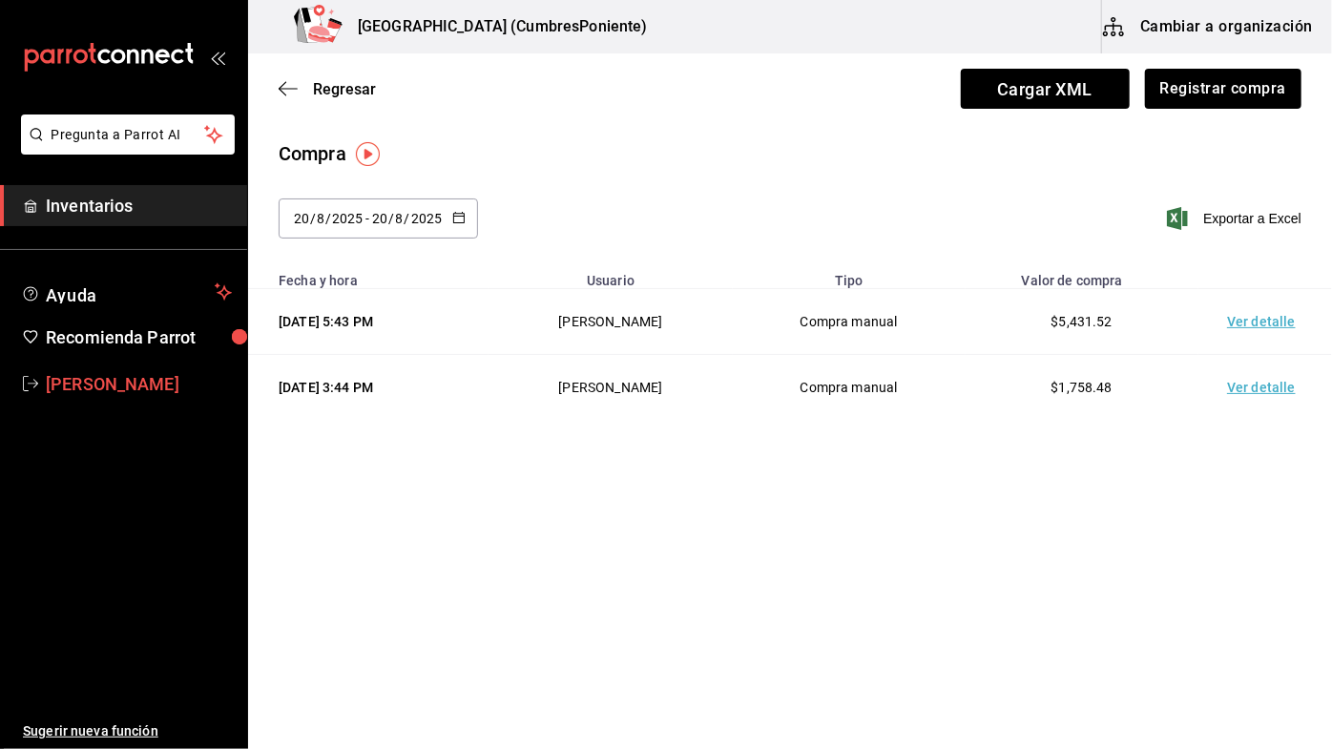
click at [142, 379] on span "Lucy Rosales" at bounding box center [139, 384] width 186 height 26
